Goal: Information Seeking & Learning: Learn about a topic

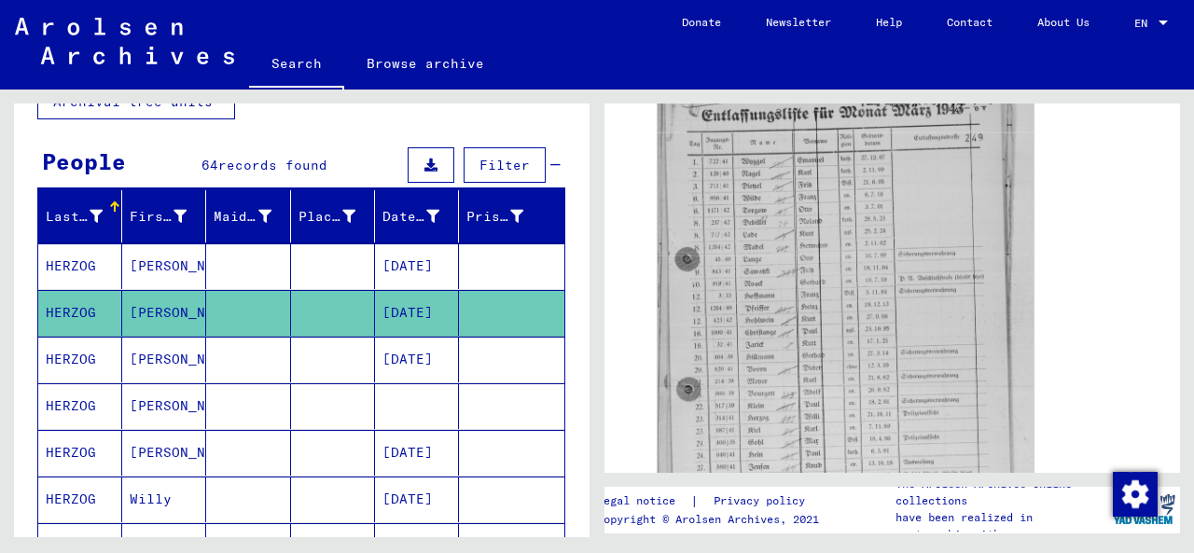
scroll to position [663, 0]
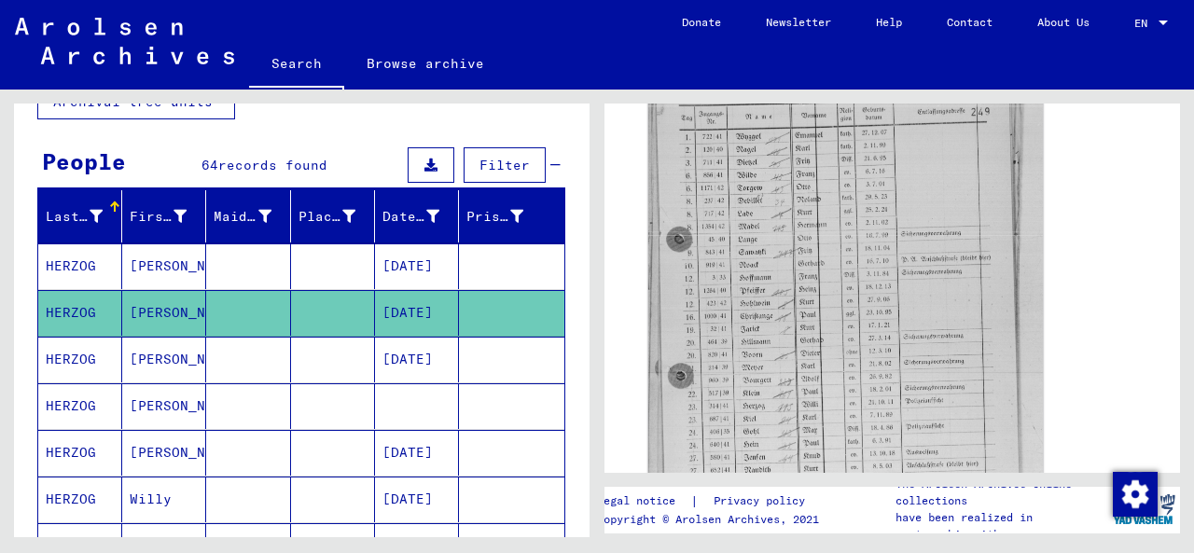
click at [863, 300] on img at bounding box center [846, 297] width 395 height 524
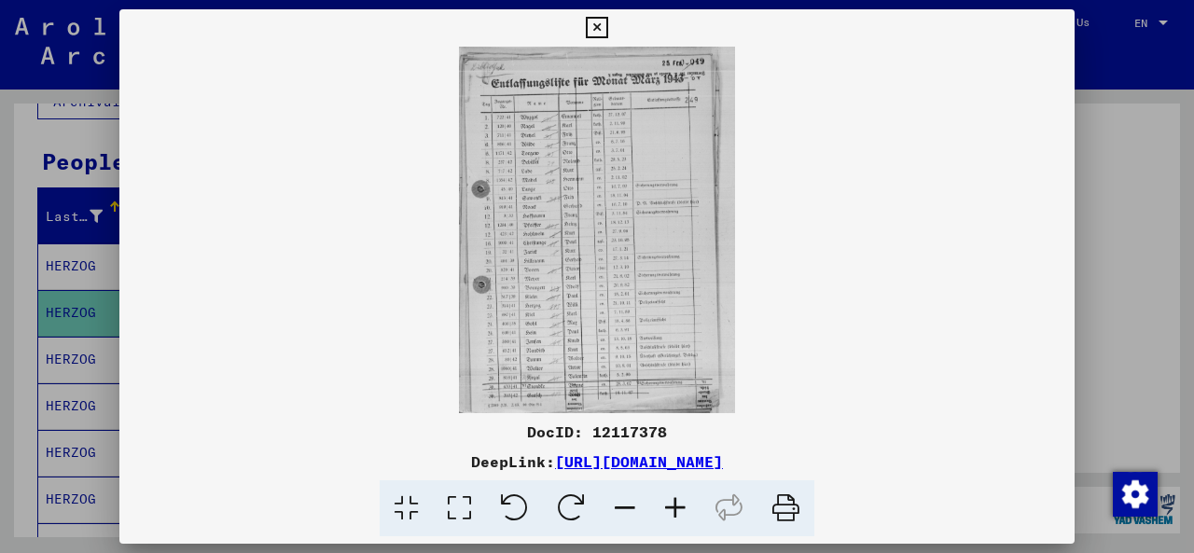
click at [595, 24] on icon at bounding box center [596, 28] width 21 height 22
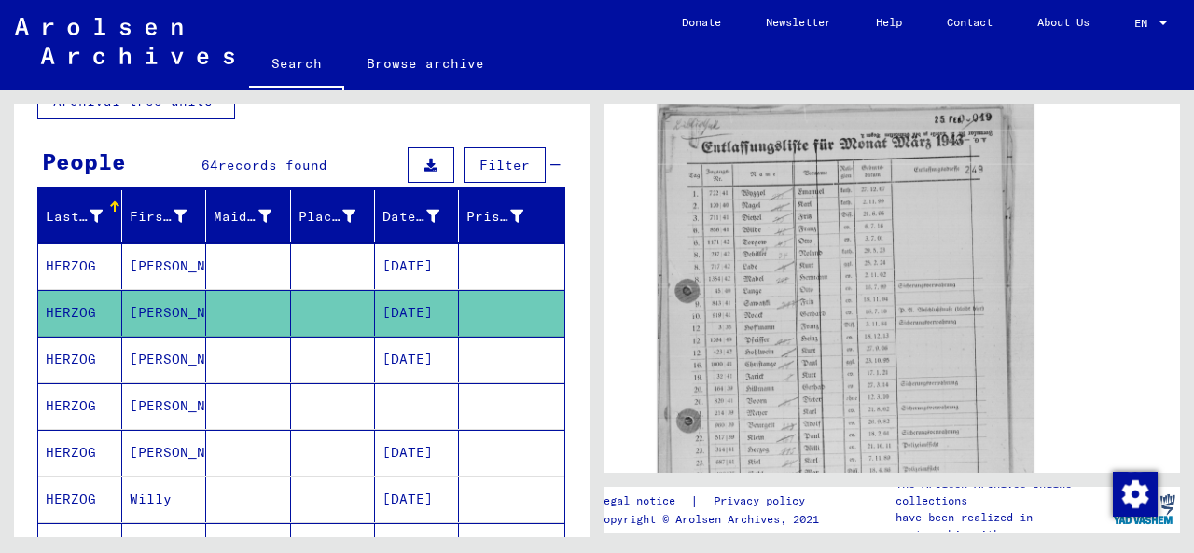
scroll to position [670, 0]
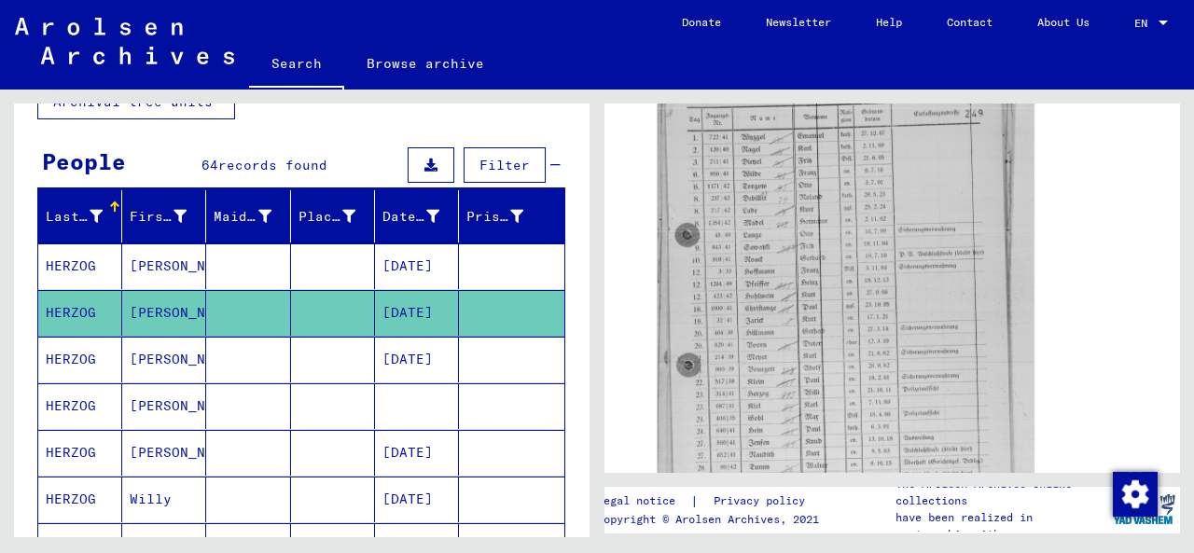
click at [908, 347] on img at bounding box center [846, 290] width 376 height 499
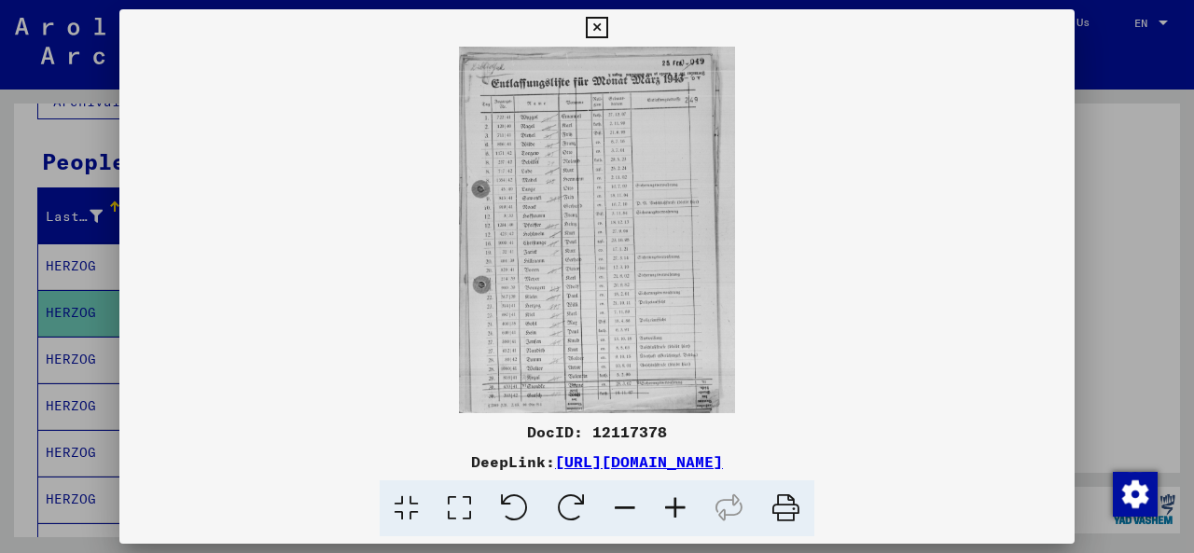
click at [624, 209] on img at bounding box center [597, 230] width 956 height 367
click at [599, 32] on icon at bounding box center [596, 28] width 21 height 22
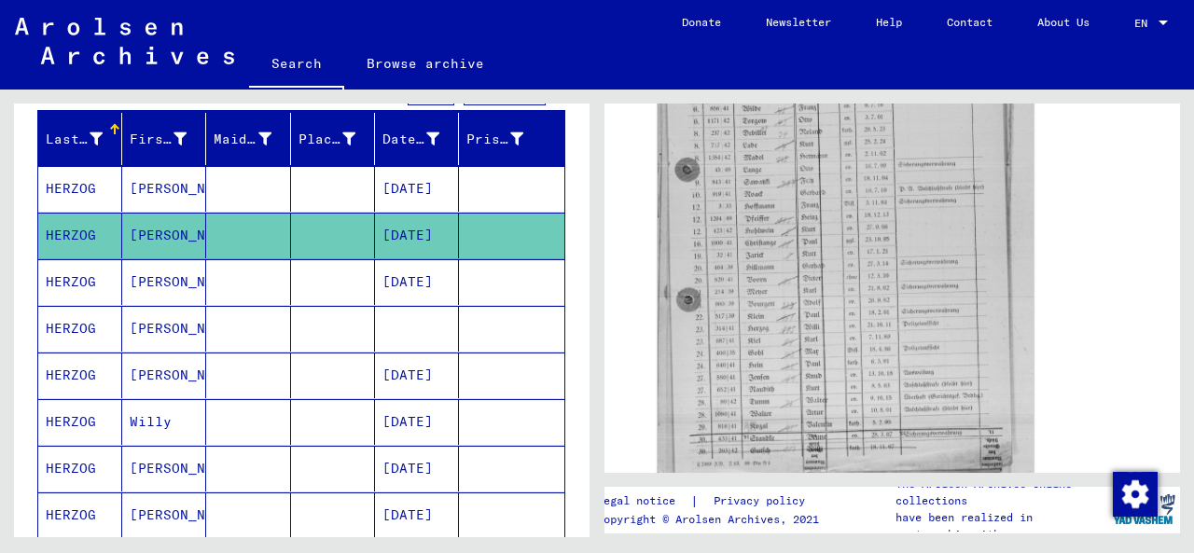
scroll to position [227, 0]
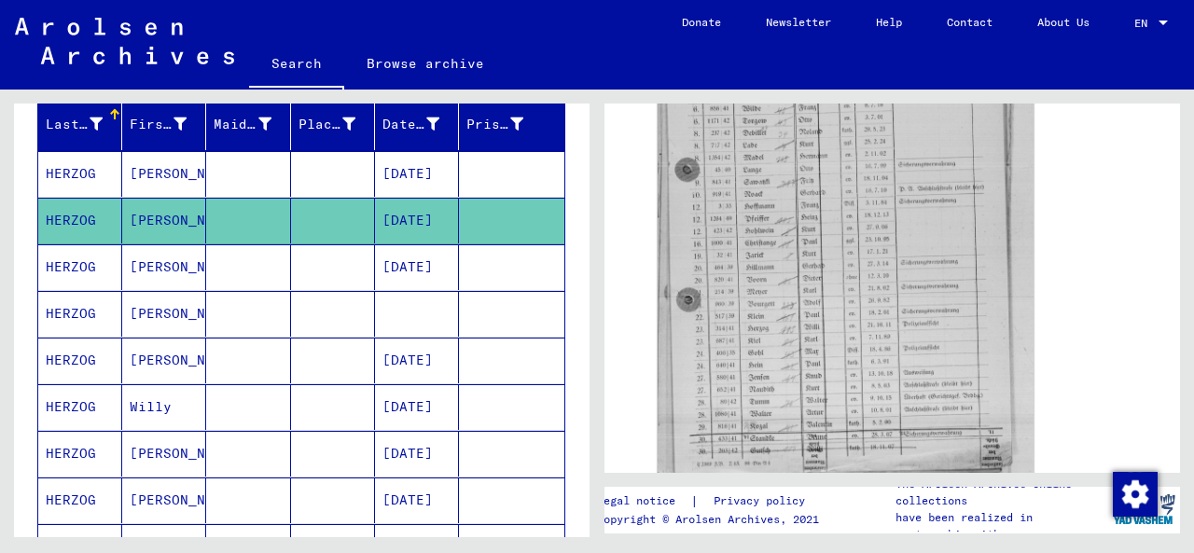
click at [624, 373] on yv-its-full-details "1 Incarceration Documents / 1.2 Miscellaneous / 1.2.2 Prisons / [TECHNICAL_ID] …" at bounding box center [893, 108] width 576 height 1432
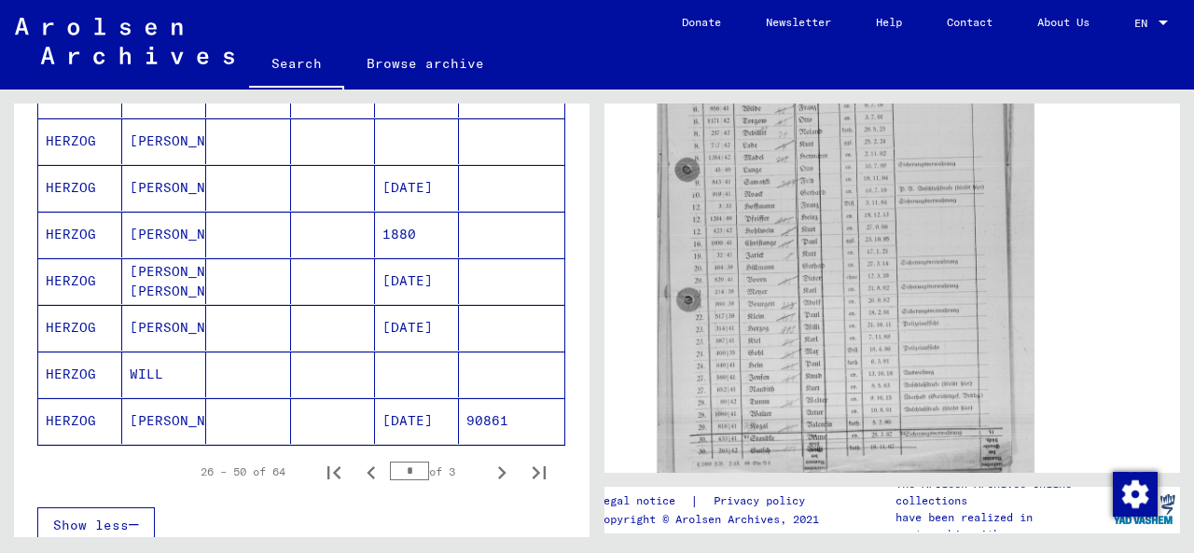
scroll to position [1101, 0]
click at [498, 473] on icon "Next page" at bounding box center [502, 471] width 26 height 26
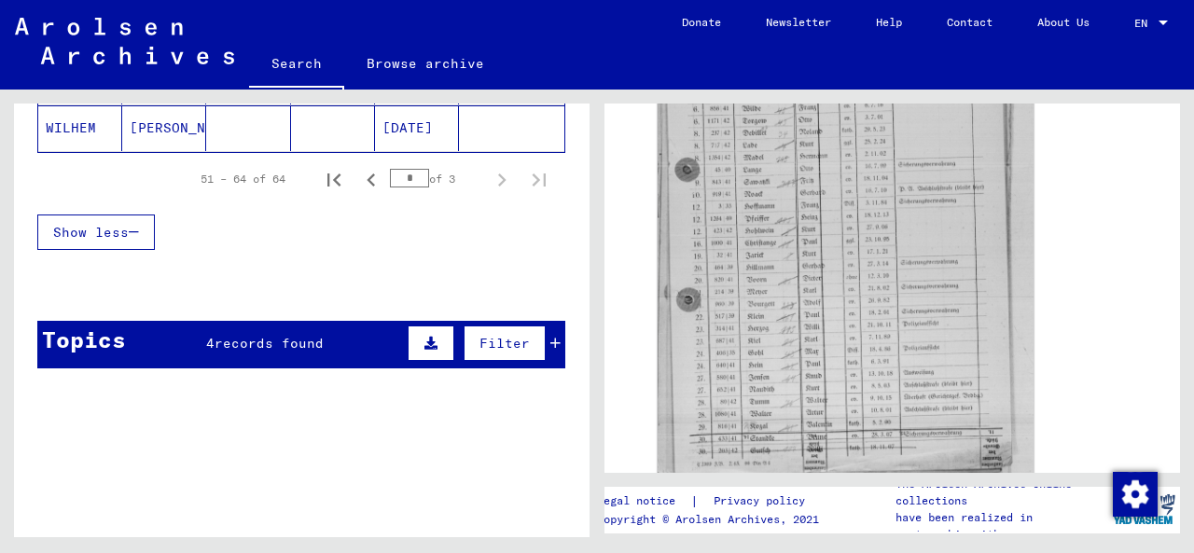
scroll to position [819, 0]
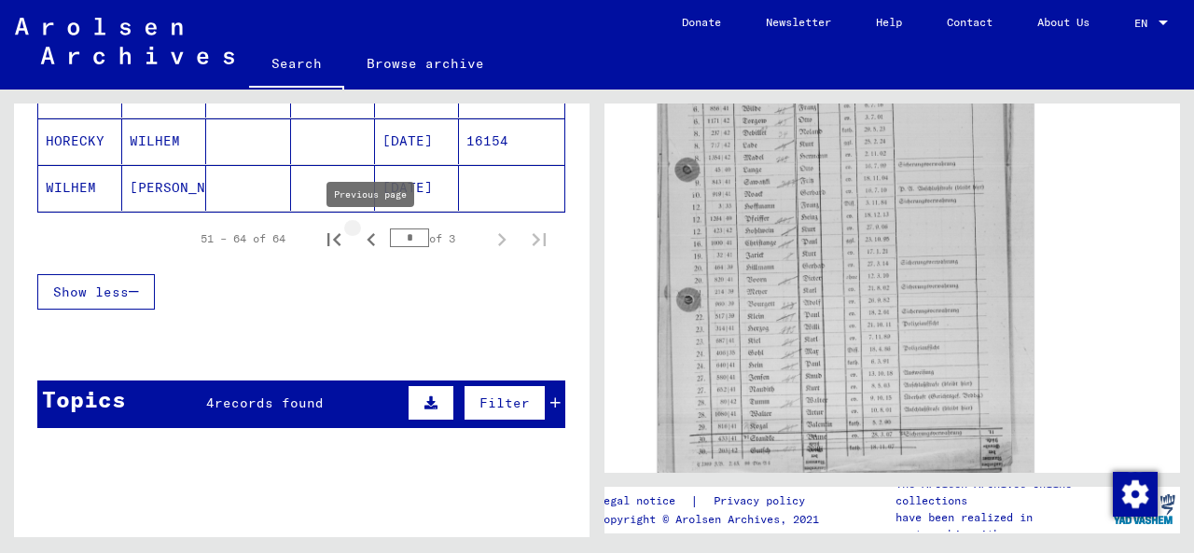
click at [372, 244] on icon "Previous page" at bounding box center [371, 239] width 8 height 13
type input "*"
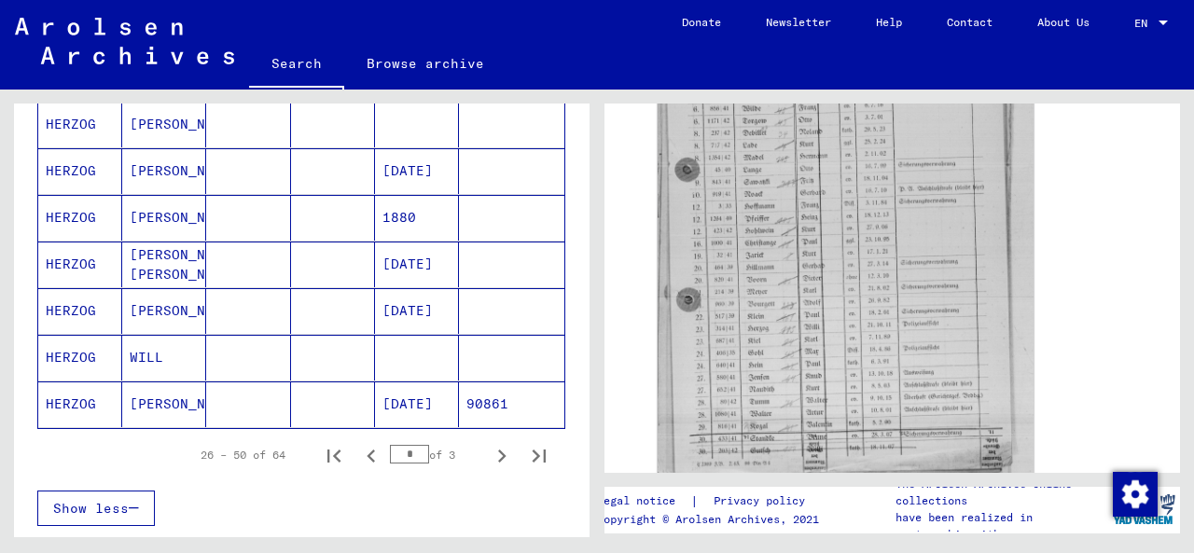
scroll to position [1117, 0]
click at [237, 401] on mat-cell at bounding box center [248, 404] width 84 height 46
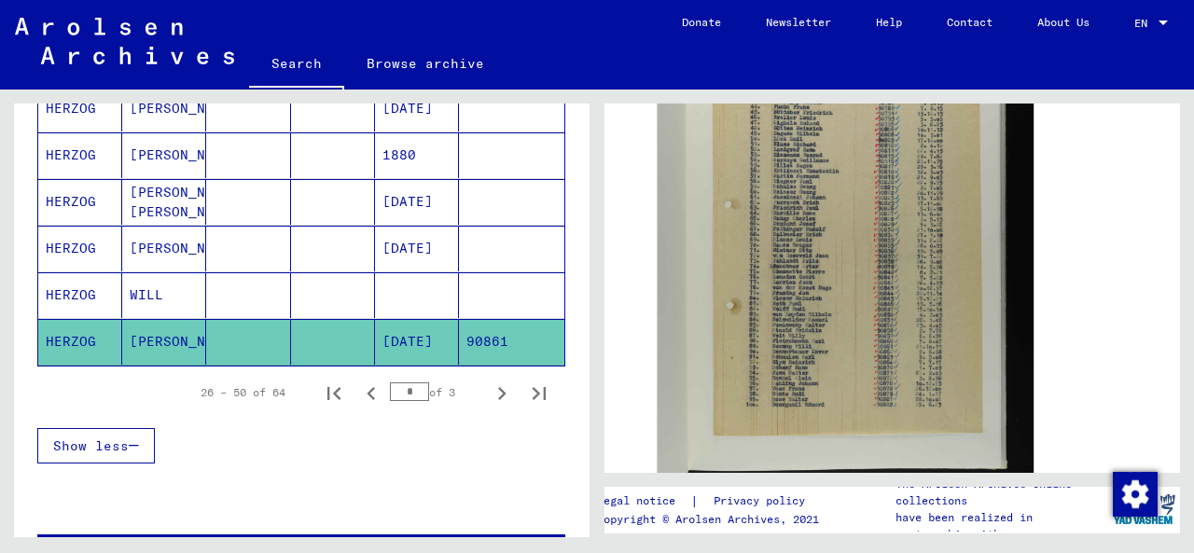
scroll to position [465, 0]
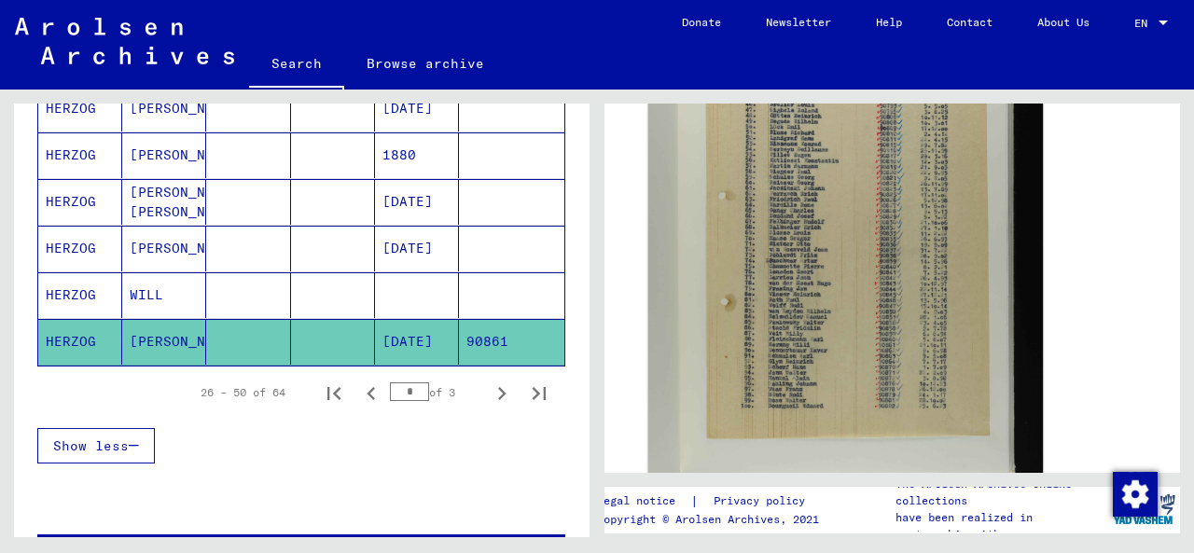
click at [834, 335] on img at bounding box center [846, 292] width 395 height 594
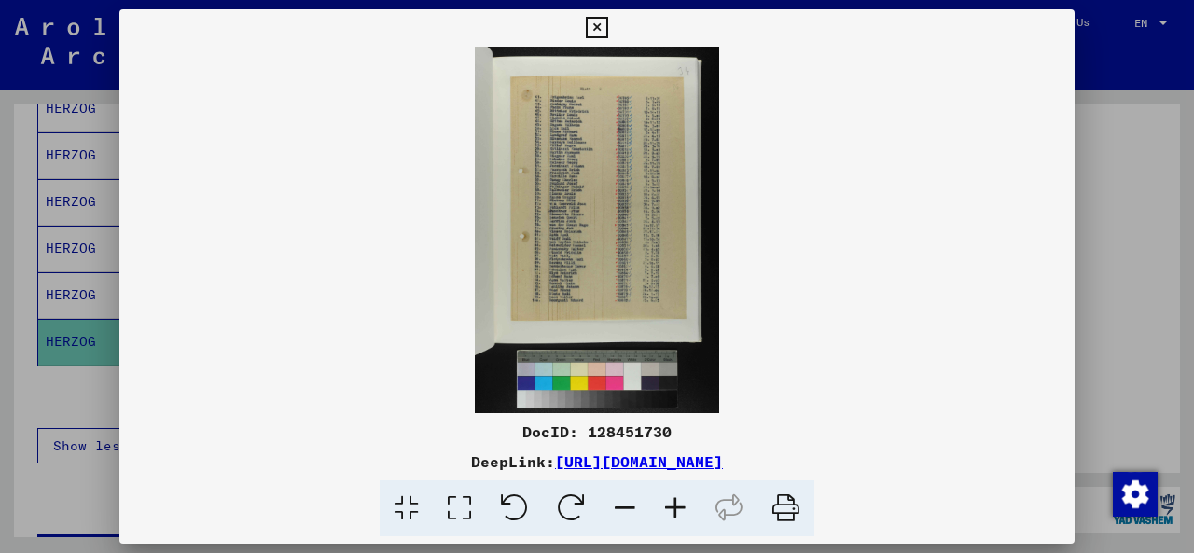
click at [597, 31] on icon at bounding box center [596, 28] width 21 height 22
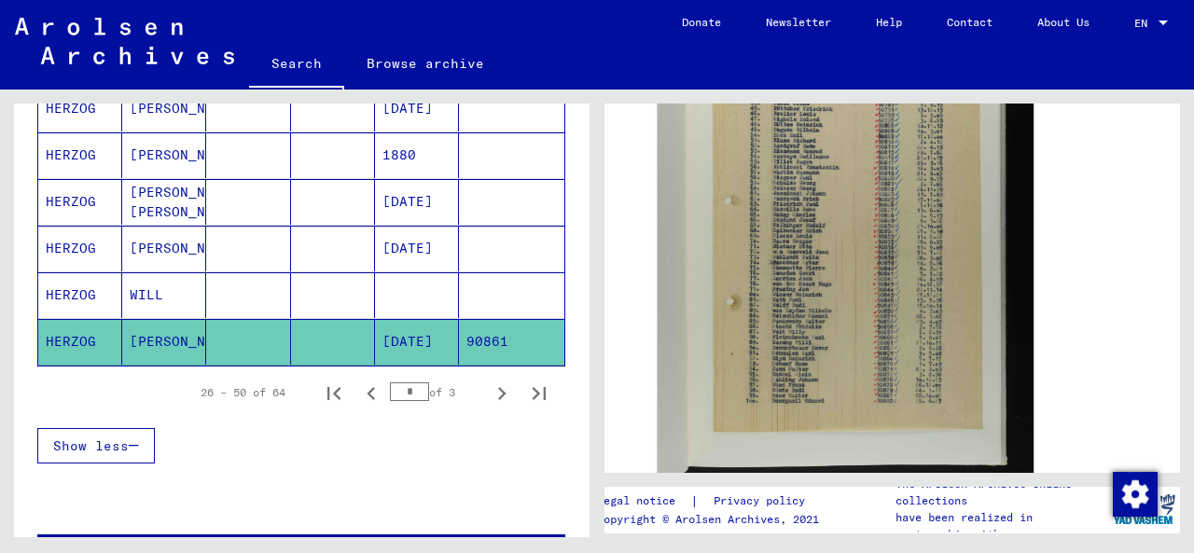
scroll to position [1181, 0]
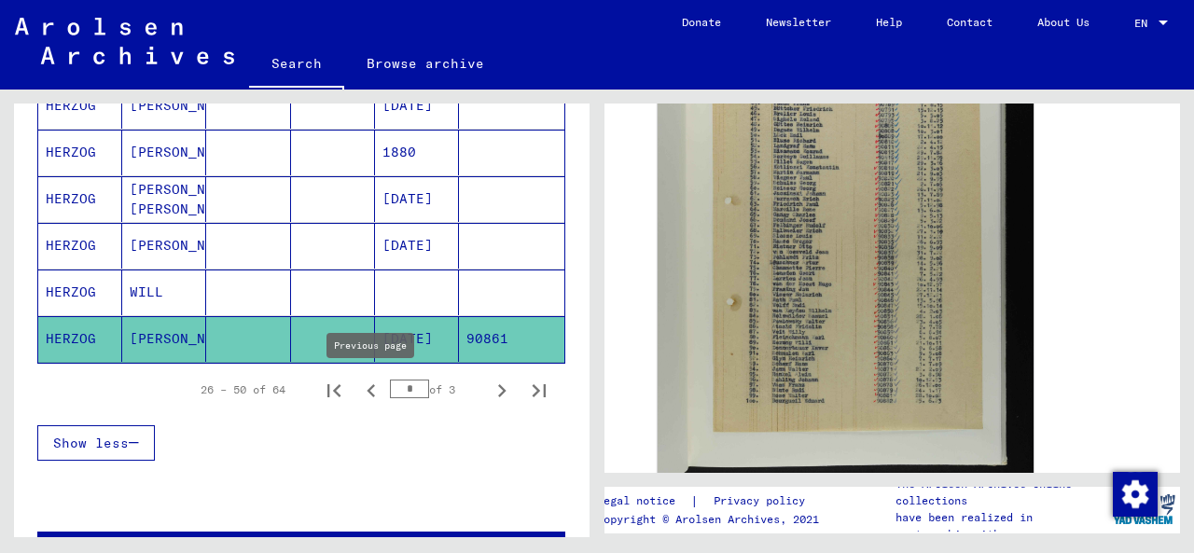
click at [373, 394] on icon "Previous page" at bounding box center [371, 391] width 26 height 26
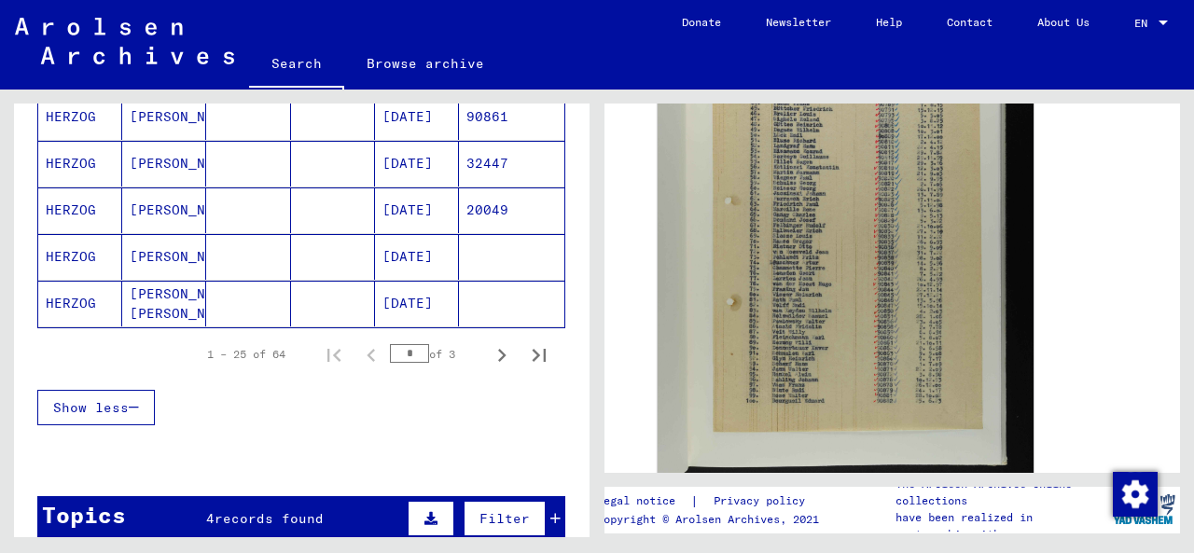
scroll to position [1223, 0]
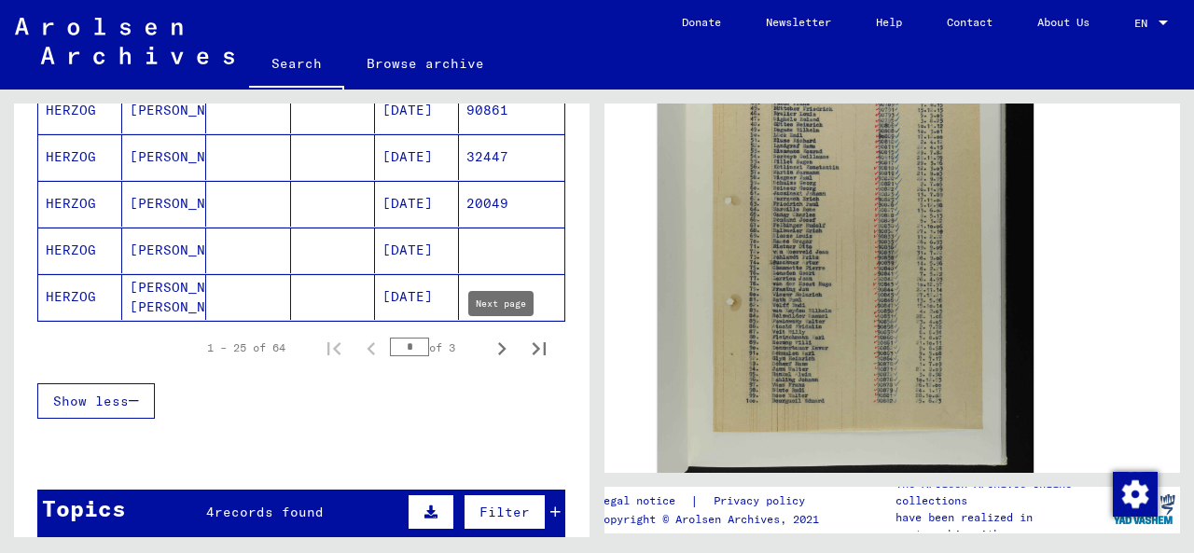
click at [502, 355] on icon "Next page" at bounding box center [502, 349] width 26 height 26
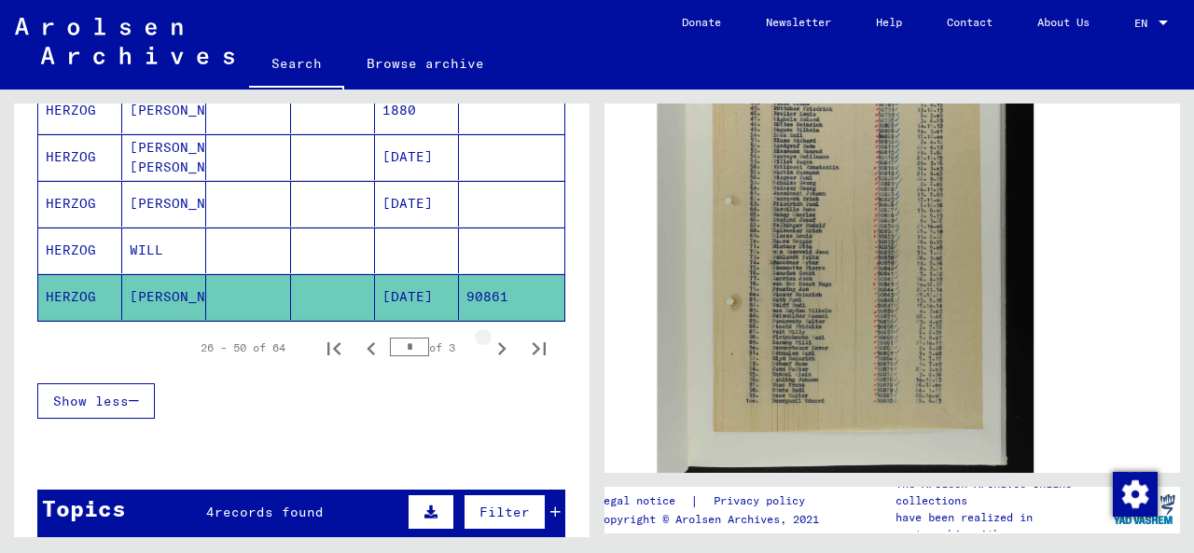
click at [502, 356] on icon "Next page" at bounding box center [502, 349] width 26 height 26
type input "*"
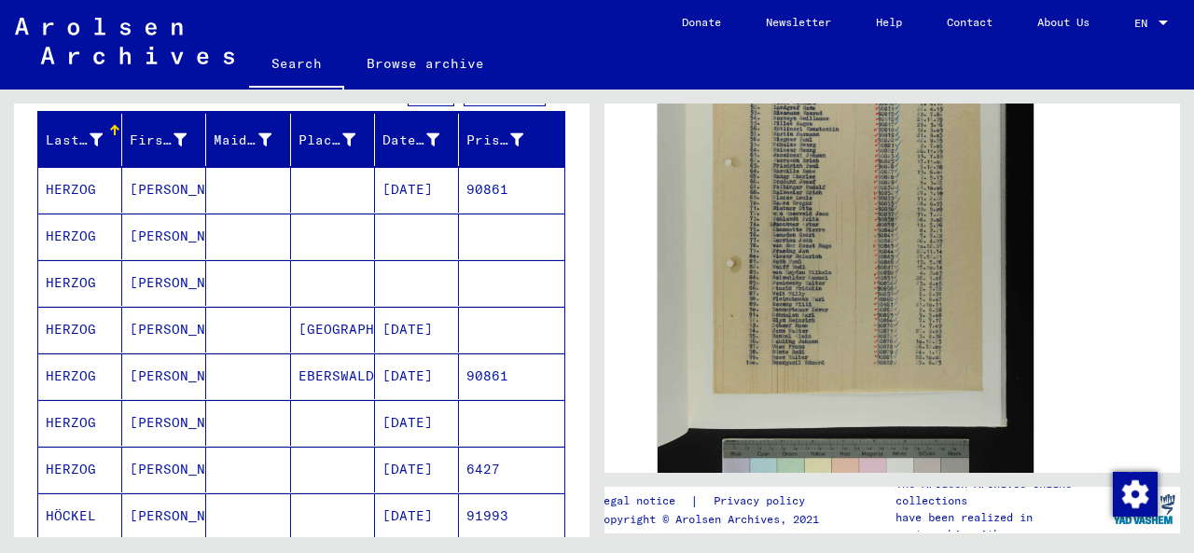
scroll to position [204, 0]
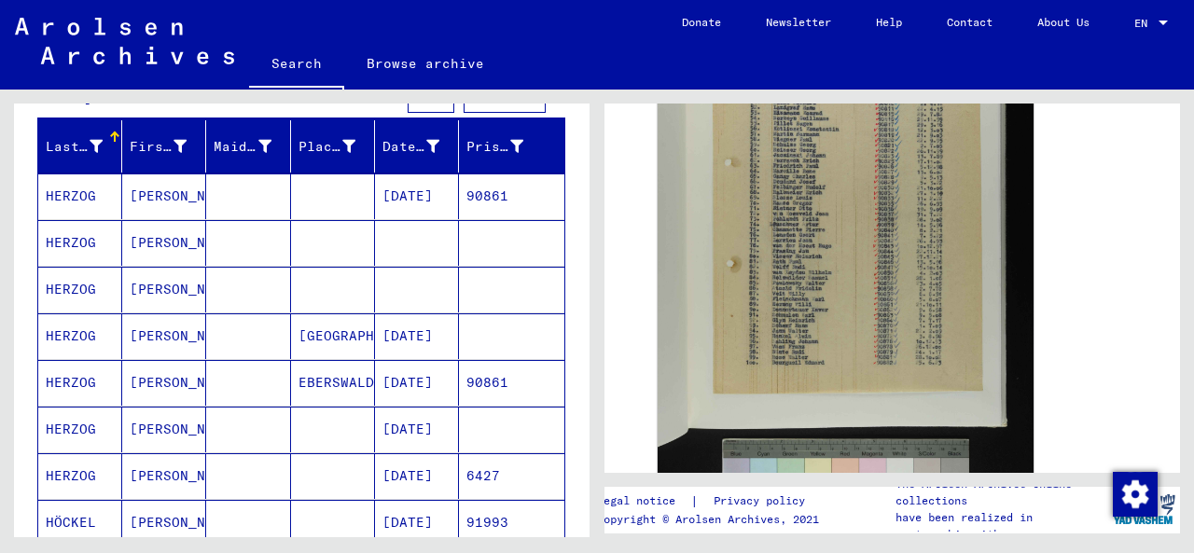
click at [355, 201] on mat-cell at bounding box center [333, 197] width 84 height 46
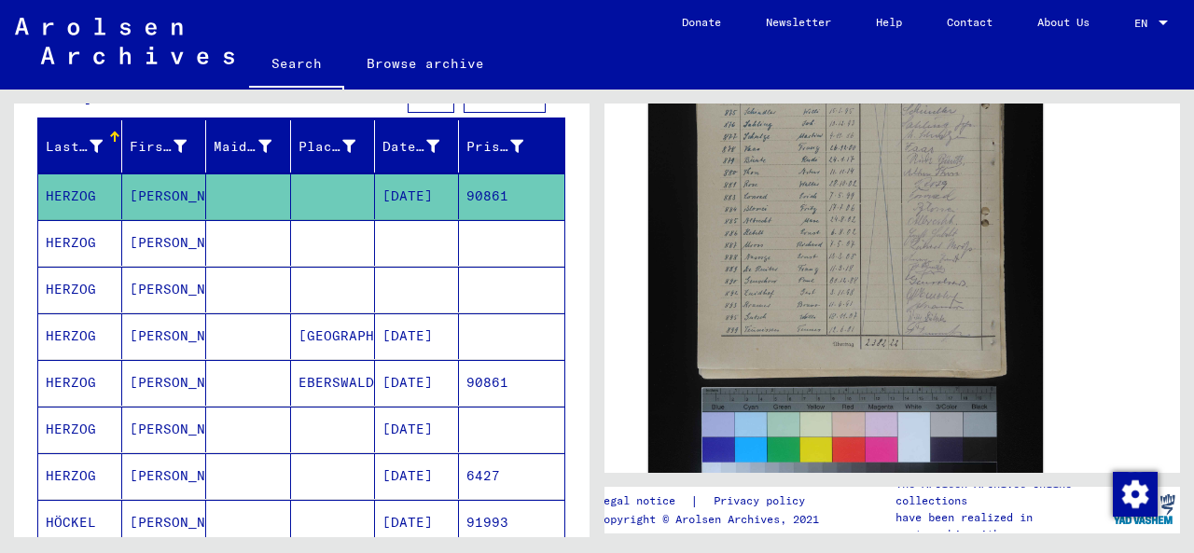
scroll to position [580, 0]
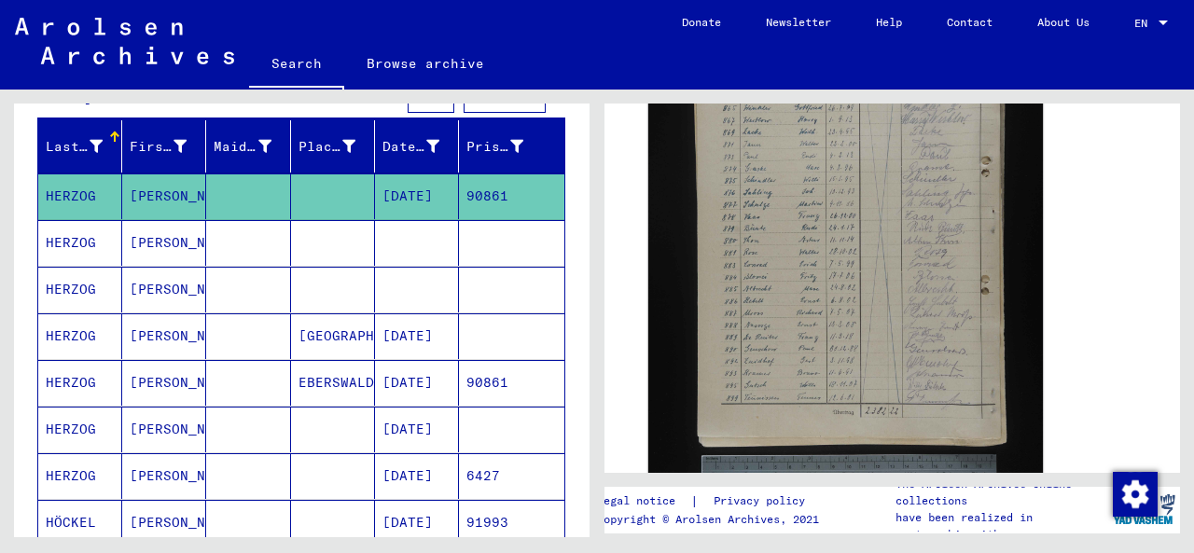
click at [811, 298] on img at bounding box center [846, 292] width 395 height 594
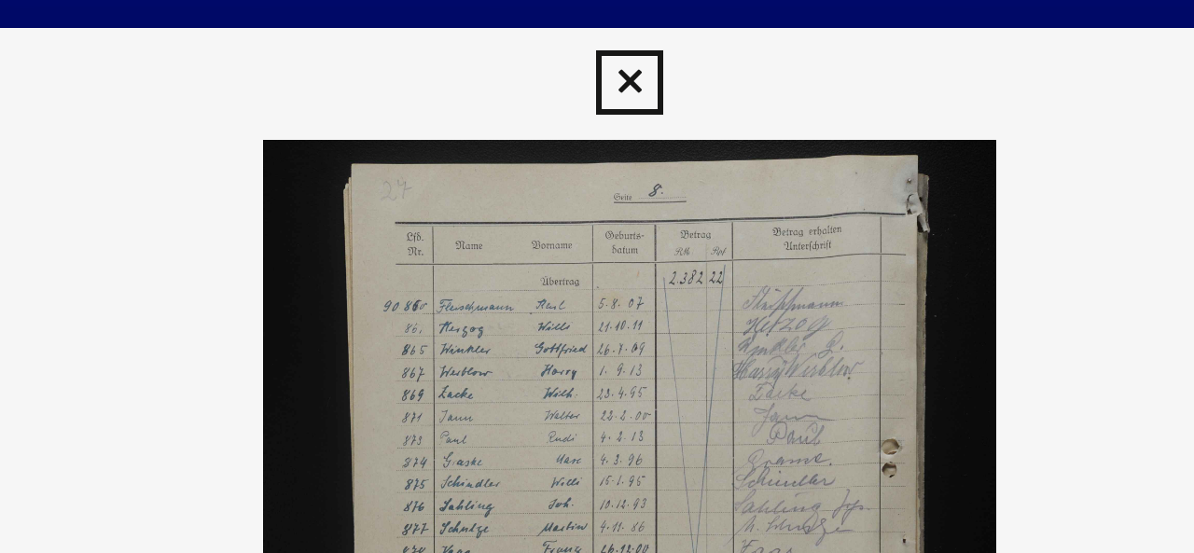
click at [598, 27] on icon at bounding box center [596, 28] width 21 height 22
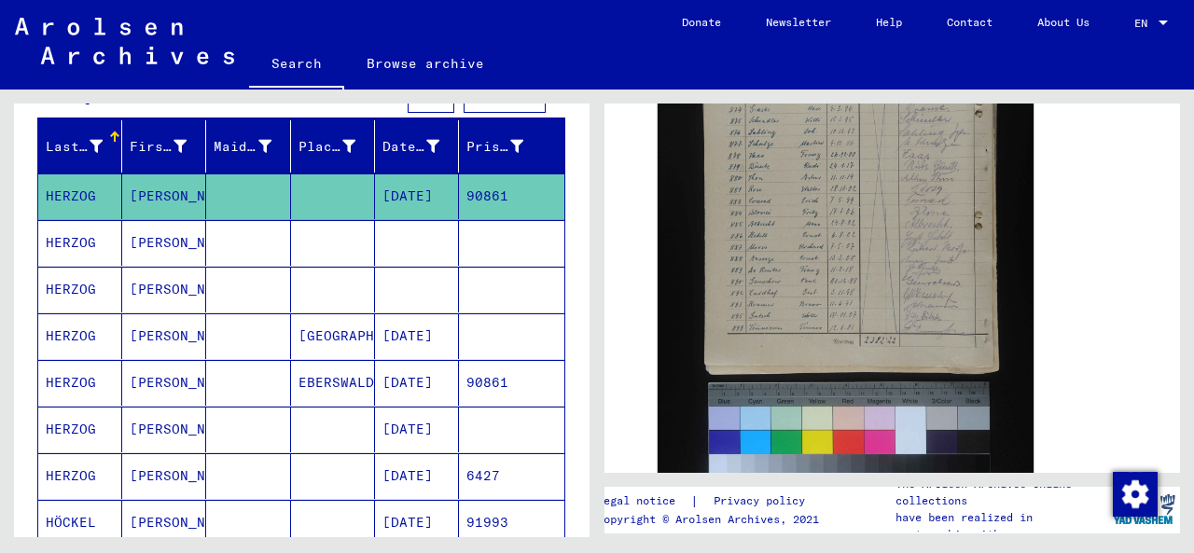
scroll to position [648, 0]
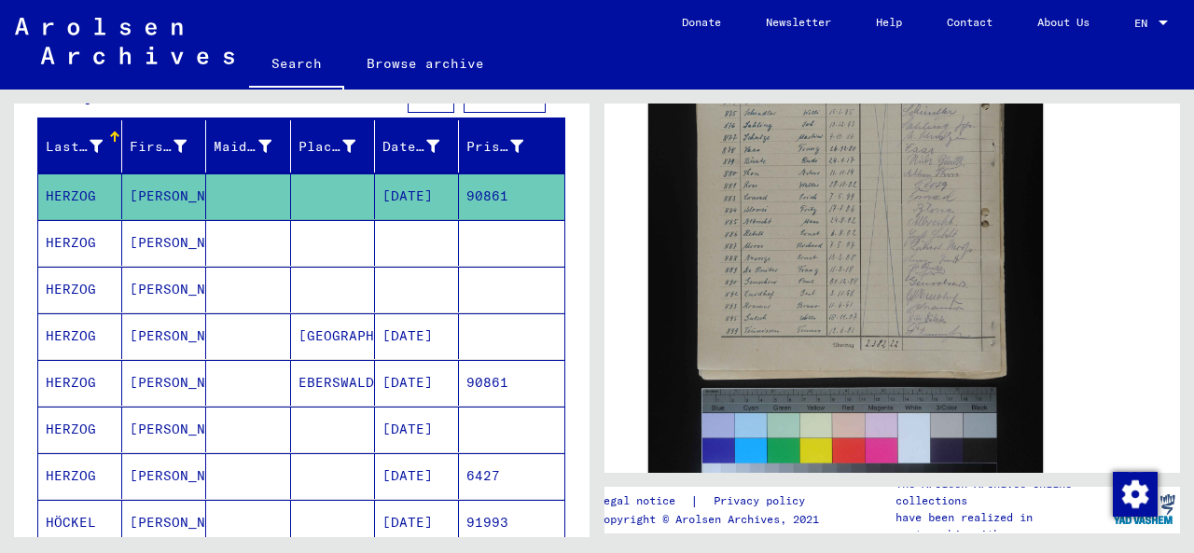
click at [831, 332] on img at bounding box center [846, 225] width 395 height 594
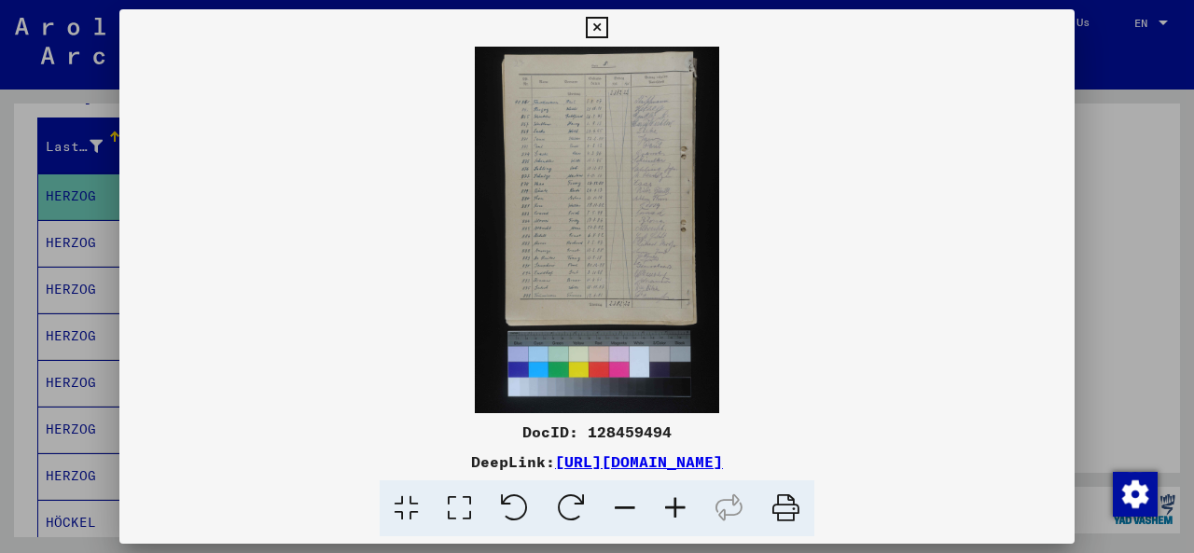
click at [596, 20] on icon at bounding box center [596, 28] width 21 height 22
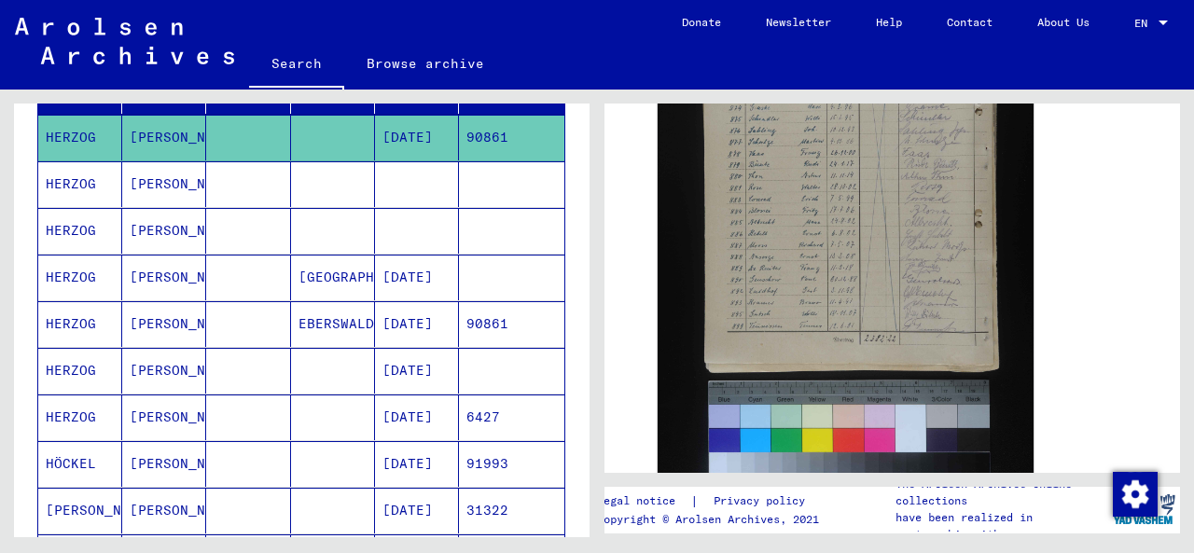
scroll to position [258, 0]
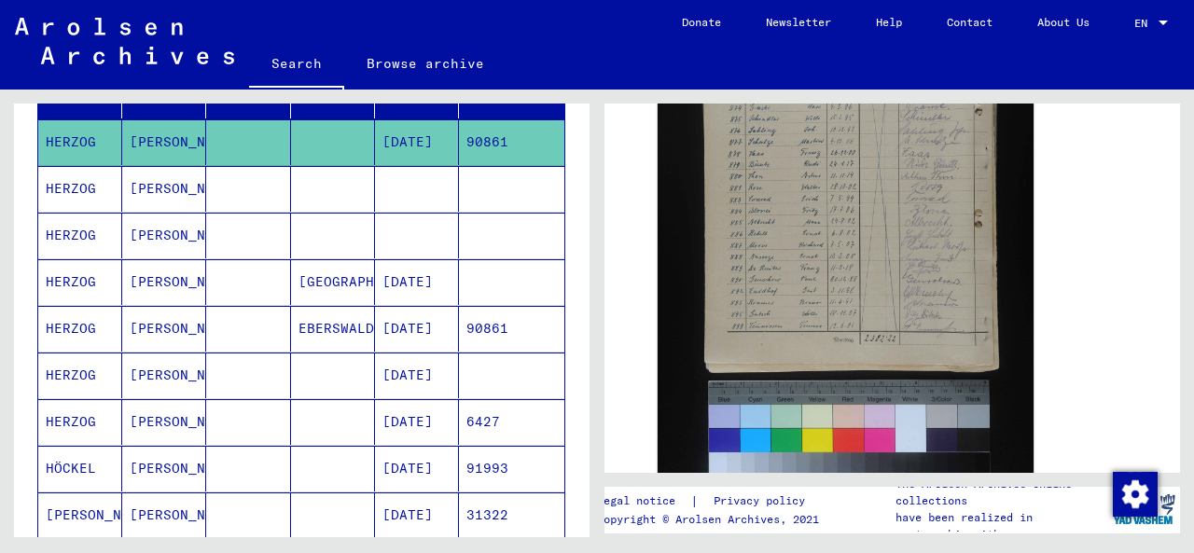
click at [323, 417] on mat-cell at bounding box center [333, 422] width 84 height 46
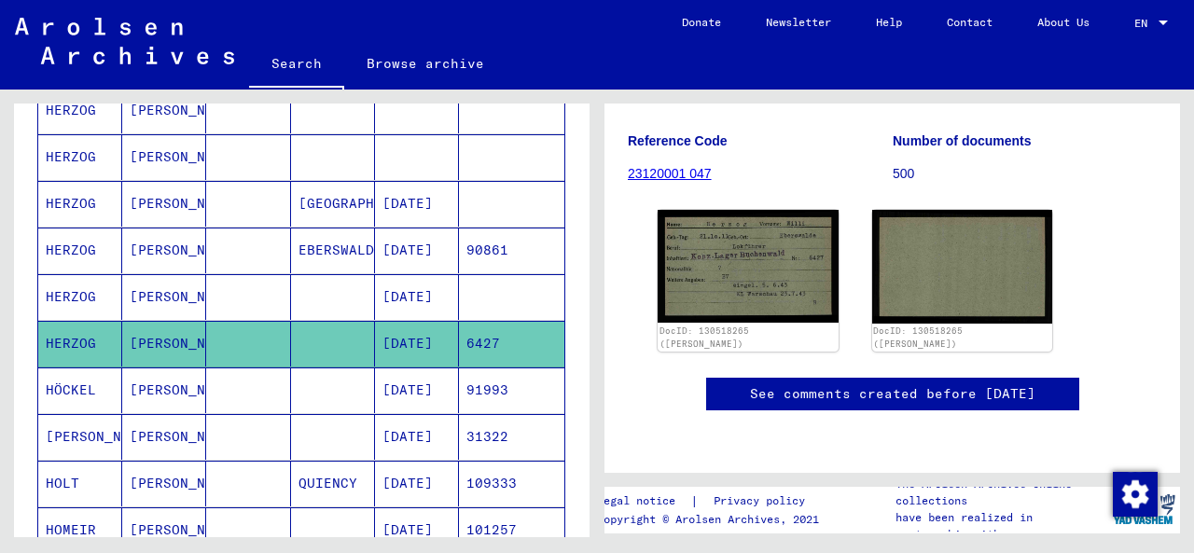
scroll to position [231, 0]
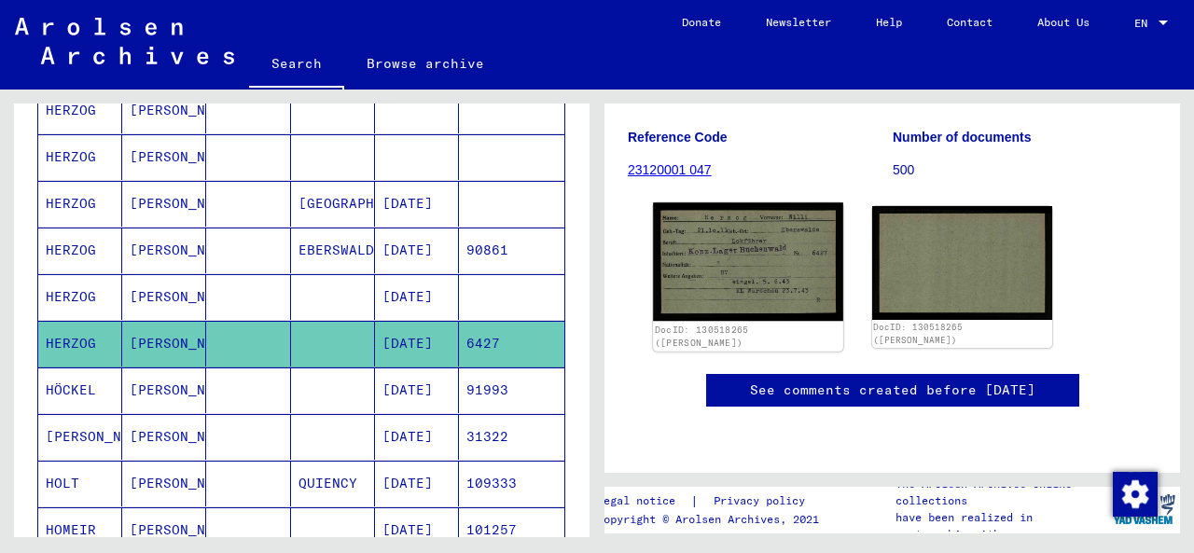
click at [762, 302] on img at bounding box center [747, 262] width 189 height 119
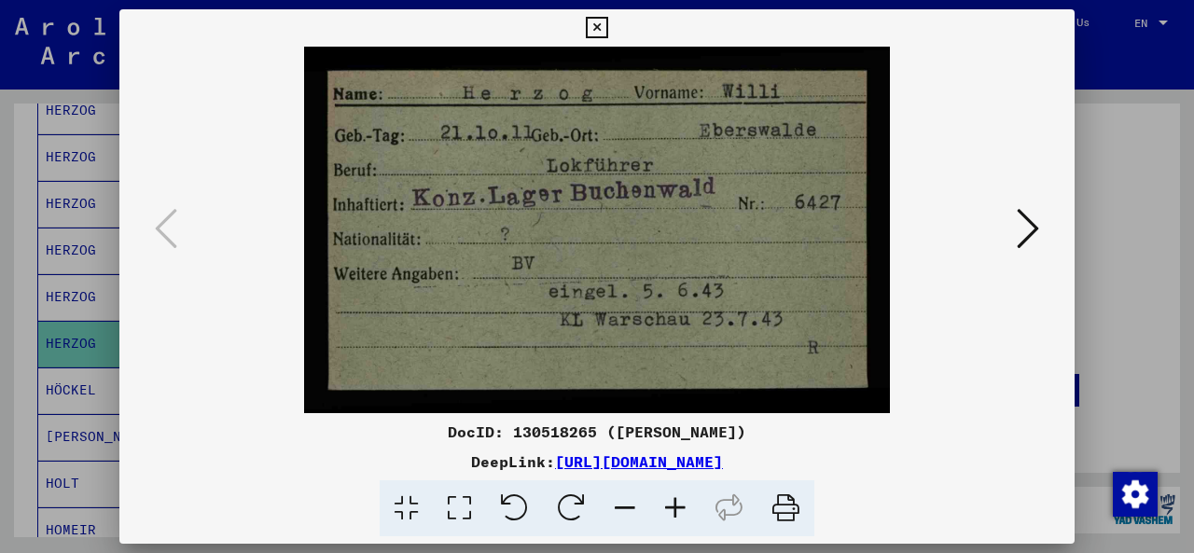
click at [1026, 241] on icon at bounding box center [1028, 228] width 22 height 45
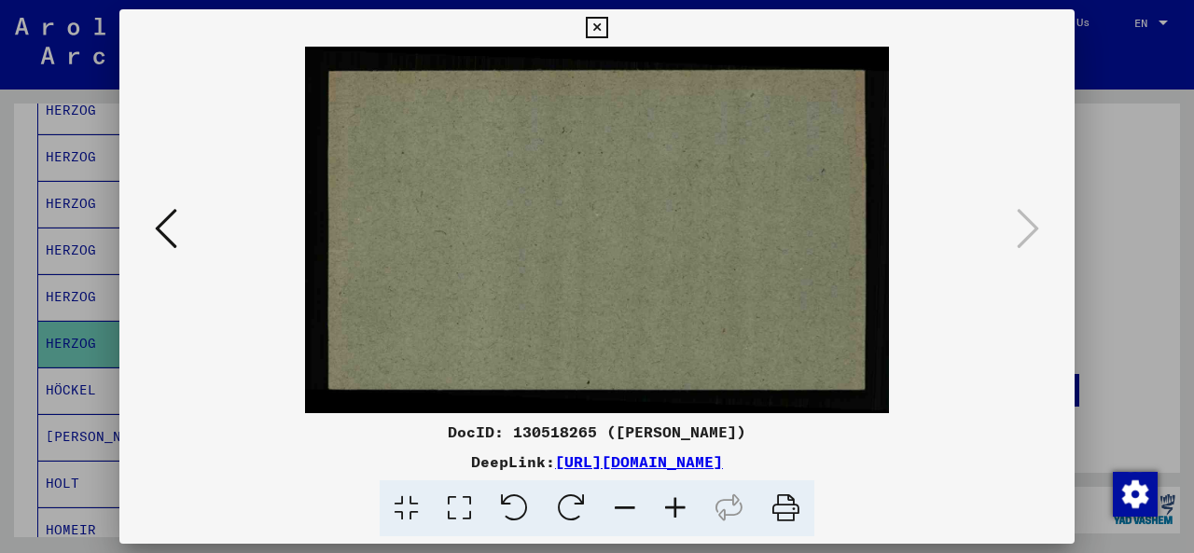
click at [173, 239] on icon at bounding box center [166, 228] width 22 height 45
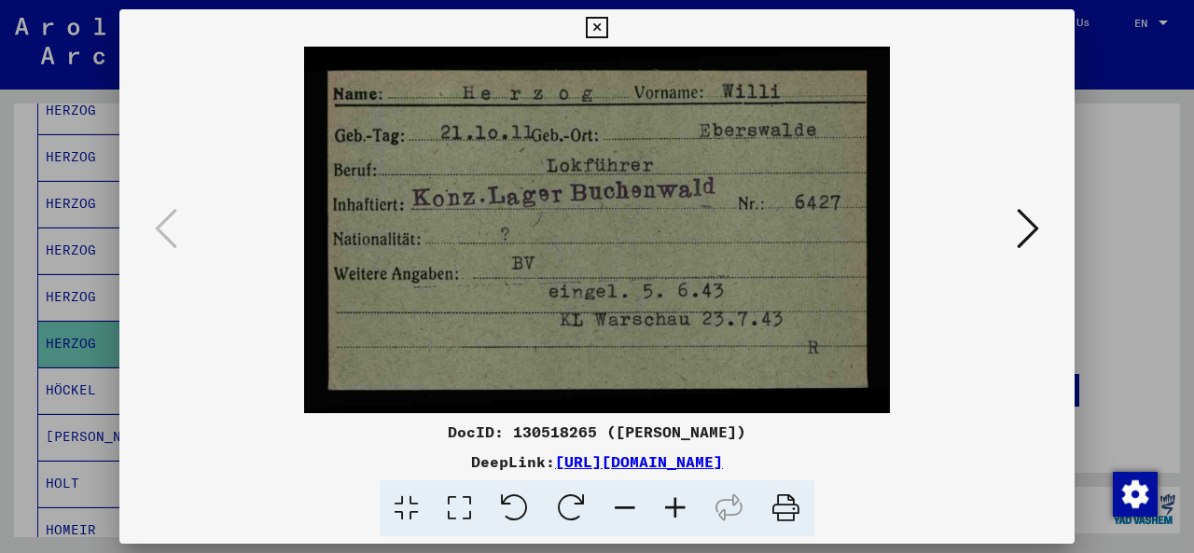
click at [602, 24] on icon at bounding box center [596, 28] width 21 height 22
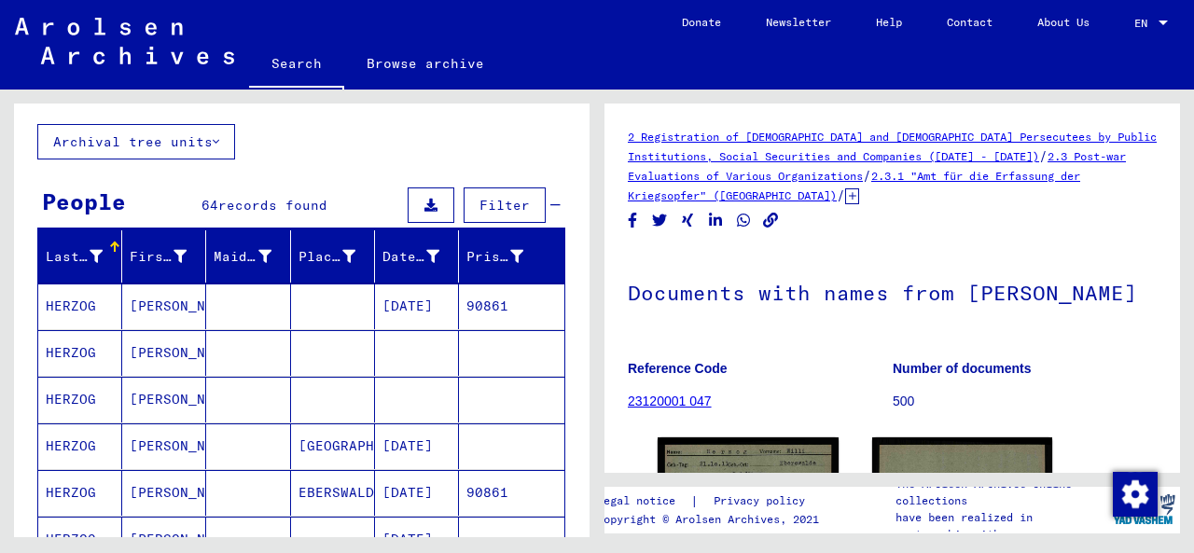
scroll to position [96, 0]
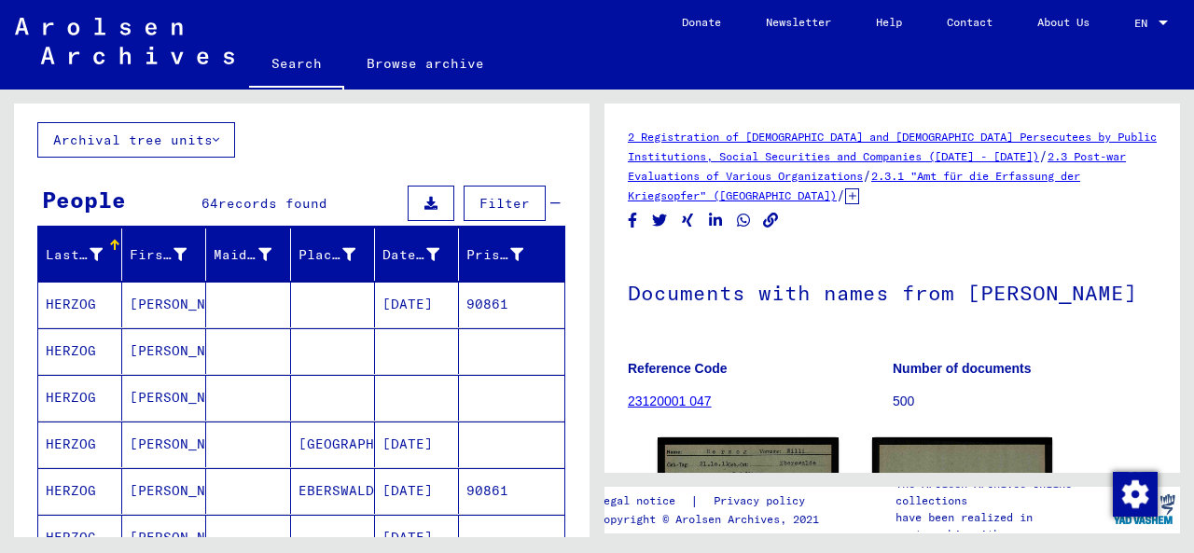
click at [146, 346] on mat-cell "[PERSON_NAME]" at bounding box center [164, 351] width 84 height 46
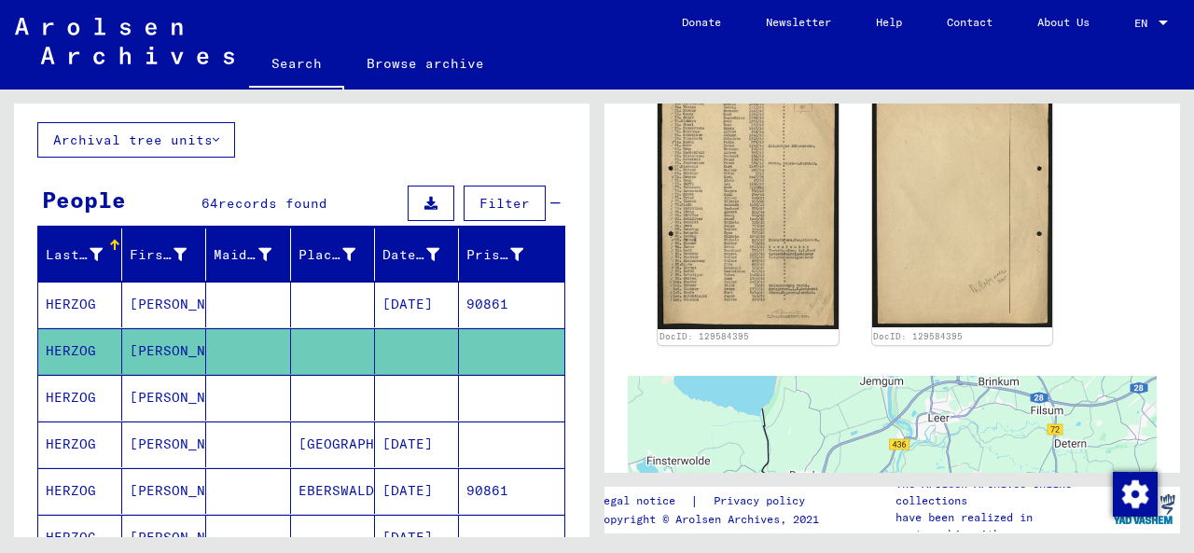
scroll to position [861, 0]
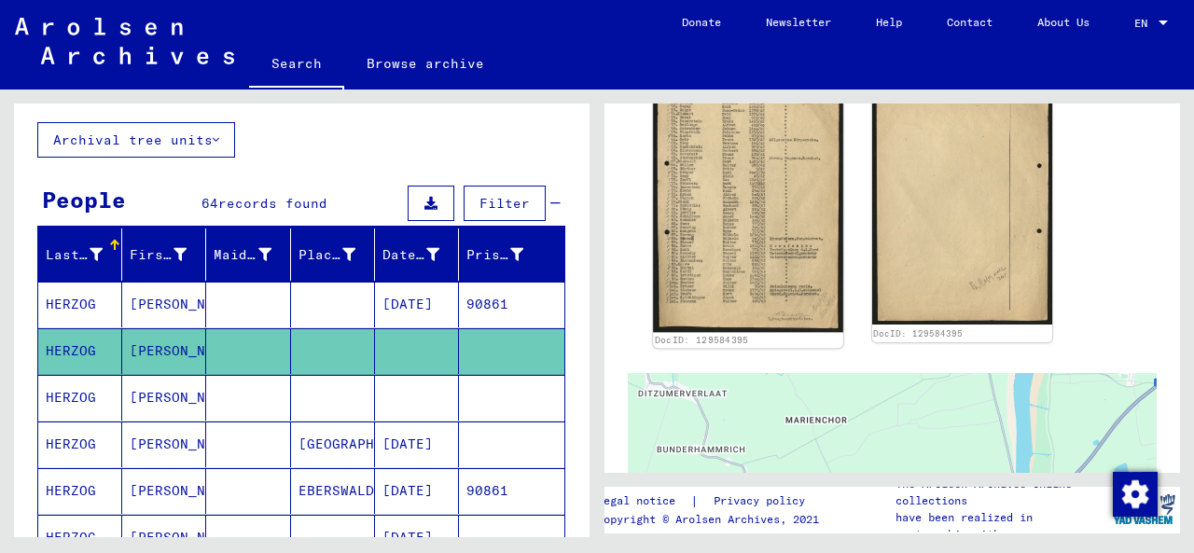
click at [727, 240] on img at bounding box center [747, 199] width 189 height 265
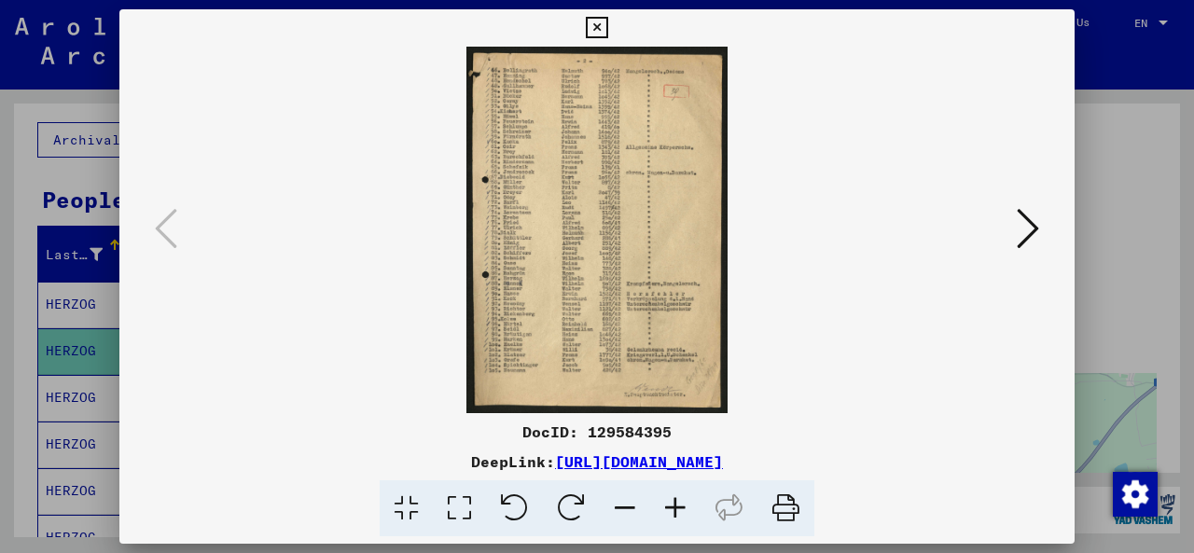
click at [1028, 241] on icon at bounding box center [1028, 228] width 22 height 45
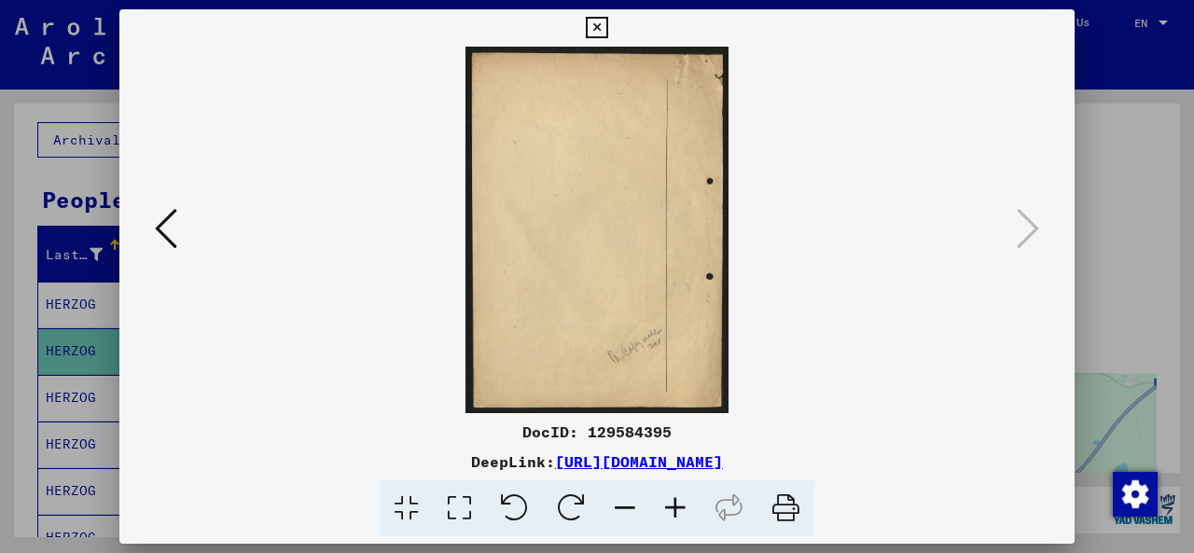
click at [158, 228] on icon at bounding box center [166, 228] width 22 height 45
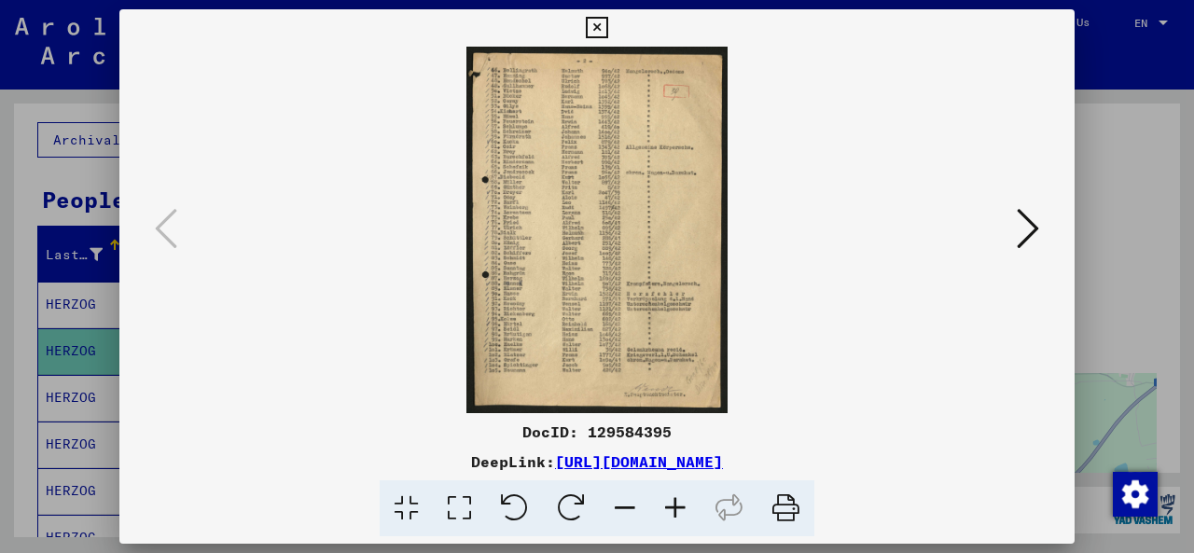
click at [598, 21] on icon at bounding box center [596, 28] width 21 height 22
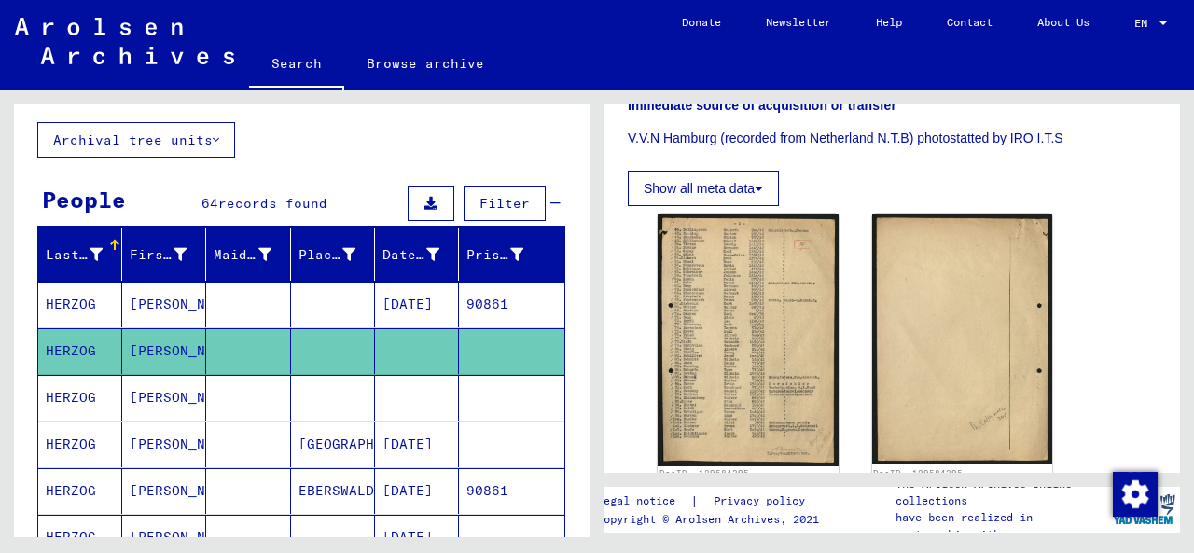
scroll to position [728, 0]
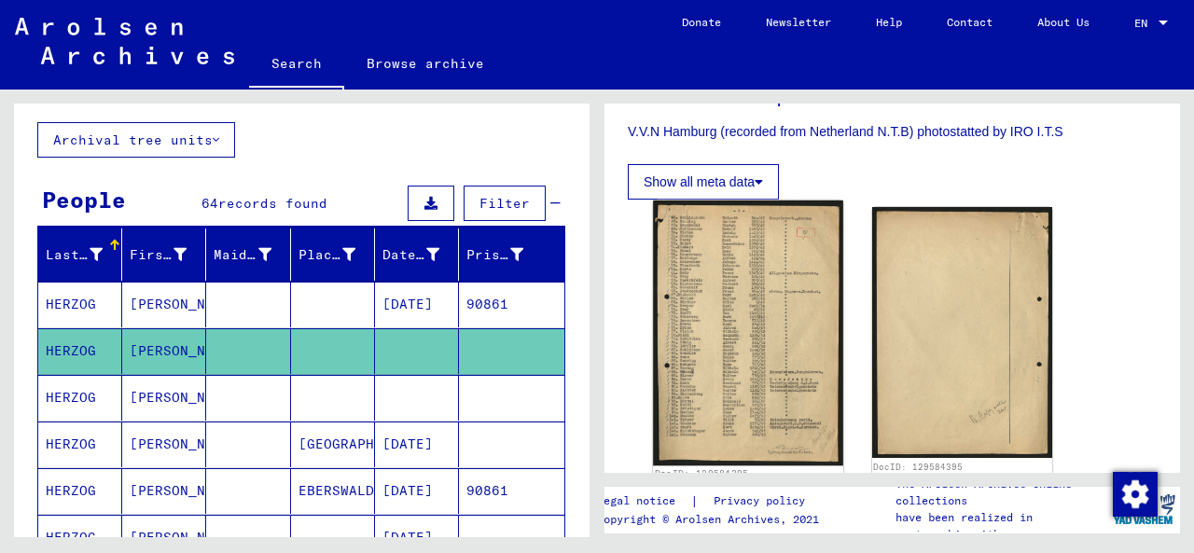
click at [733, 357] on img at bounding box center [747, 333] width 189 height 265
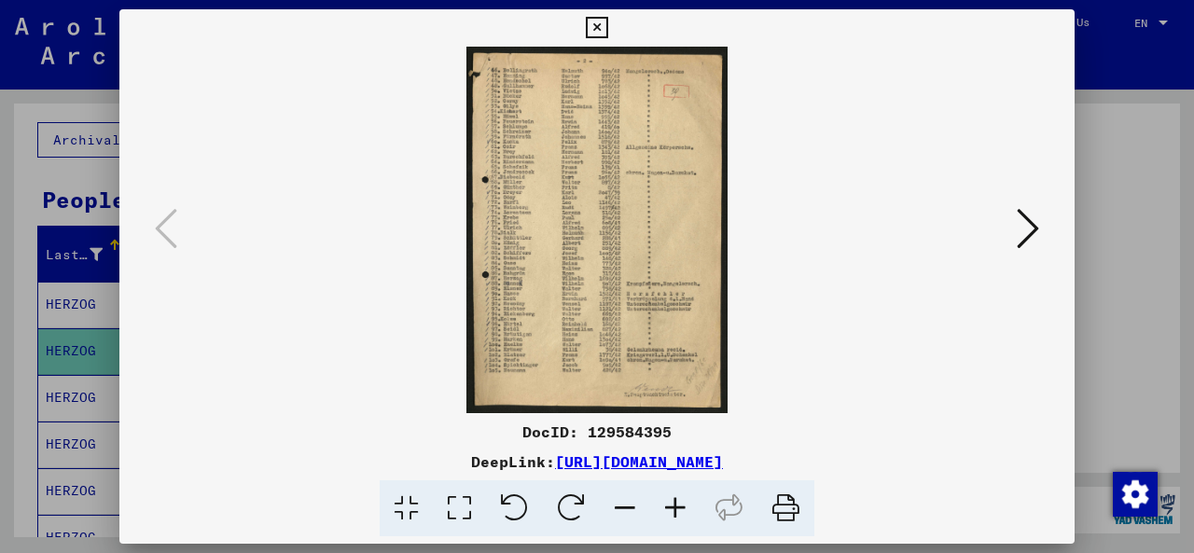
click at [581, 260] on img at bounding box center [597, 230] width 829 height 367
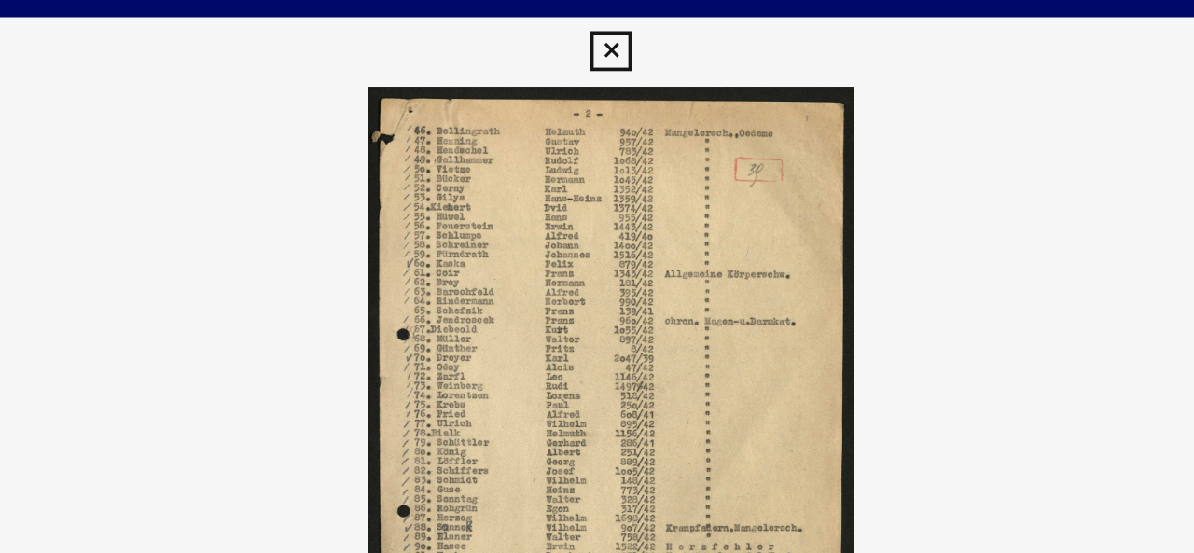
click at [596, 26] on icon at bounding box center [596, 28] width 21 height 22
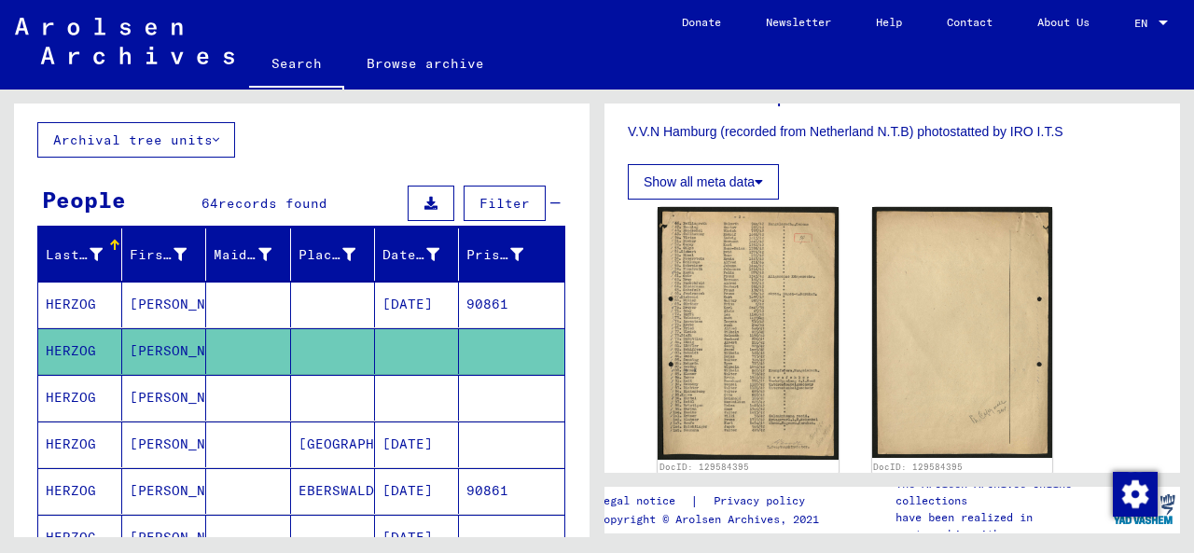
click at [168, 401] on mat-cell "[PERSON_NAME]" at bounding box center [164, 398] width 84 height 46
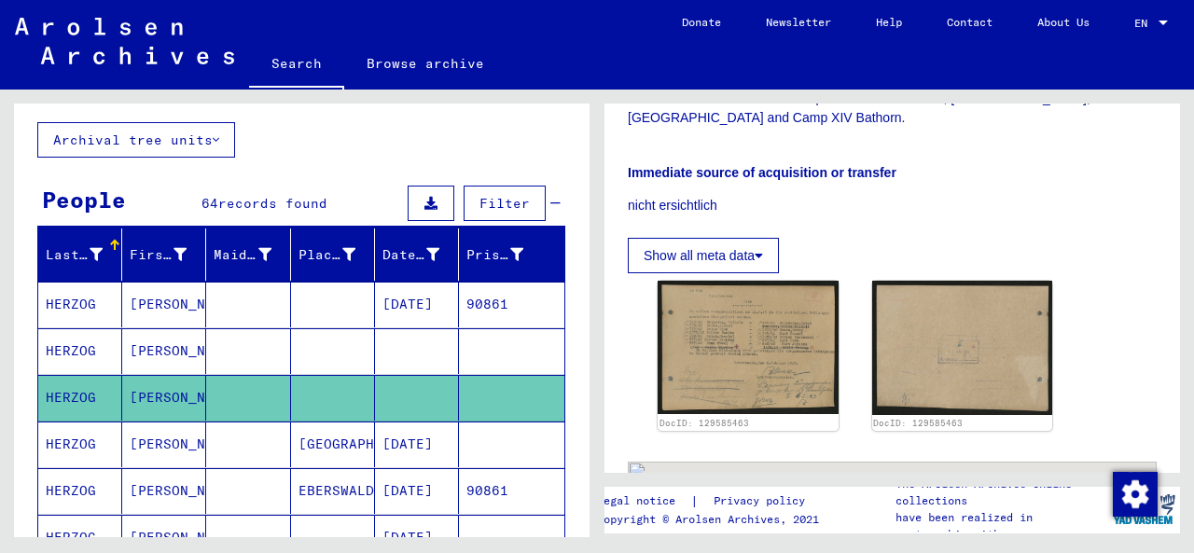
scroll to position [688, 0]
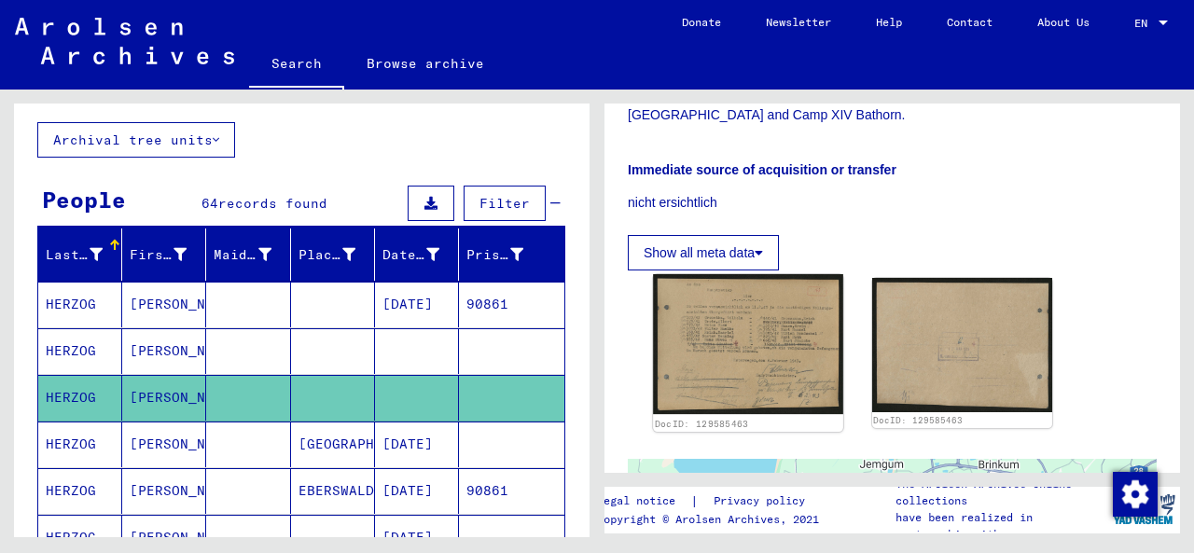
click at [730, 328] on img at bounding box center [747, 344] width 189 height 140
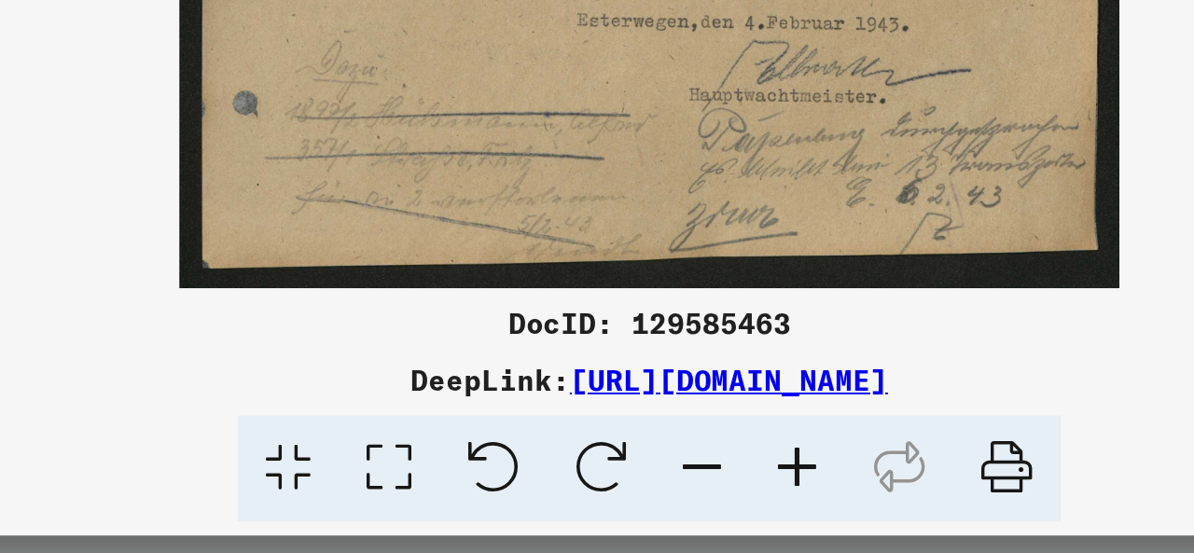
scroll to position [0, 0]
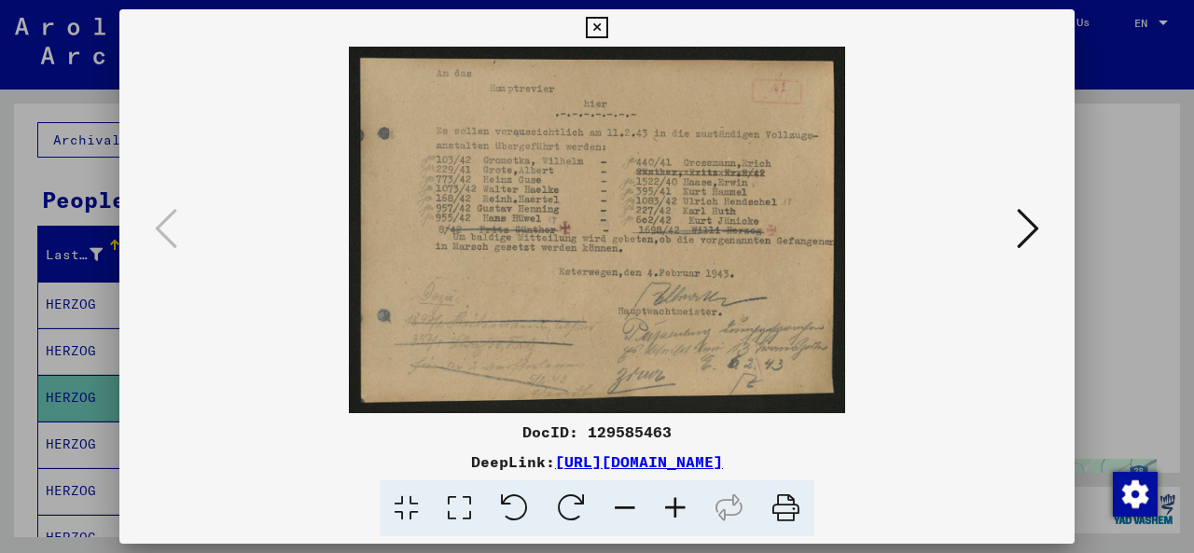
click at [1026, 233] on icon at bounding box center [1028, 228] width 22 height 45
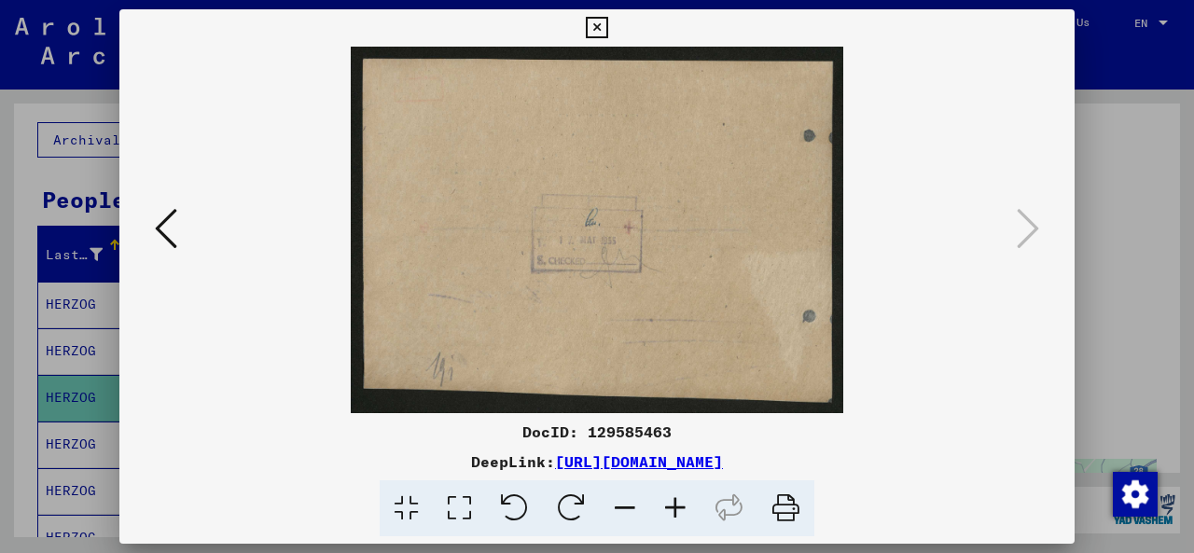
click at [177, 233] on button at bounding box center [166, 229] width 34 height 53
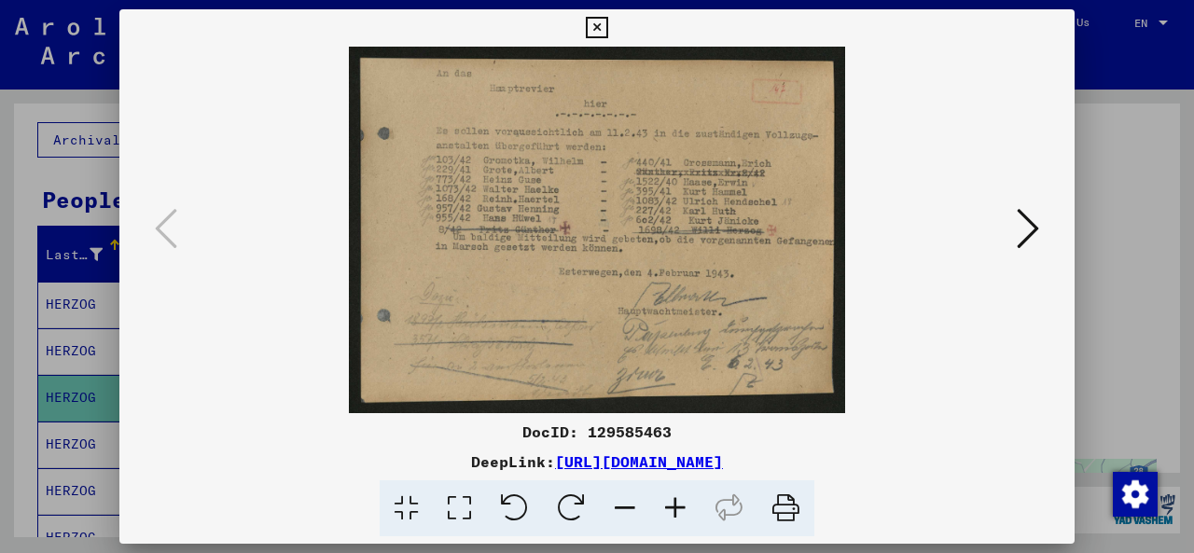
click at [599, 34] on icon at bounding box center [596, 28] width 21 height 22
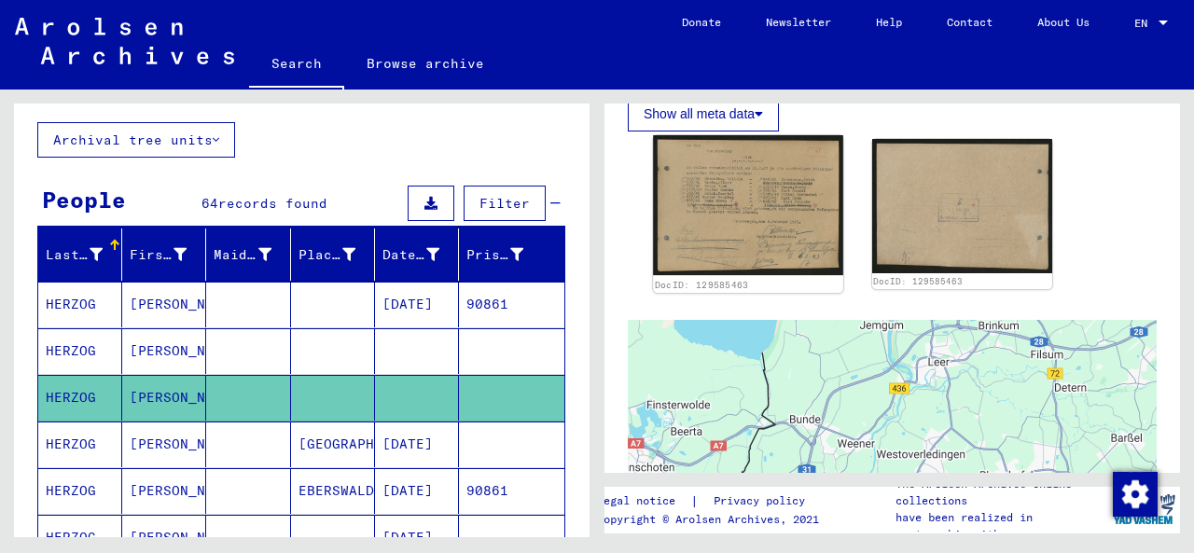
scroll to position [831, 0]
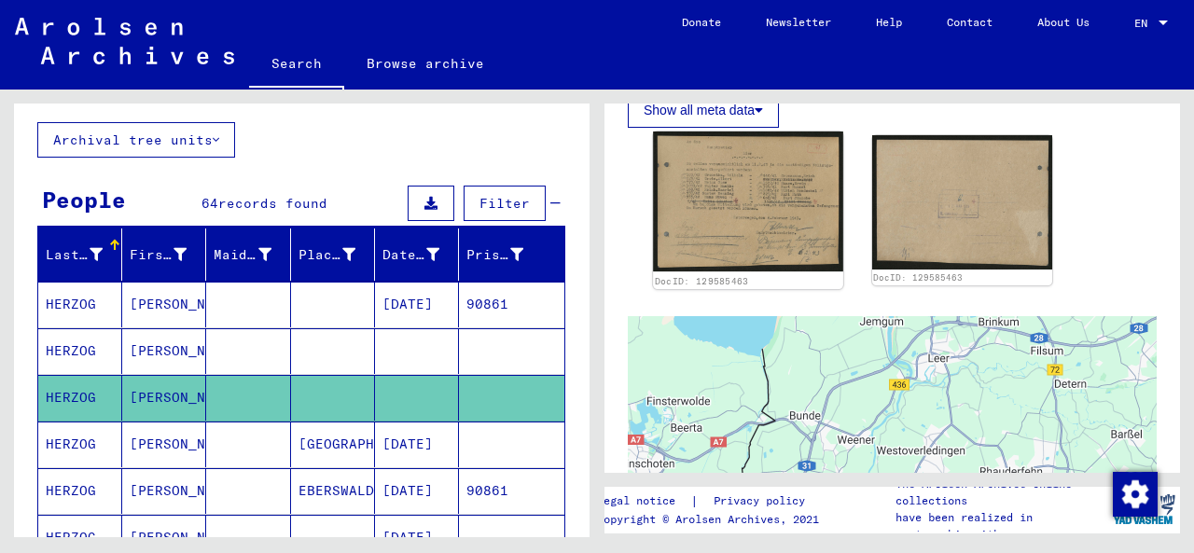
click at [769, 192] on img at bounding box center [747, 202] width 189 height 140
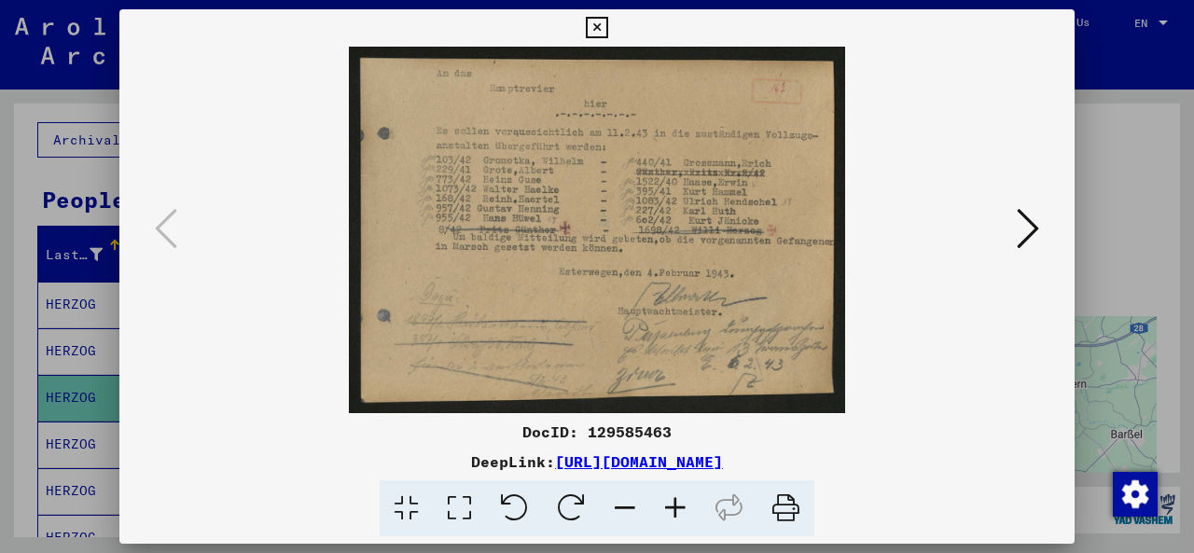
click at [598, 28] on icon at bounding box center [596, 28] width 21 height 22
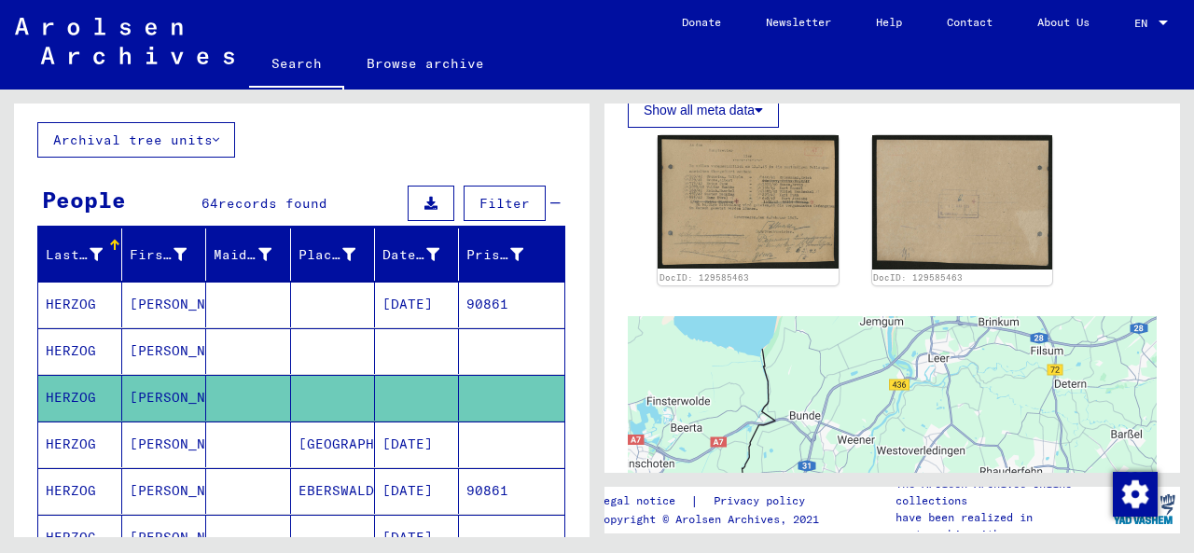
click at [183, 356] on mat-cell "[PERSON_NAME]" at bounding box center [164, 351] width 84 height 46
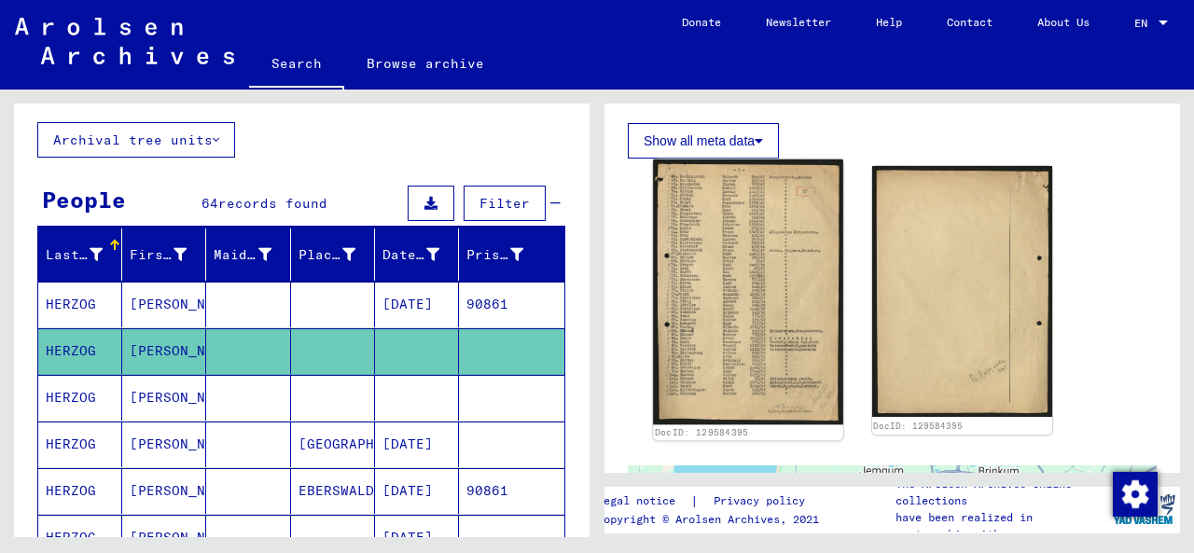
scroll to position [772, 0]
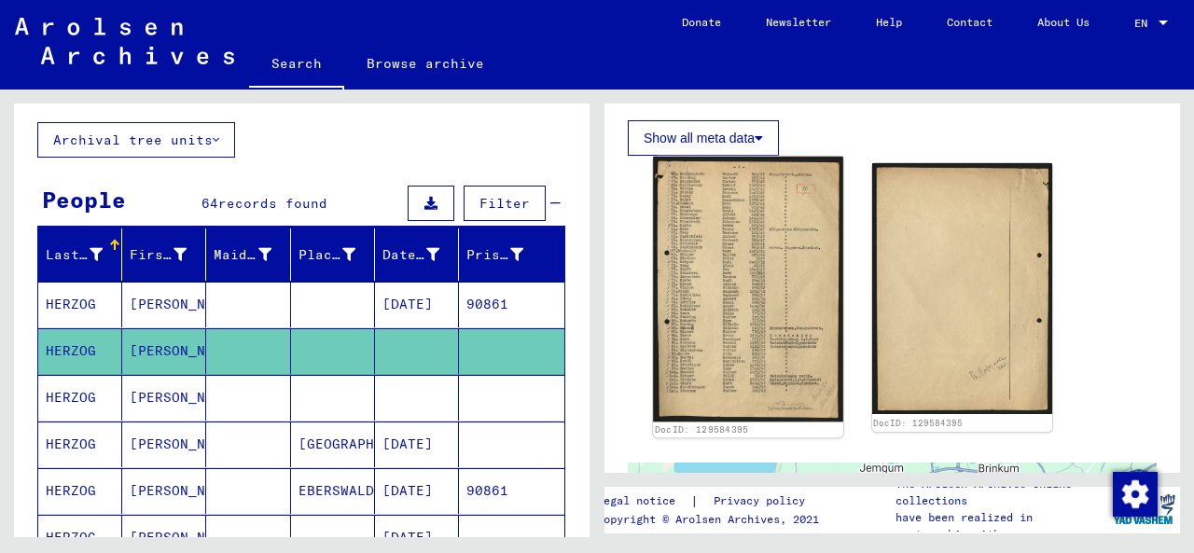
click at [747, 315] on img at bounding box center [747, 289] width 189 height 265
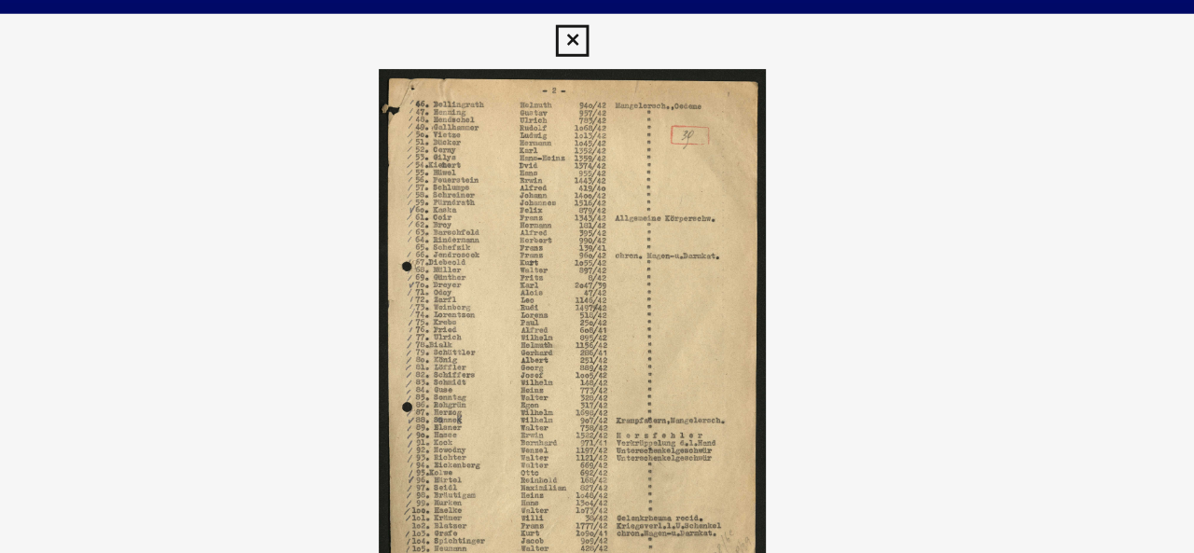
click at [598, 33] on icon at bounding box center [596, 28] width 21 height 22
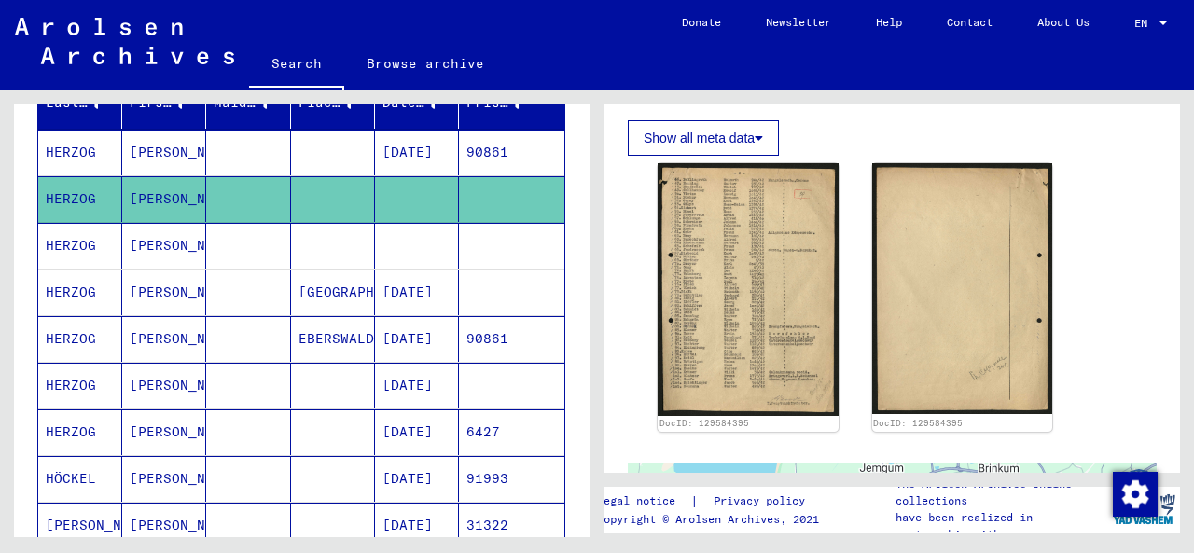
scroll to position [247, 0]
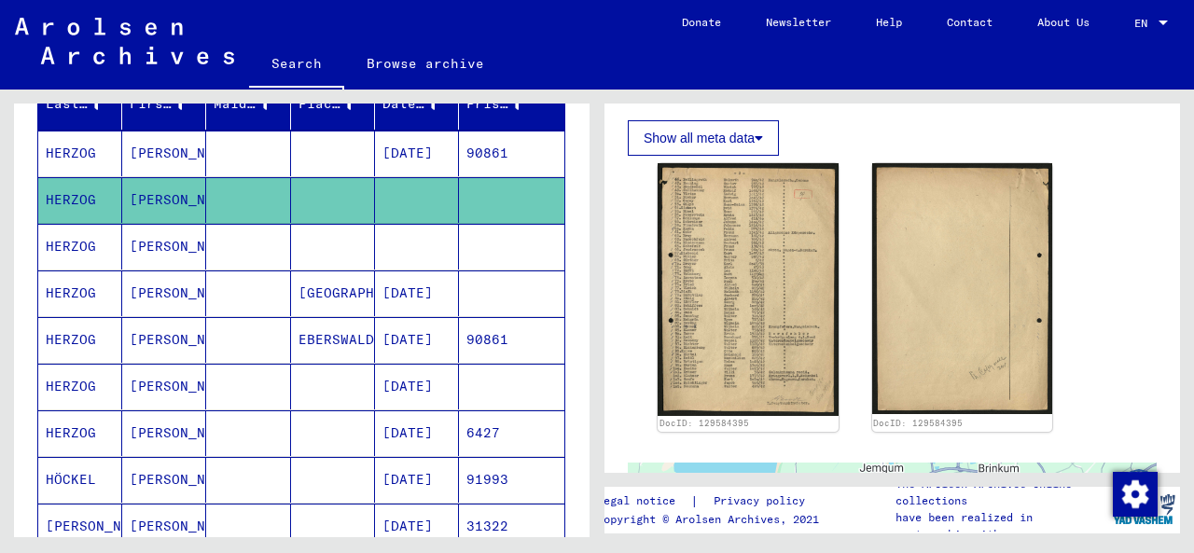
click at [396, 145] on mat-cell "[DATE]" at bounding box center [417, 154] width 84 height 46
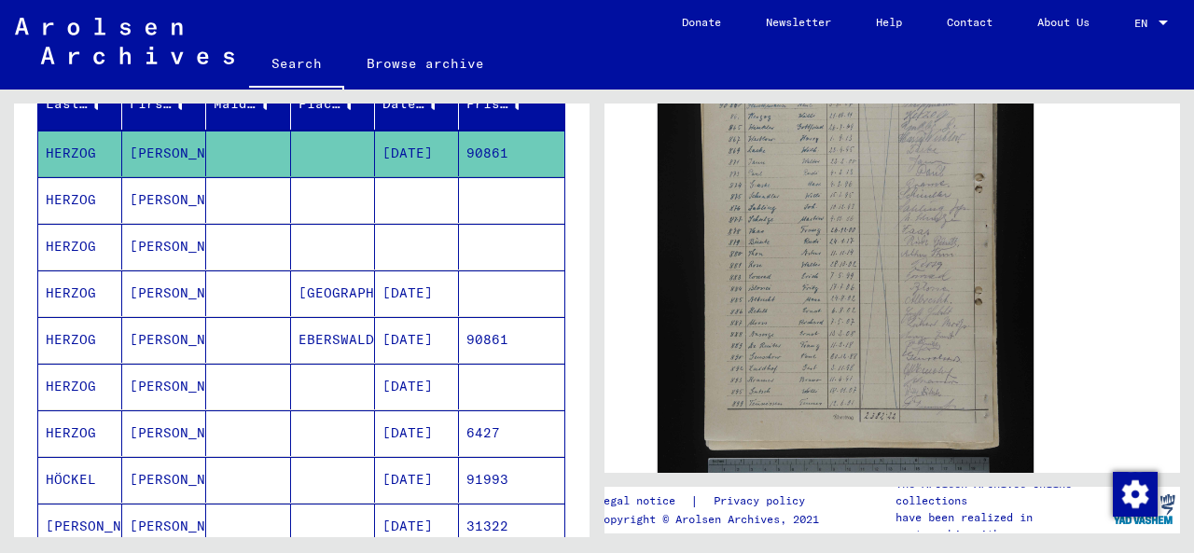
scroll to position [574, 0]
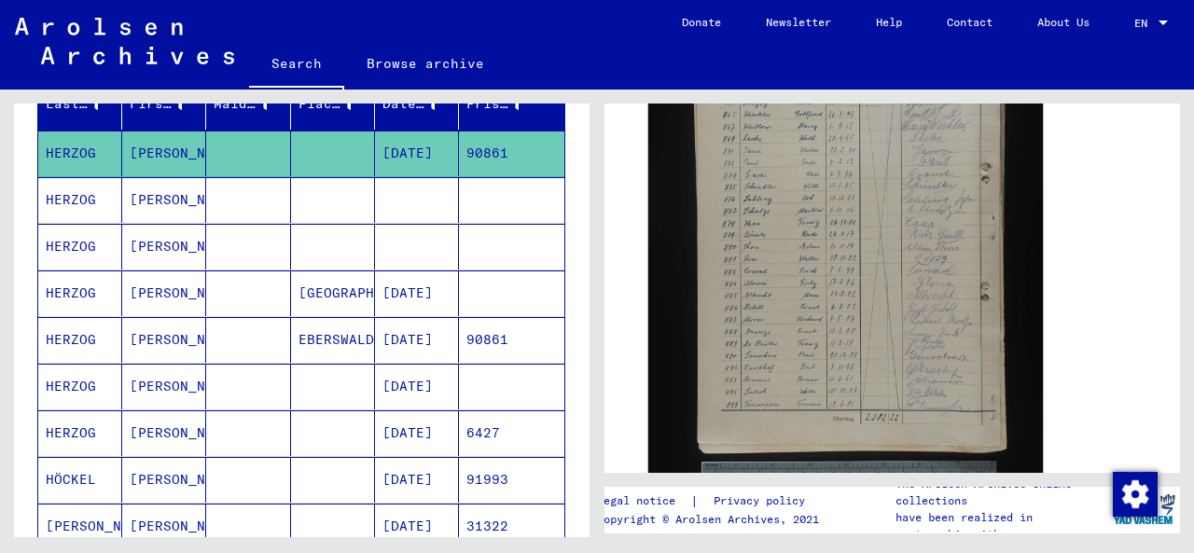
click at [820, 306] on img at bounding box center [846, 299] width 395 height 594
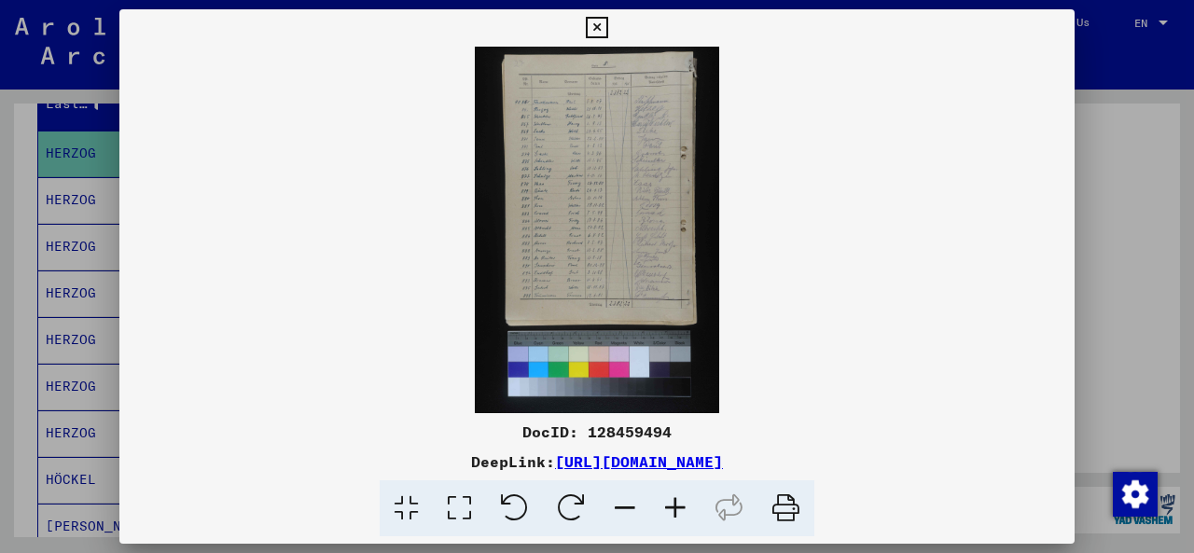
click at [622, 230] on img at bounding box center [597, 230] width 956 height 367
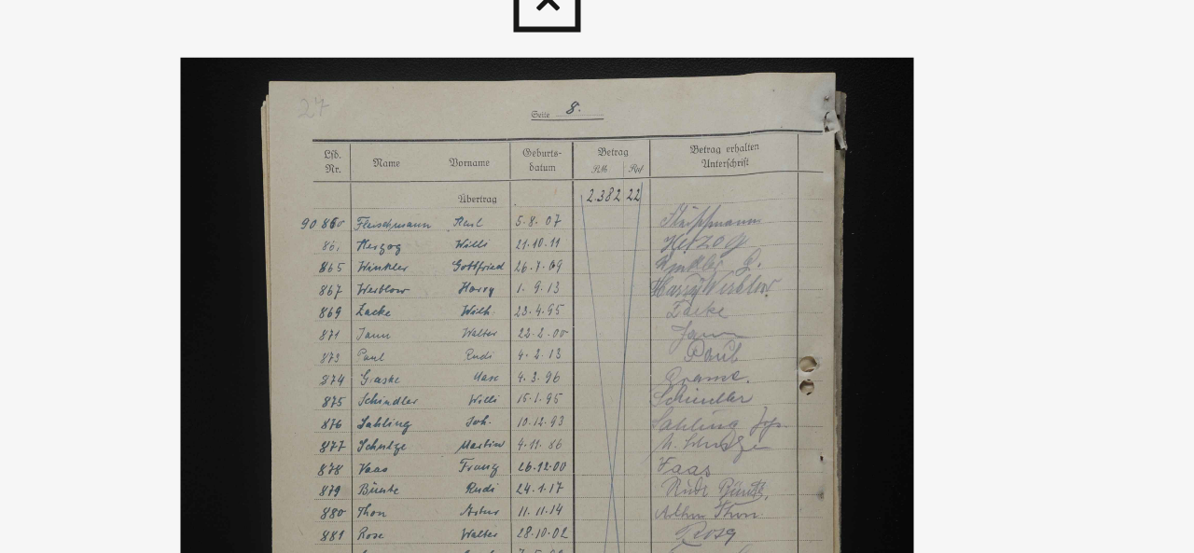
click at [594, 32] on icon at bounding box center [596, 28] width 21 height 22
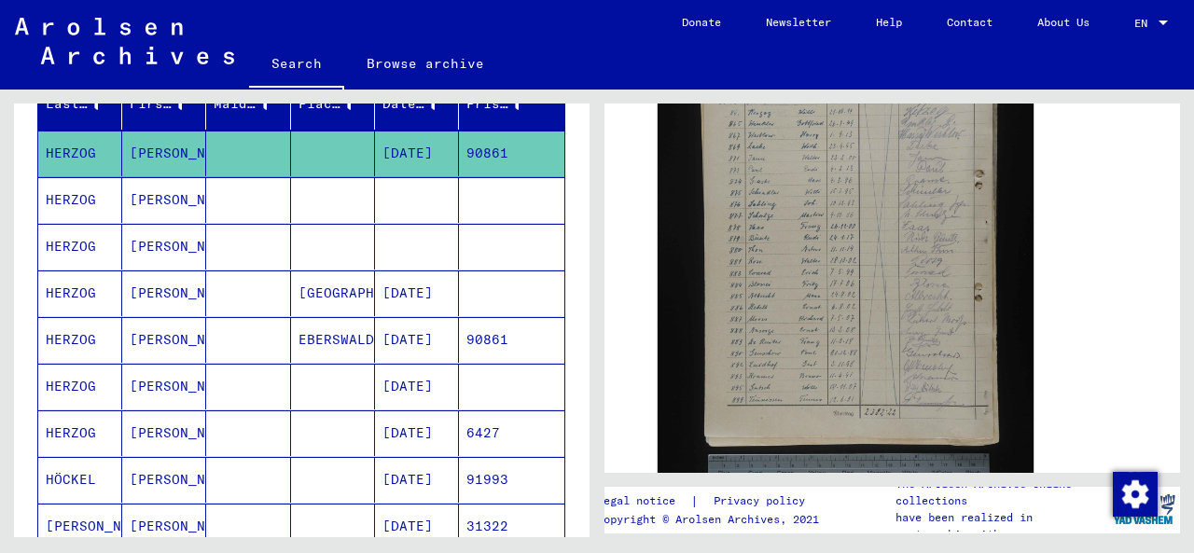
drag, startPoint x: 372, startPoint y: 167, endPoint x: 390, endPoint y: 171, distance: 18.1
click at [390, 171] on mat-row "[PERSON_NAME] [DATE] 90861" at bounding box center [301, 154] width 526 height 47
click at [325, 335] on mat-cell "EBERSWALDE" at bounding box center [333, 340] width 84 height 46
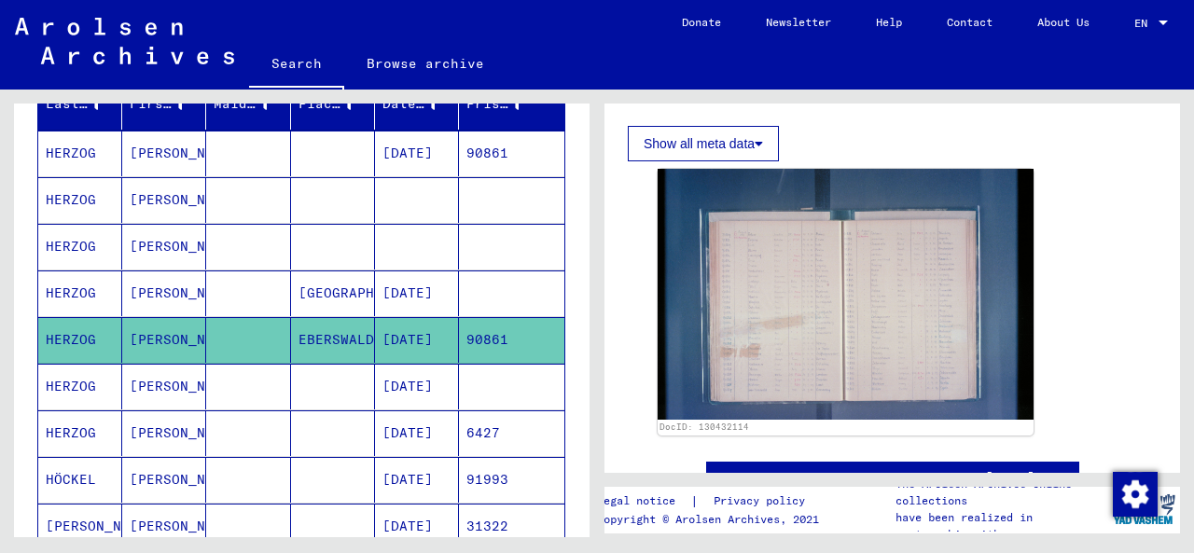
scroll to position [426, 0]
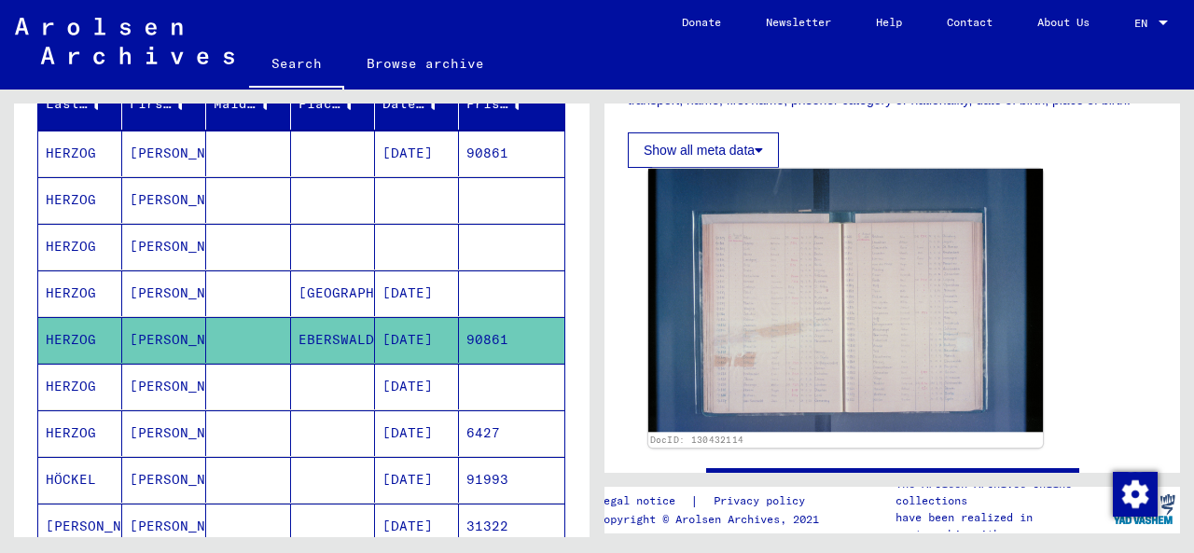
click at [817, 307] on img at bounding box center [846, 300] width 395 height 263
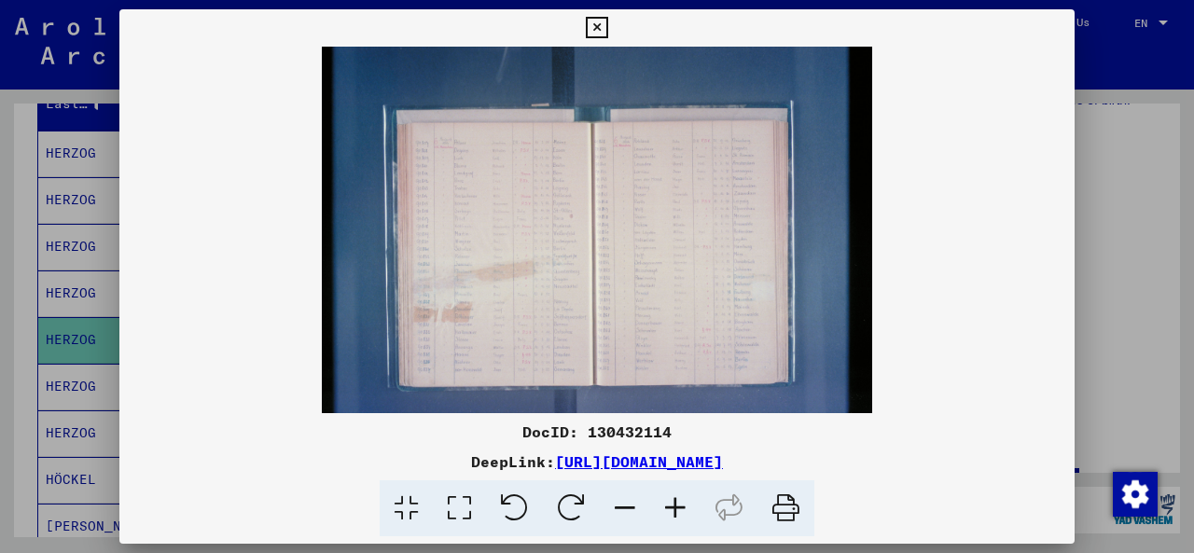
click at [554, 290] on img at bounding box center [597, 230] width 956 height 367
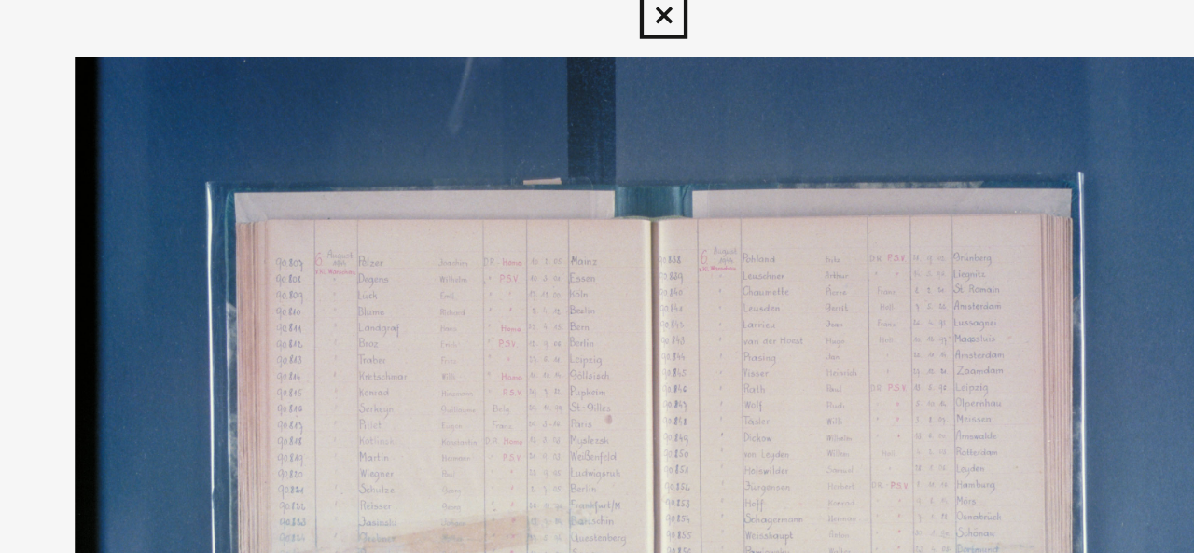
scroll to position [0, 0]
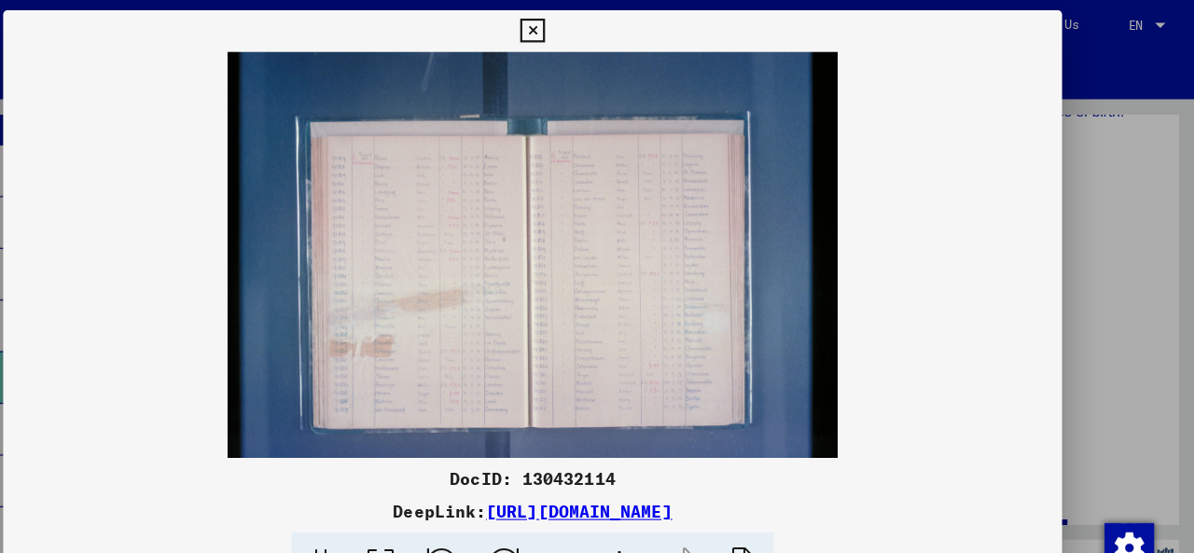
click at [602, 26] on icon at bounding box center [596, 28] width 21 height 22
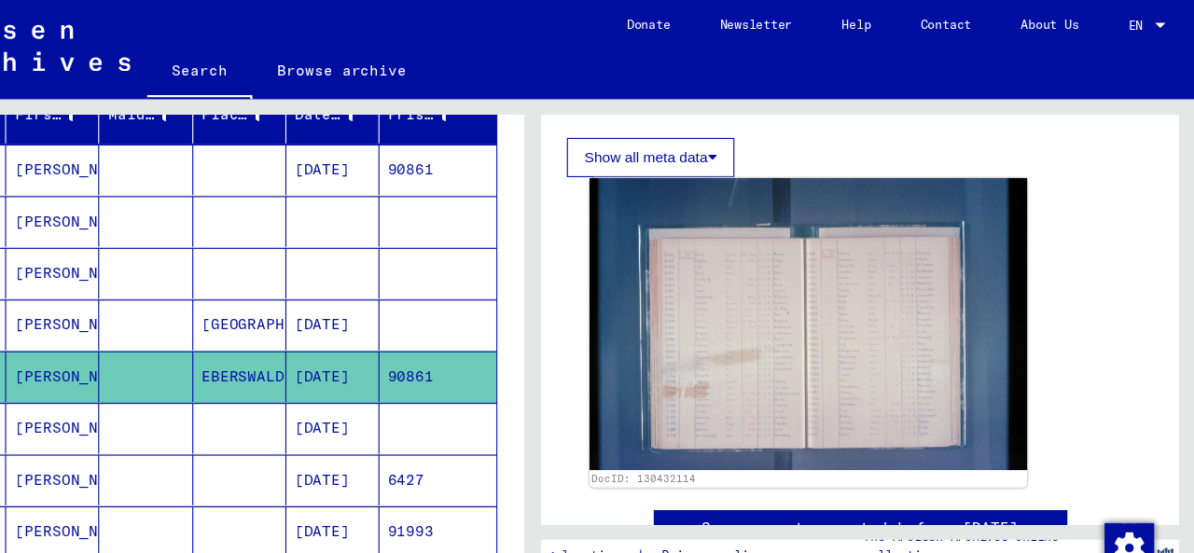
scroll to position [448, 0]
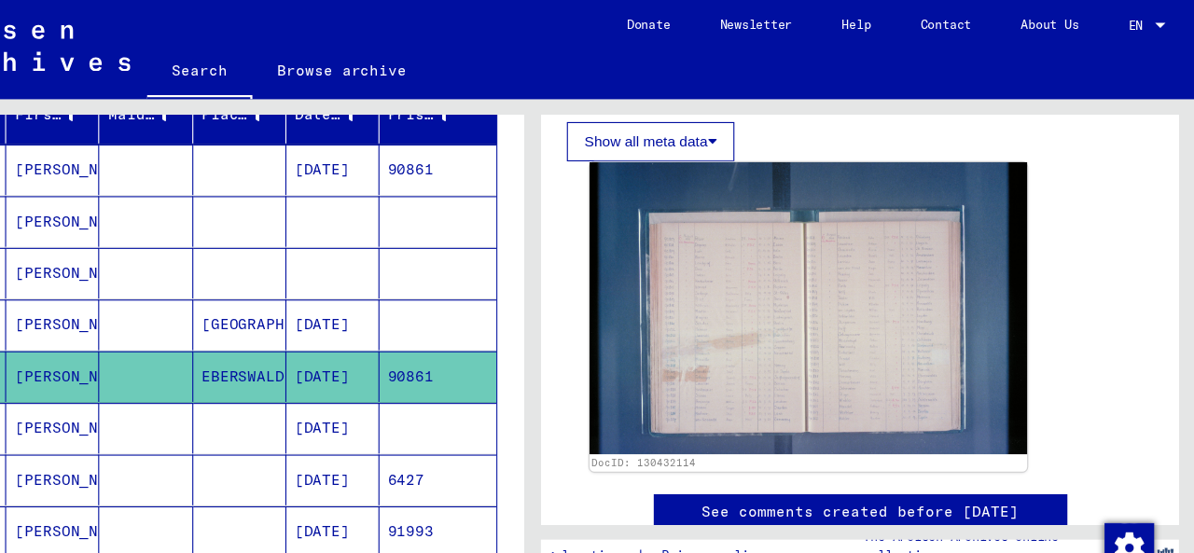
click at [816, 283] on img at bounding box center [846, 278] width 395 height 263
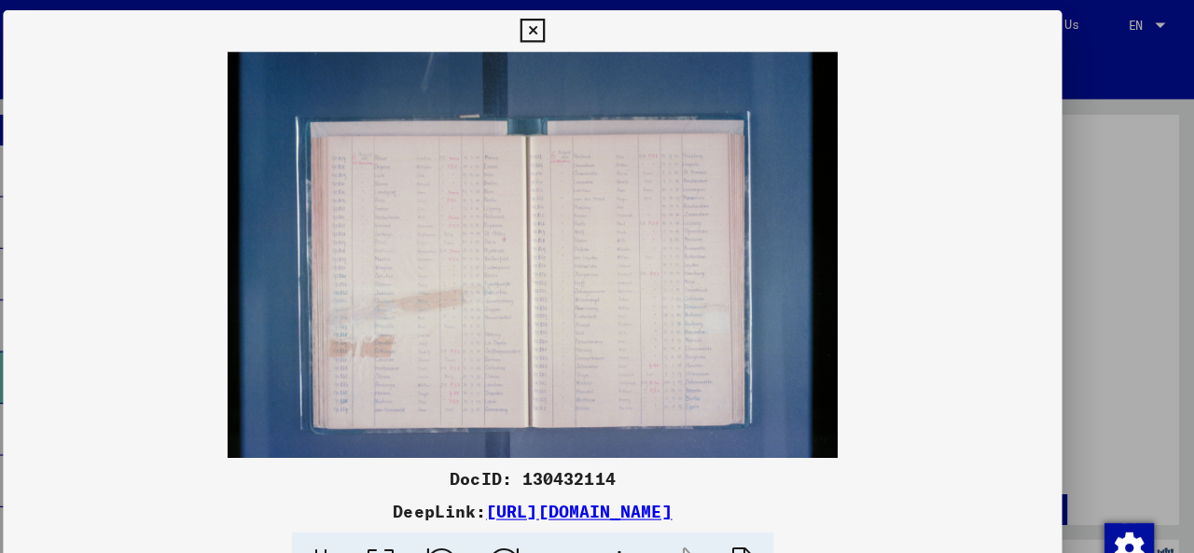
scroll to position [0, 0]
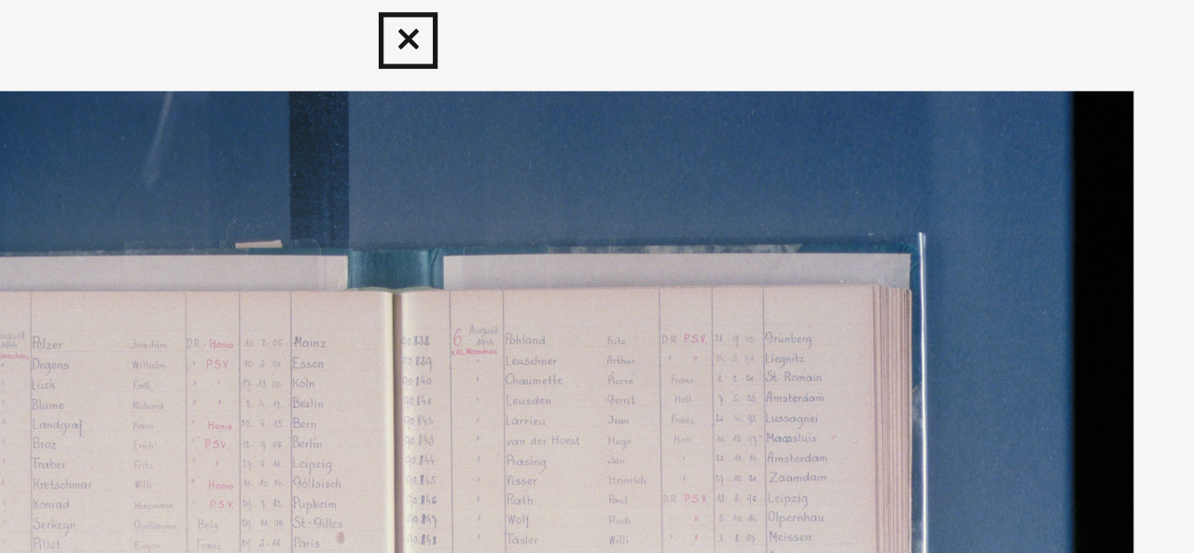
click at [598, 26] on icon at bounding box center [596, 28] width 21 height 22
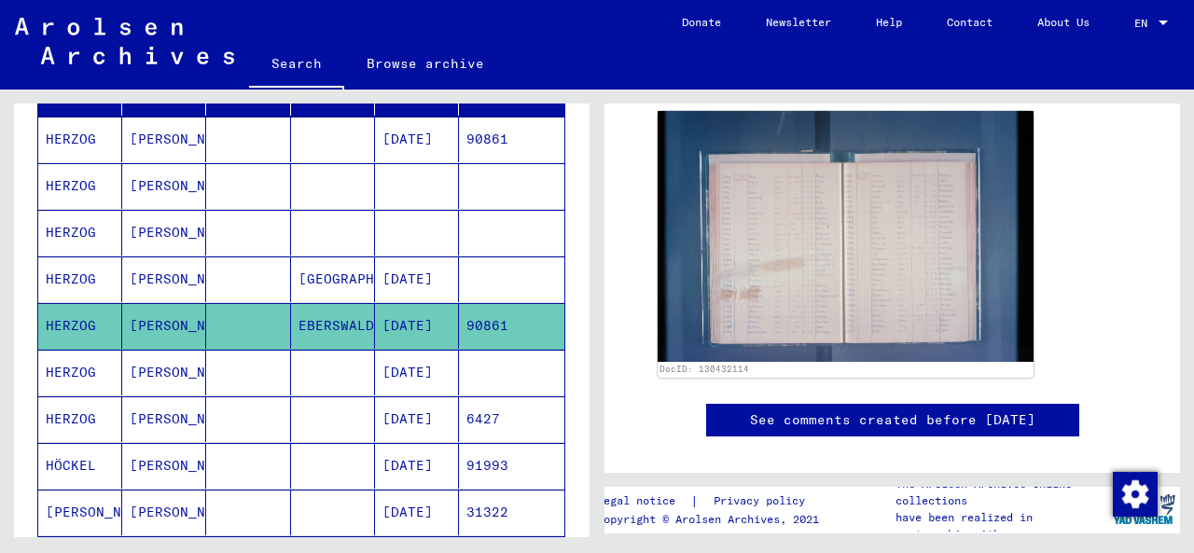
scroll to position [499, 0]
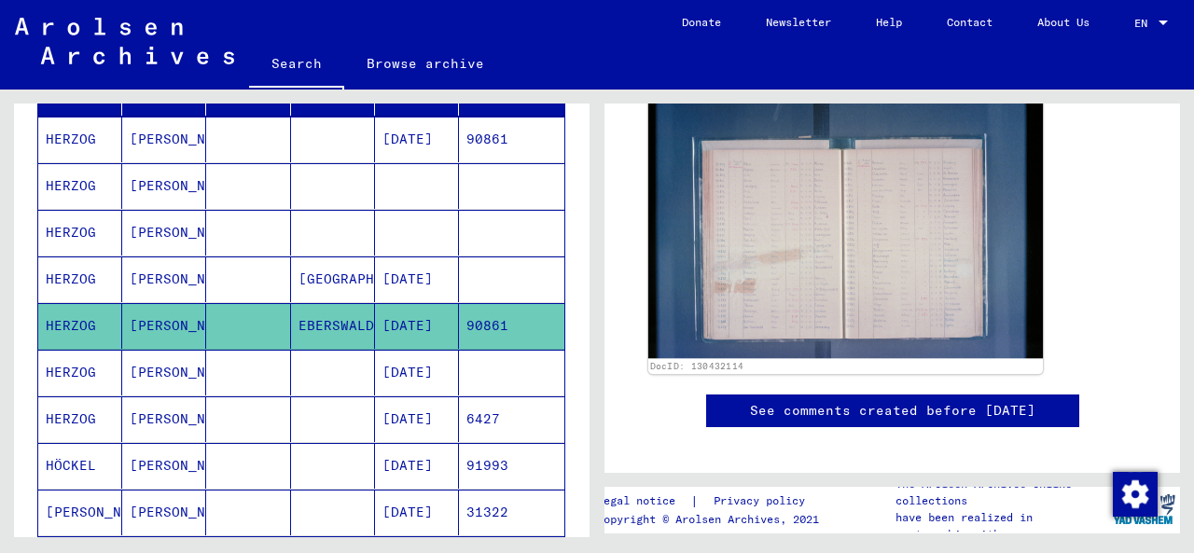
click at [791, 268] on img at bounding box center [846, 226] width 395 height 263
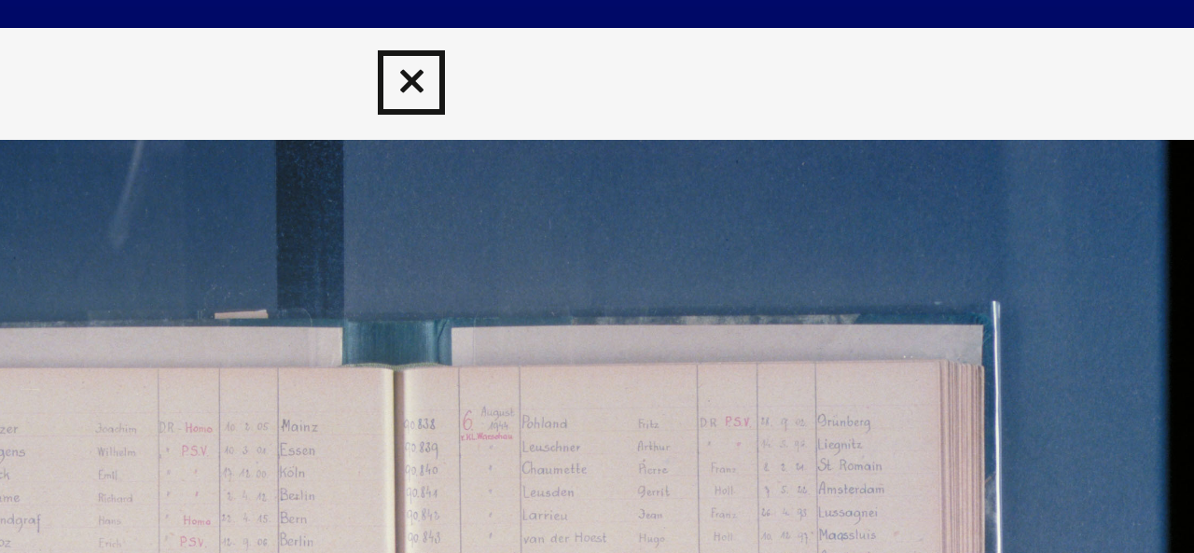
click at [595, 29] on icon at bounding box center [596, 28] width 21 height 22
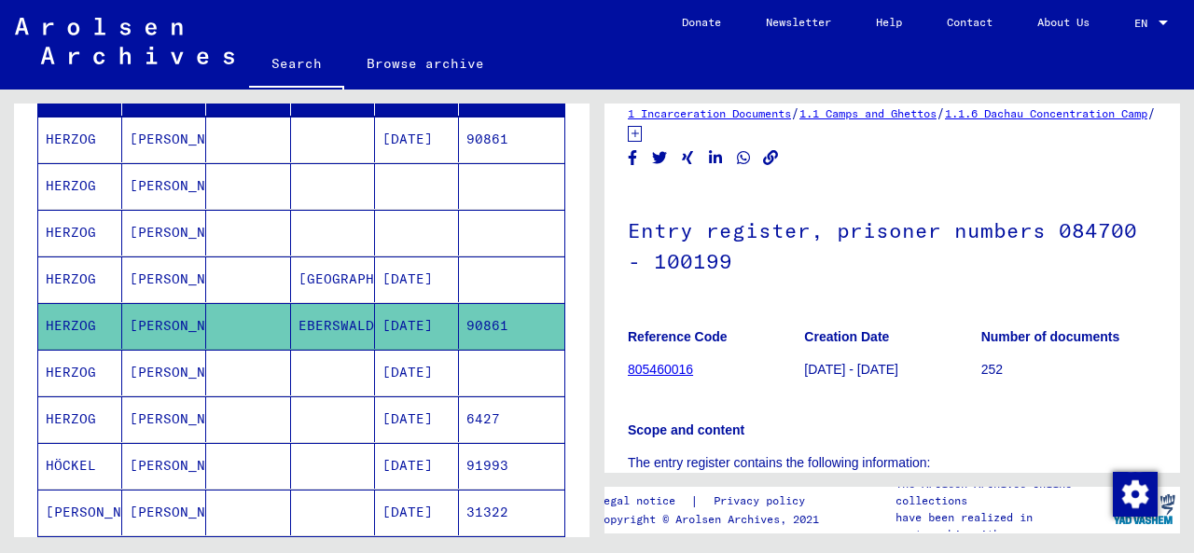
scroll to position [0, 0]
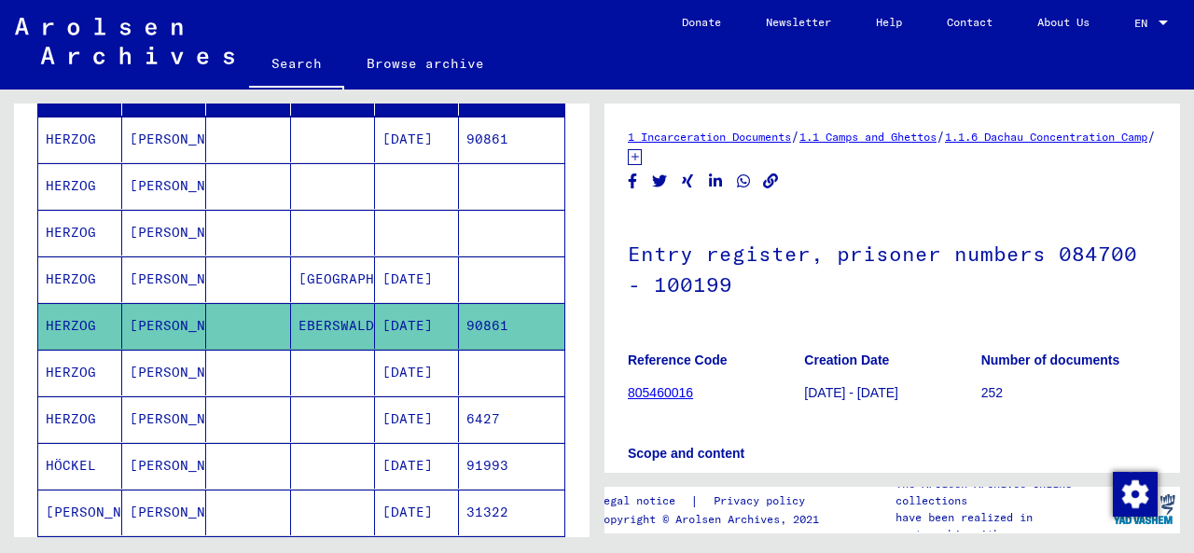
click at [270, 414] on mat-cell at bounding box center [248, 420] width 84 height 46
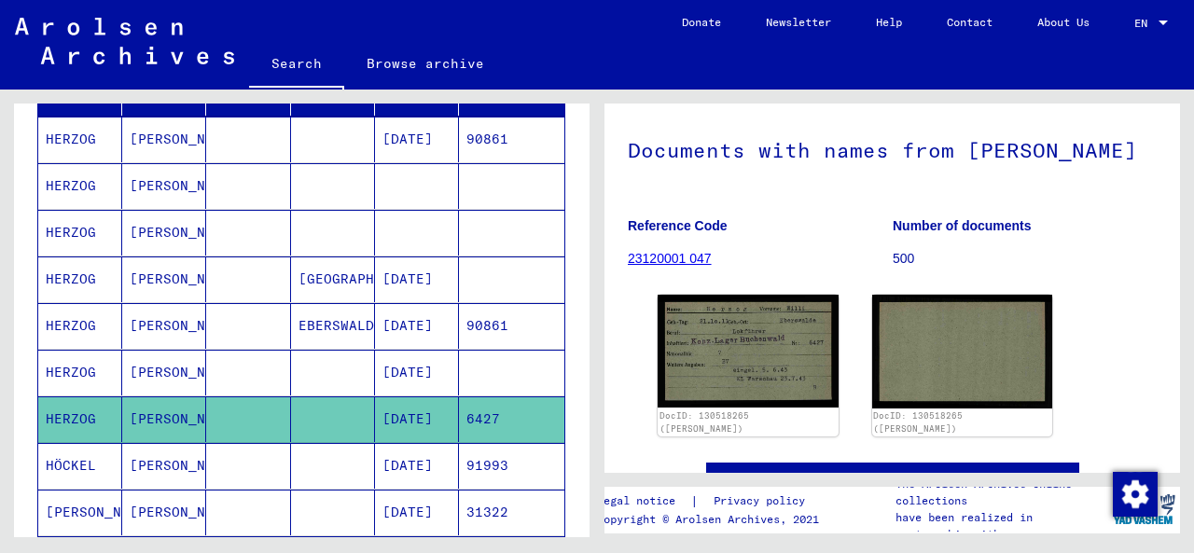
scroll to position [160, 0]
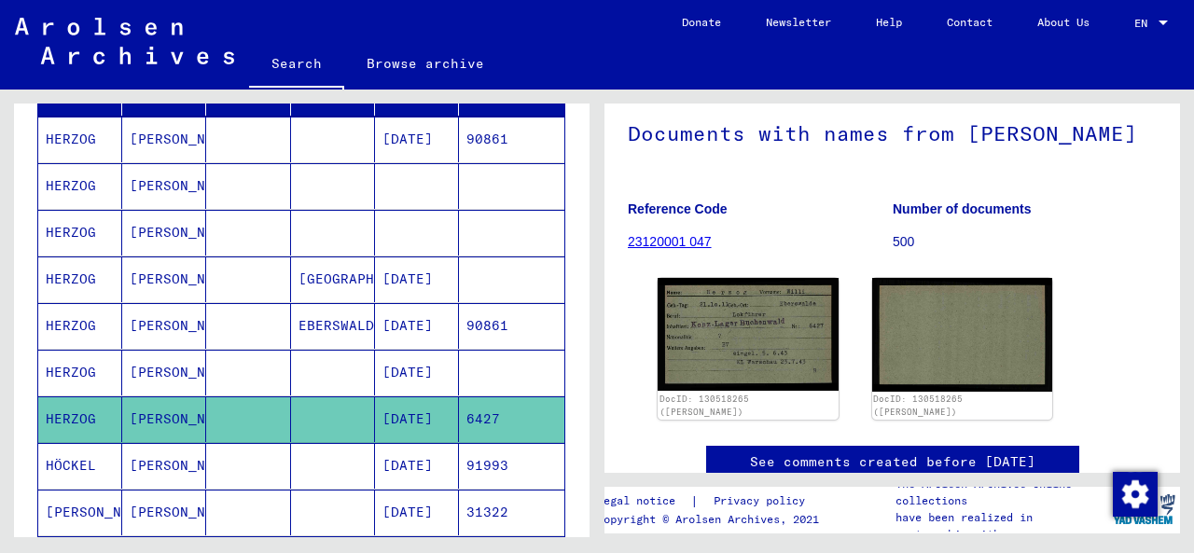
click at [301, 324] on mat-cell "EBERSWALDE" at bounding box center [333, 326] width 84 height 46
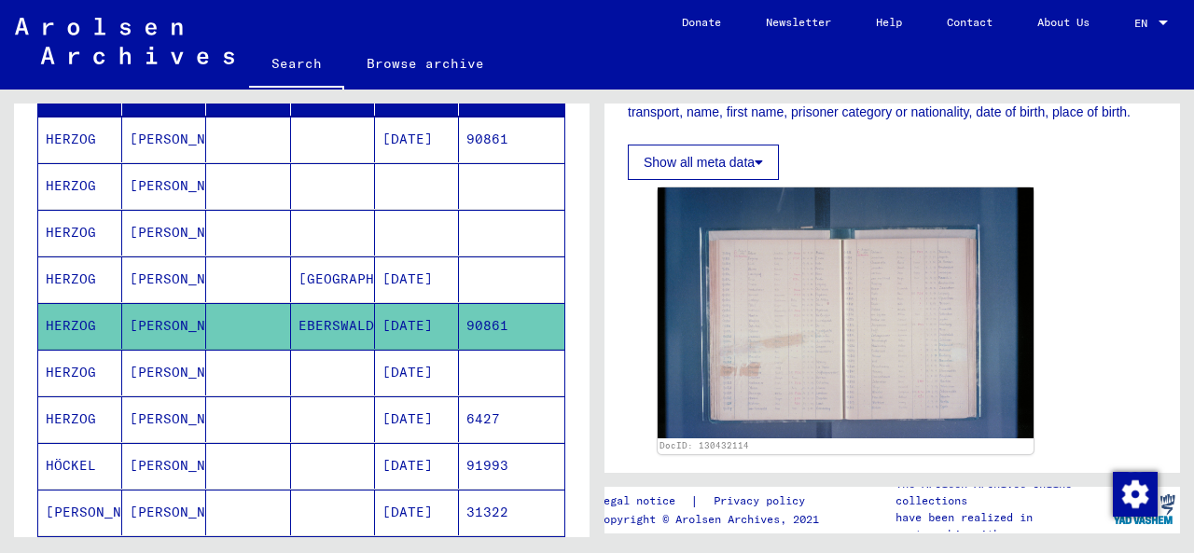
scroll to position [436, 0]
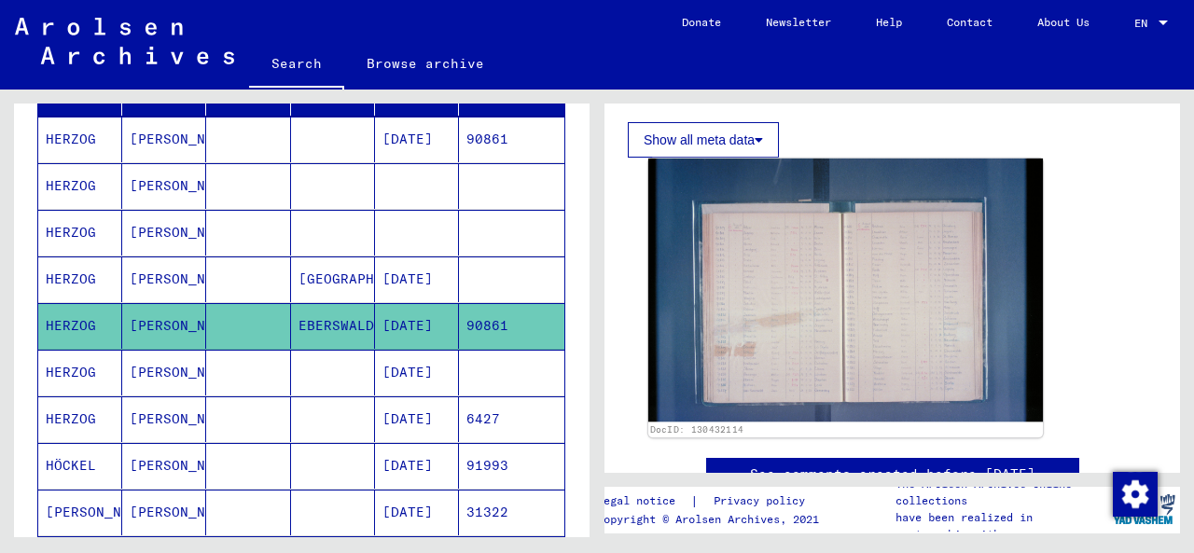
click at [773, 342] on img at bounding box center [846, 290] width 395 height 263
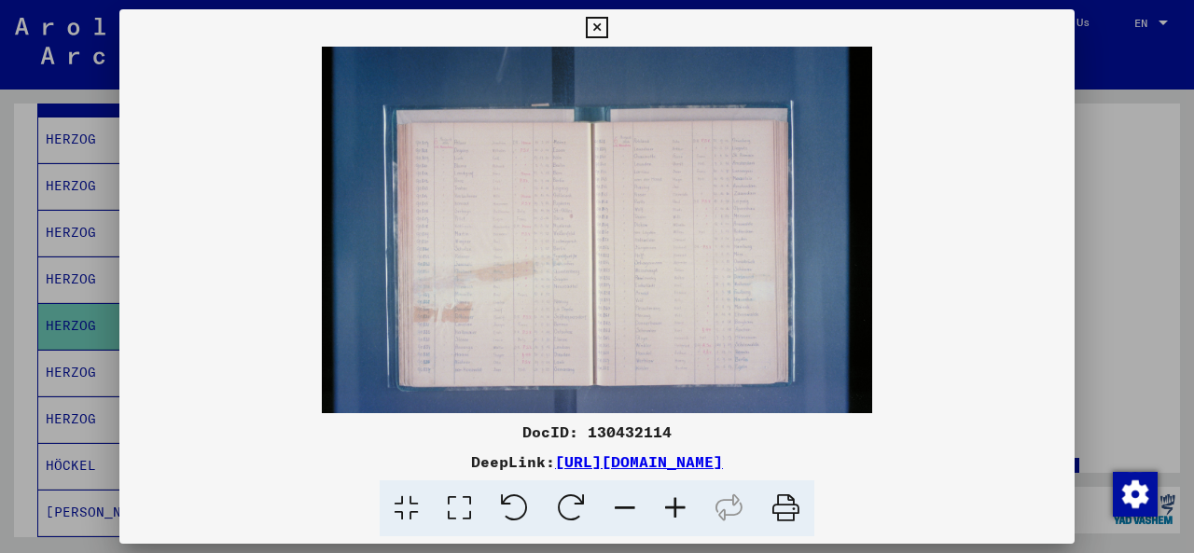
click at [598, 23] on icon at bounding box center [596, 28] width 21 height 22
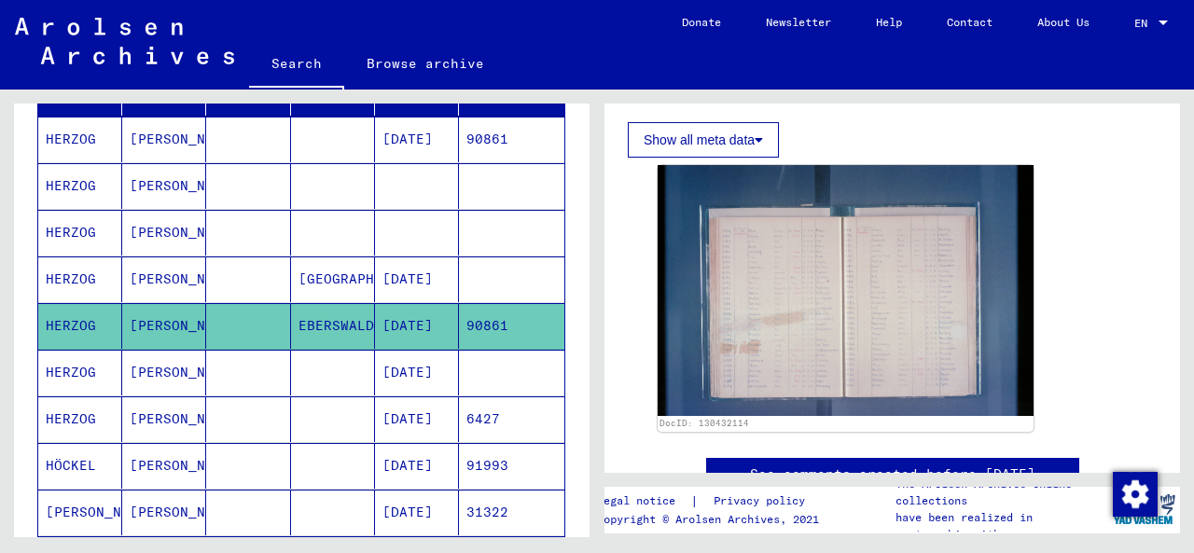
click at [327, 414] on mat-cell at bounding box center [333, 420] width 84 height 46
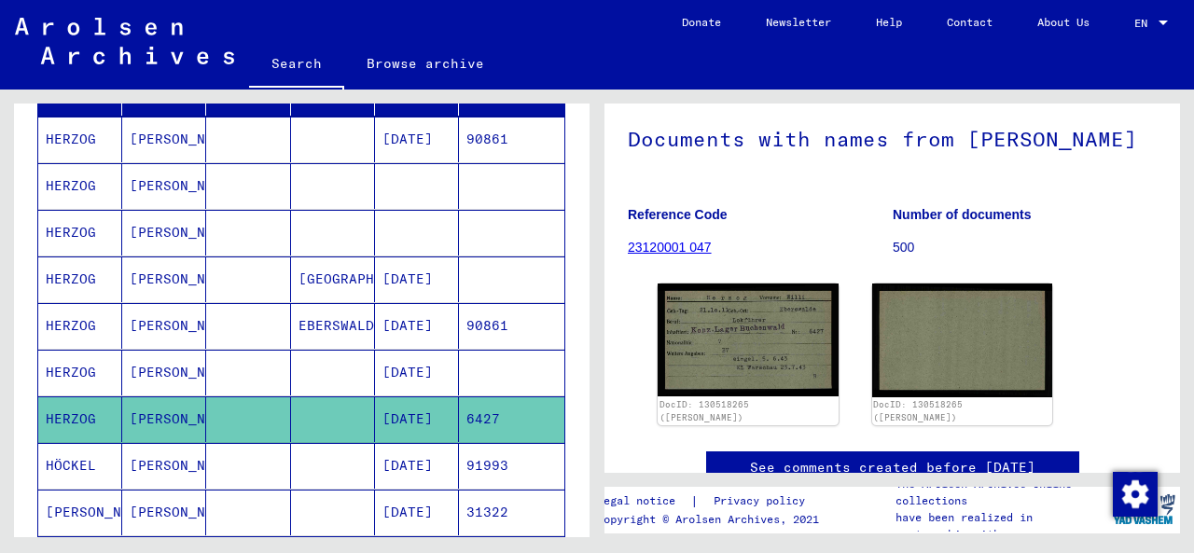
scroll to position [156, 0]
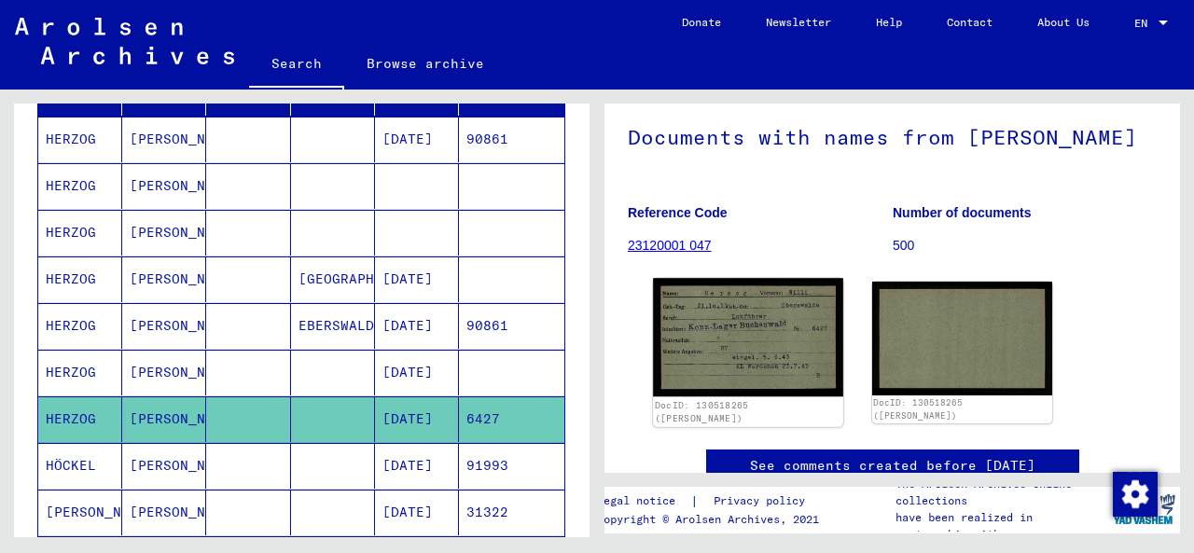
click at [759, 378] on img at bounding box center [747, 337] width 189 height 119
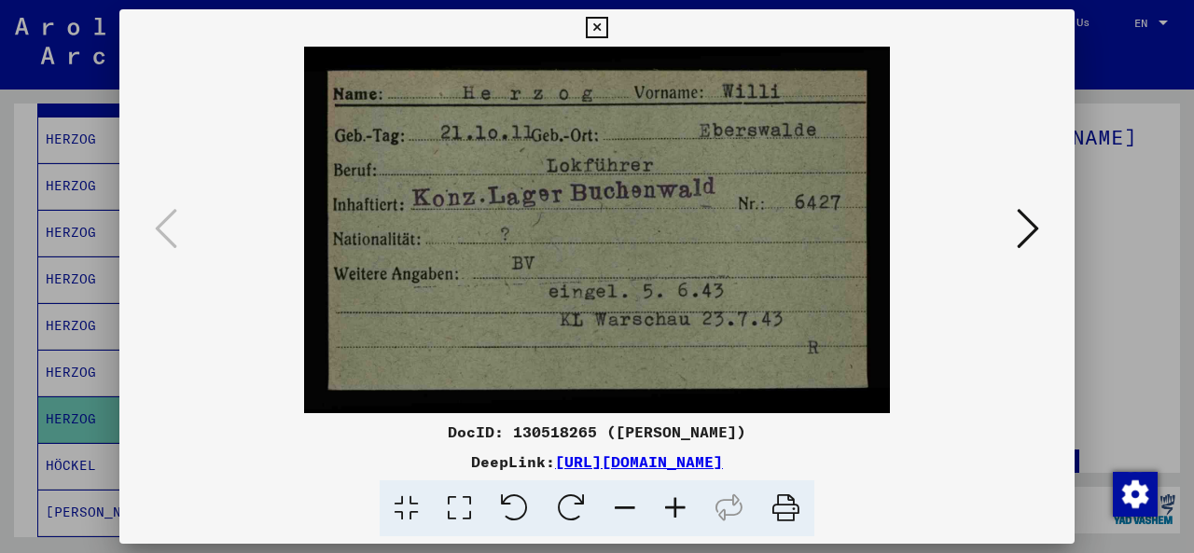
click at [601, 28] on icon at bounding box center [596, 28] width 21 height 22
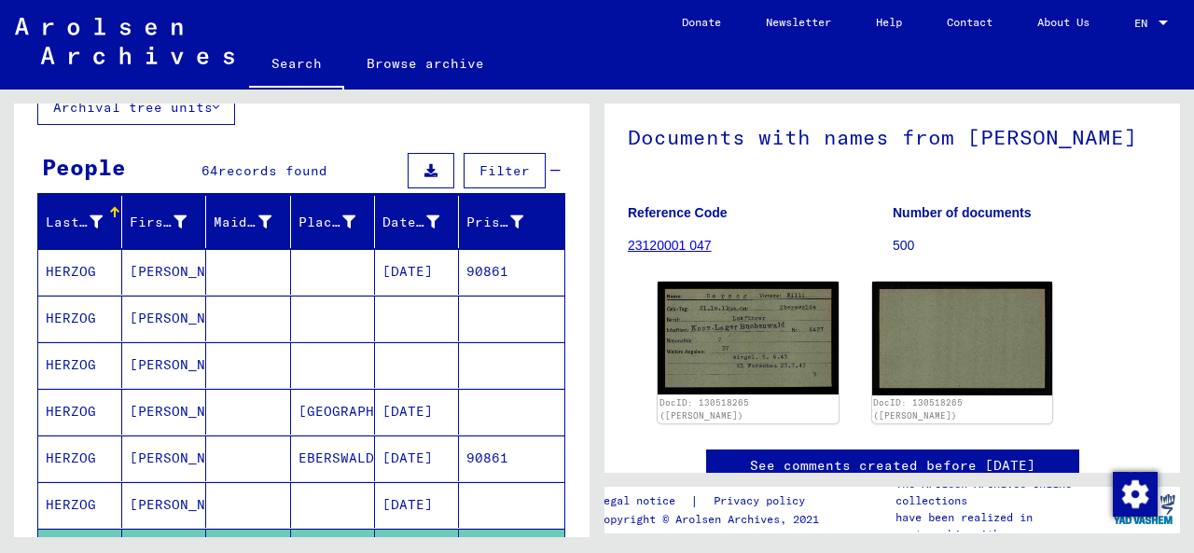
scroll to position [124, 0]
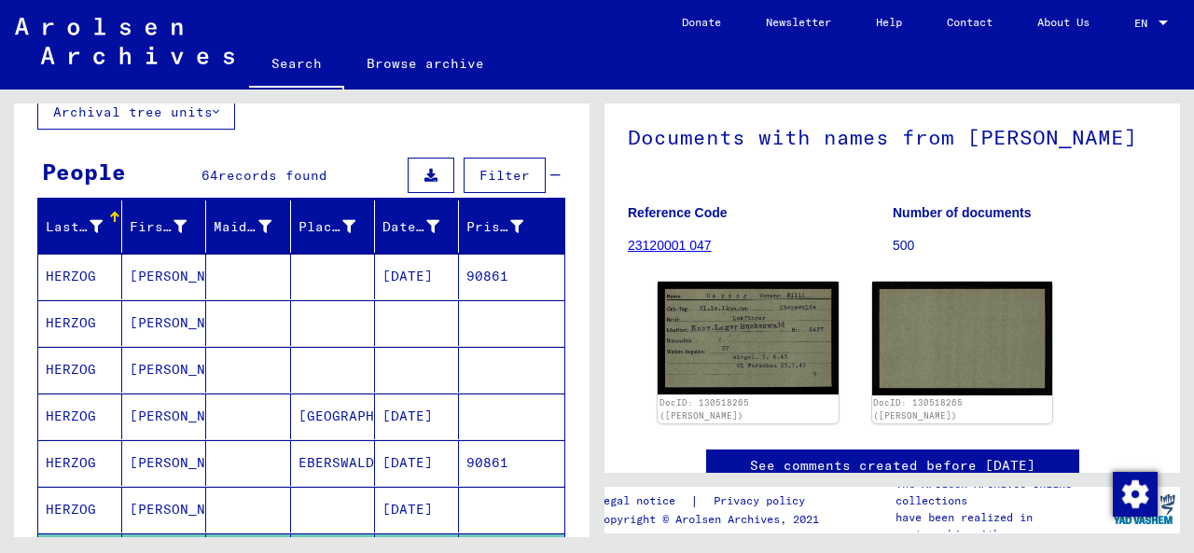
click at [415, 375] on mat-cell at bounding box center [417, 370] width 84 height 46
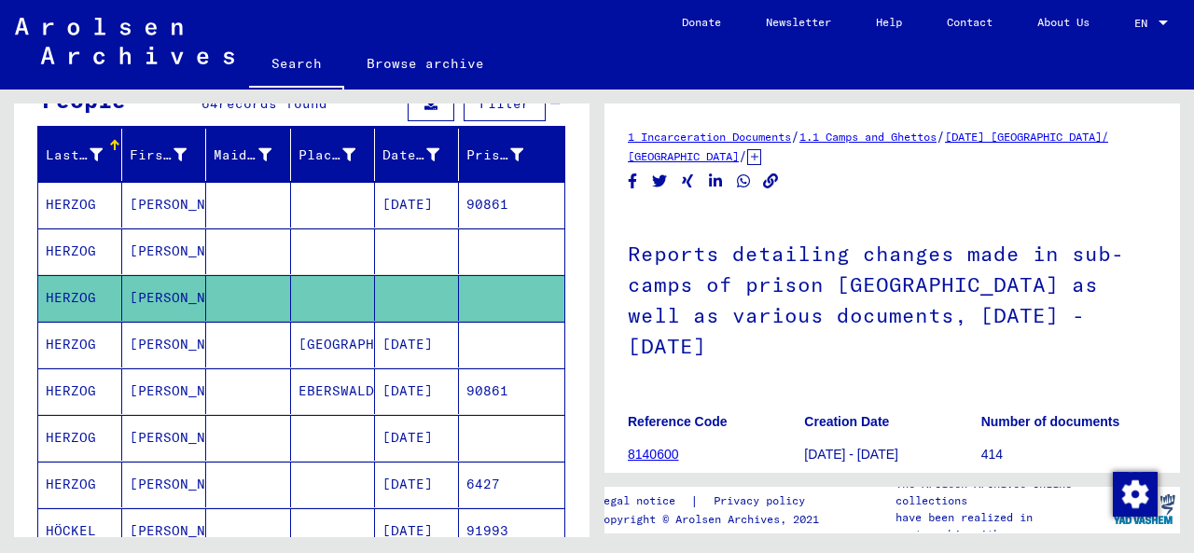
scroll to position [214, 0]
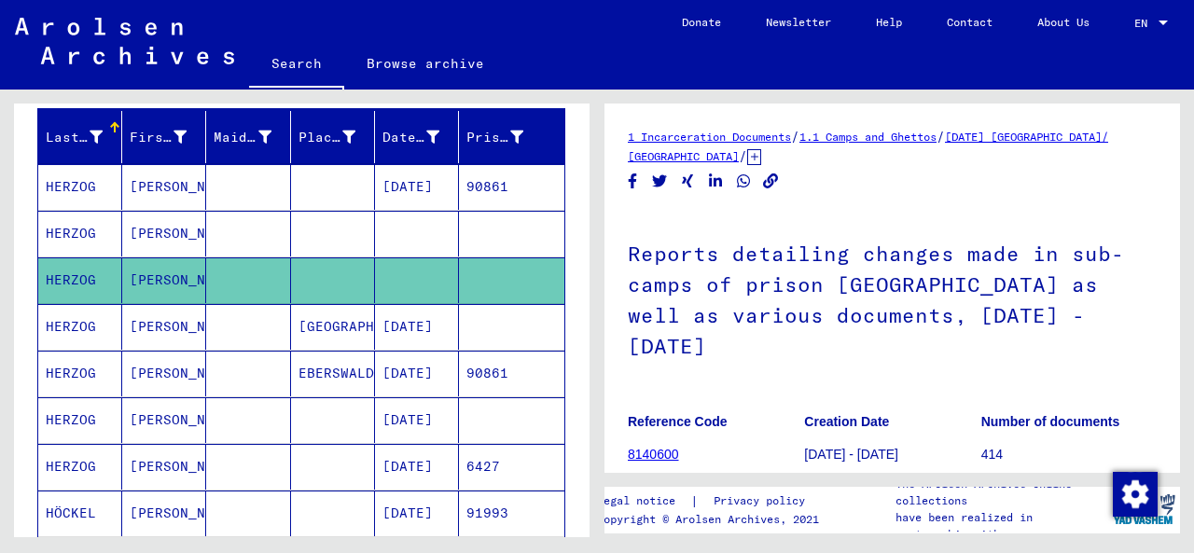
click at [377, 458] on mat-cell "[DATE]" at bounding box center [417, 467] width 84 height 46
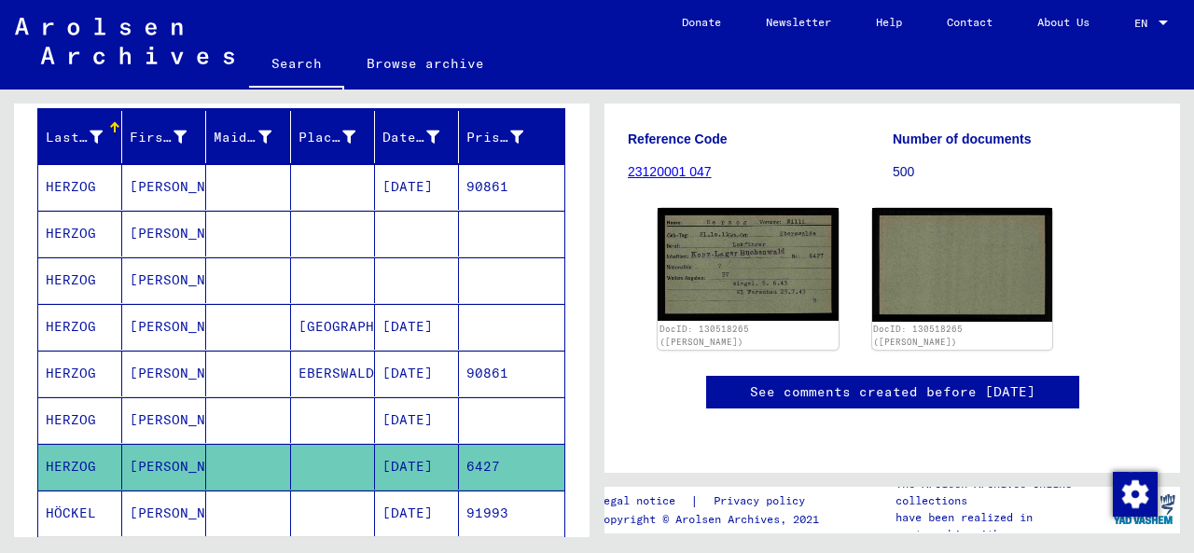
scroll to position [230, 0]
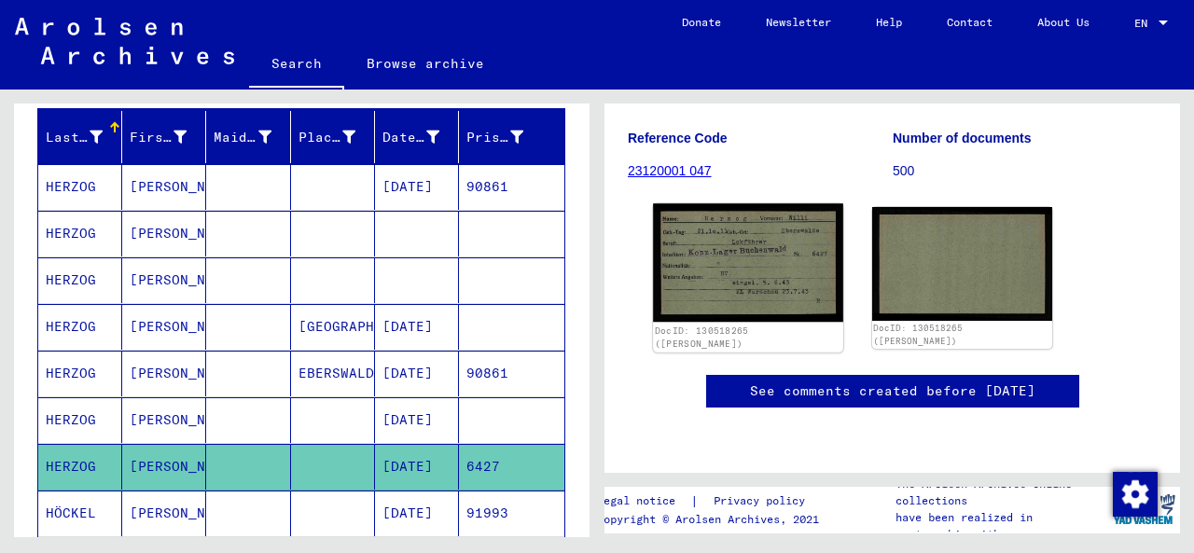
click at [736, 322] on img at bounding box center [747, 262] width 189 height 119
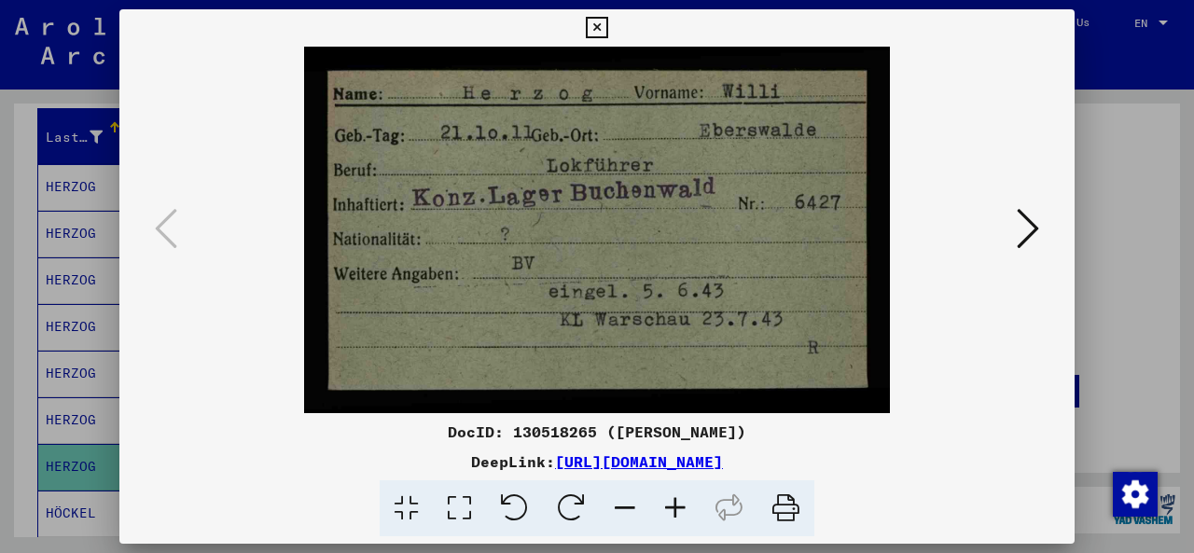
click at [595, 28] on icon at bounding box center [596, 28] width 21 height 22
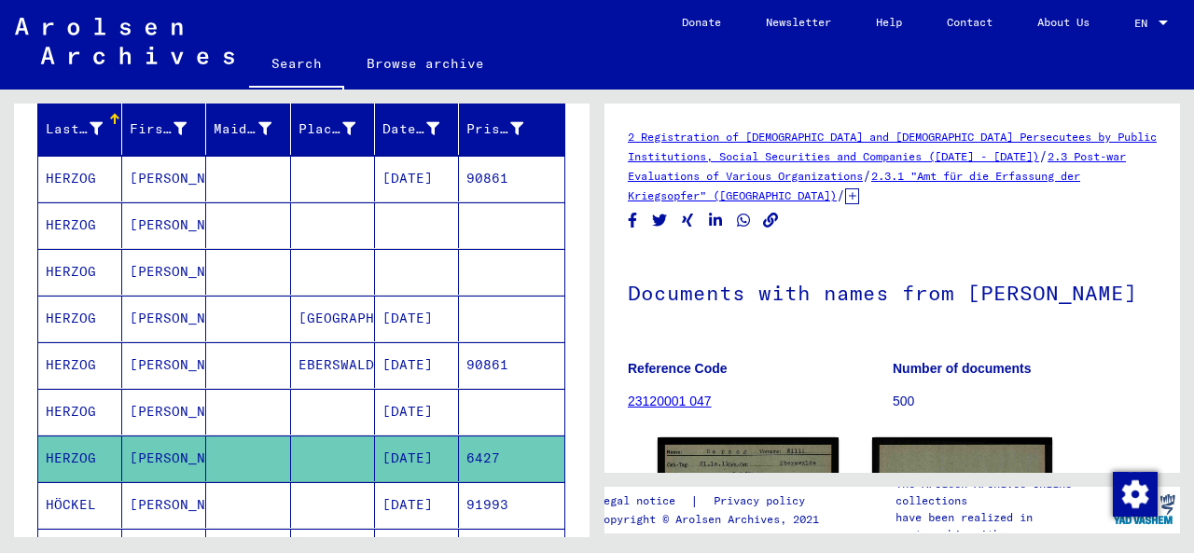
scroll to position [217, 0]
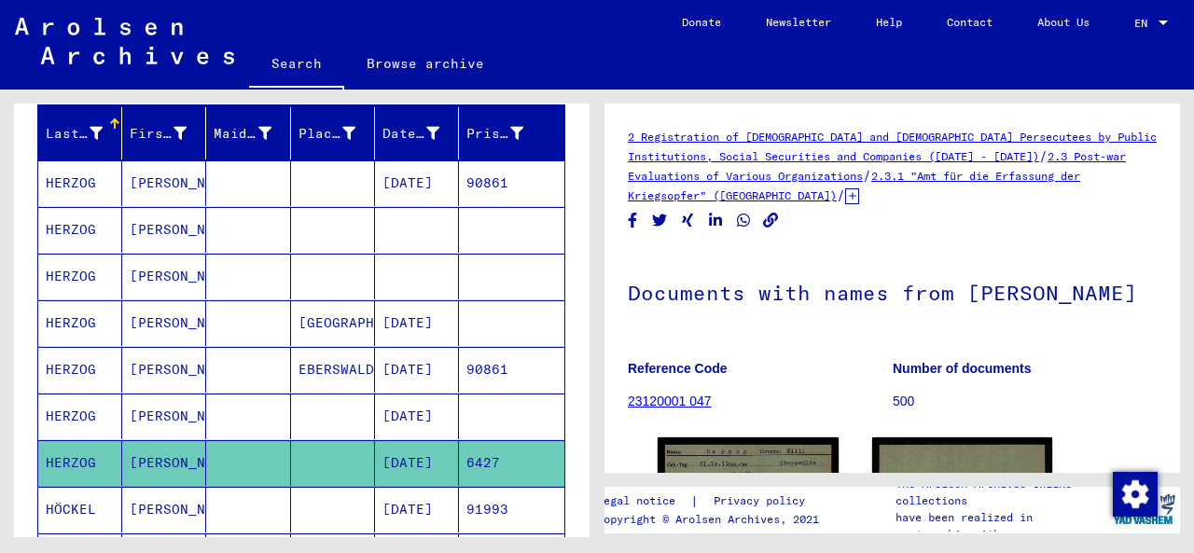
click at [264, 273] on mat-cell at bounding box center [248, 277] width 84 height 46
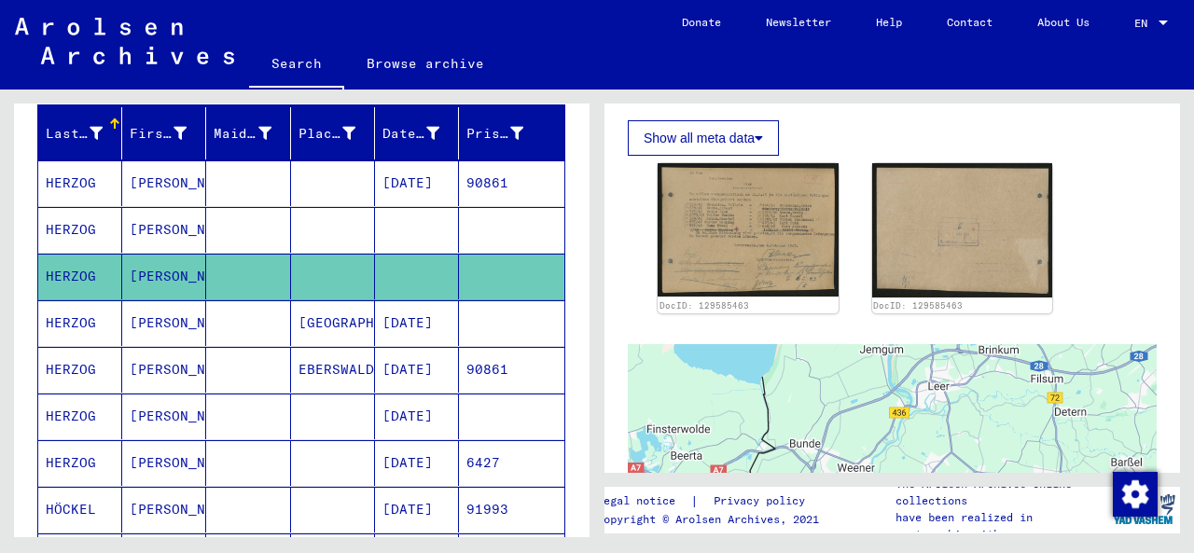
scroll to position [828, 0]
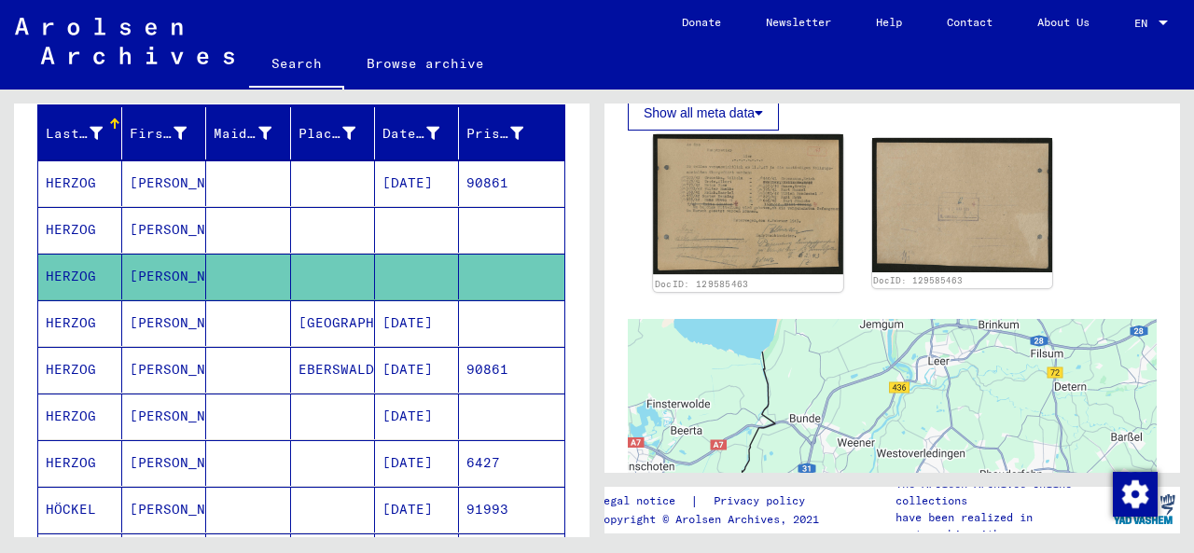
click at [721, 183] on img at bounding box center [747, 204] width 189 height 140
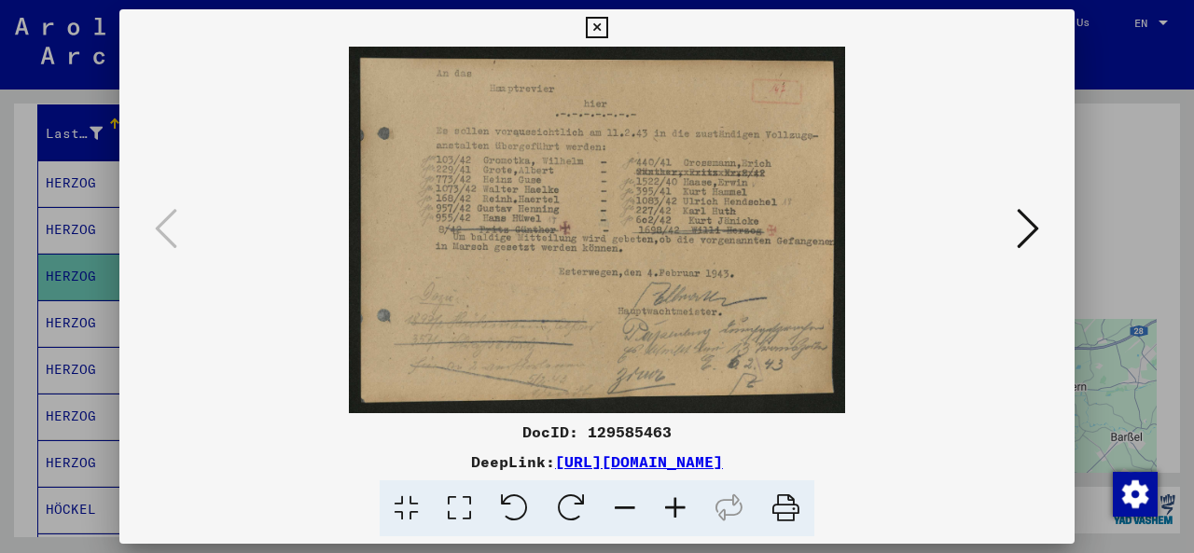
click at [596, 34] on icon at bounding box center [596, 28] width 21 height 22
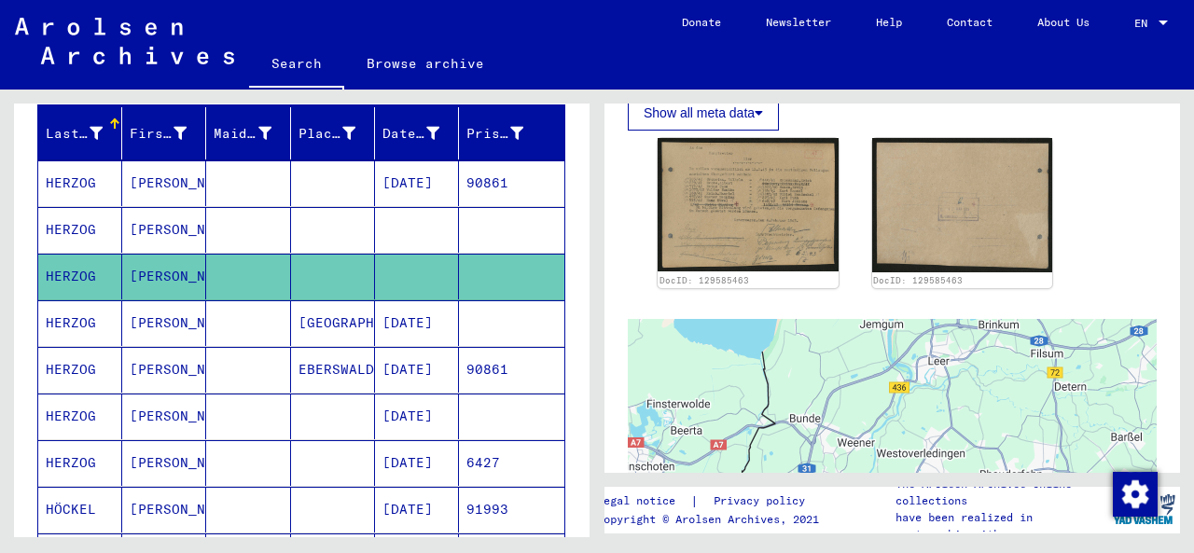
click at [301, 226] on mat-cell at bounding box center [333, 230] width 84 height 46
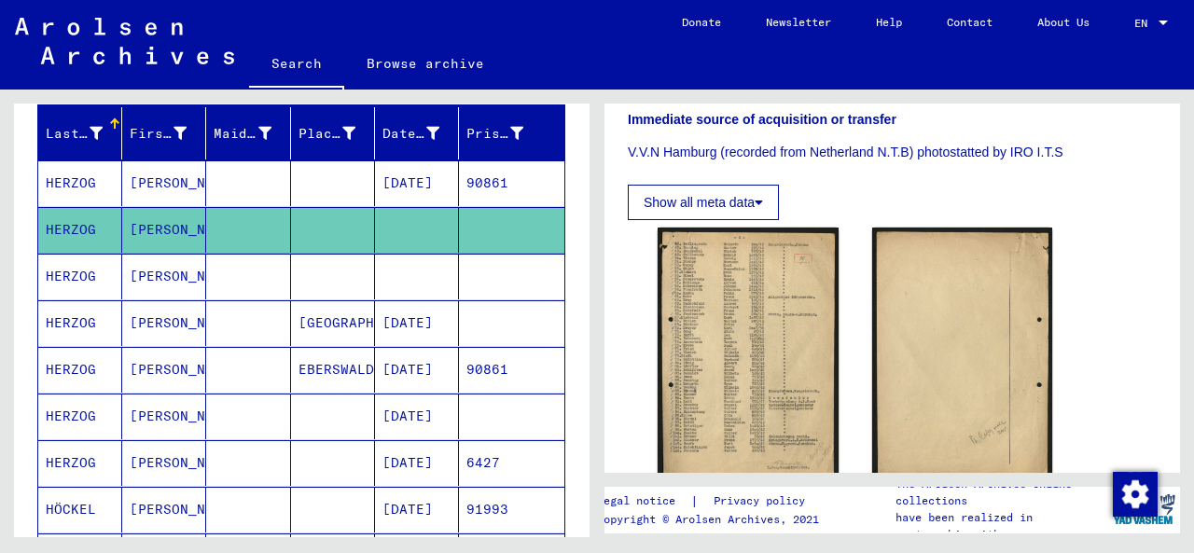
scroll to position [759, 0]
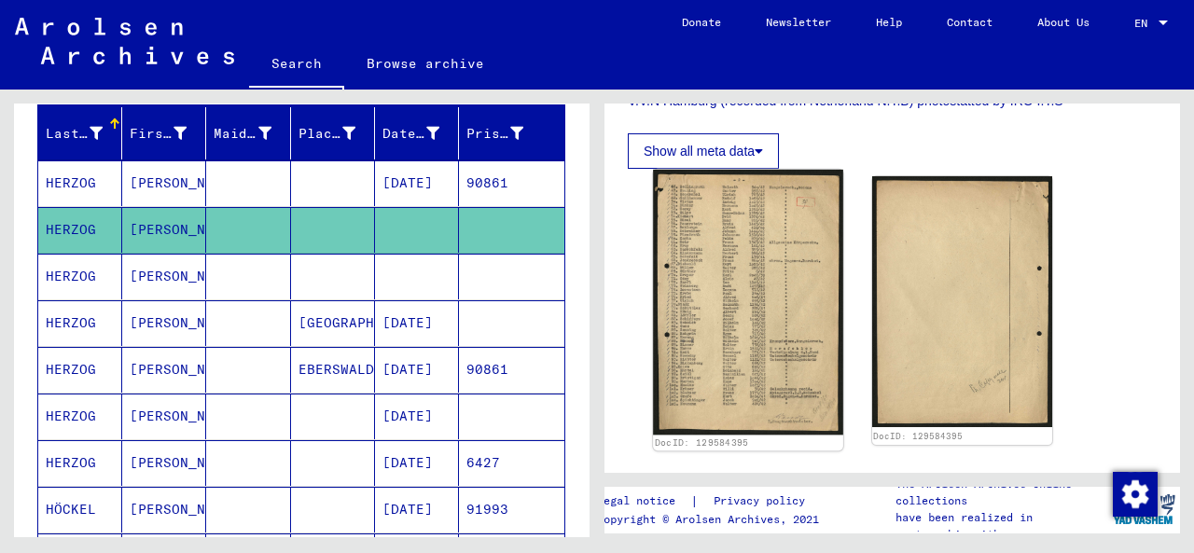
click at [775, 306] on img at bounding box center [747, 302] width 189 height 265
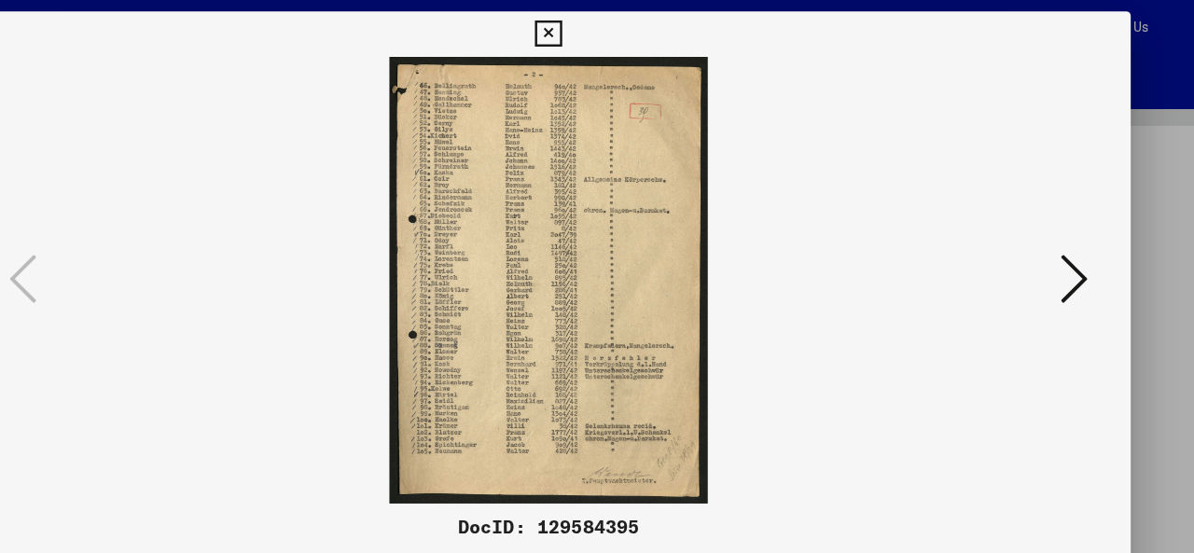
click at [593, 31] on icon at bounding box center [596, 28] width 21 height 22
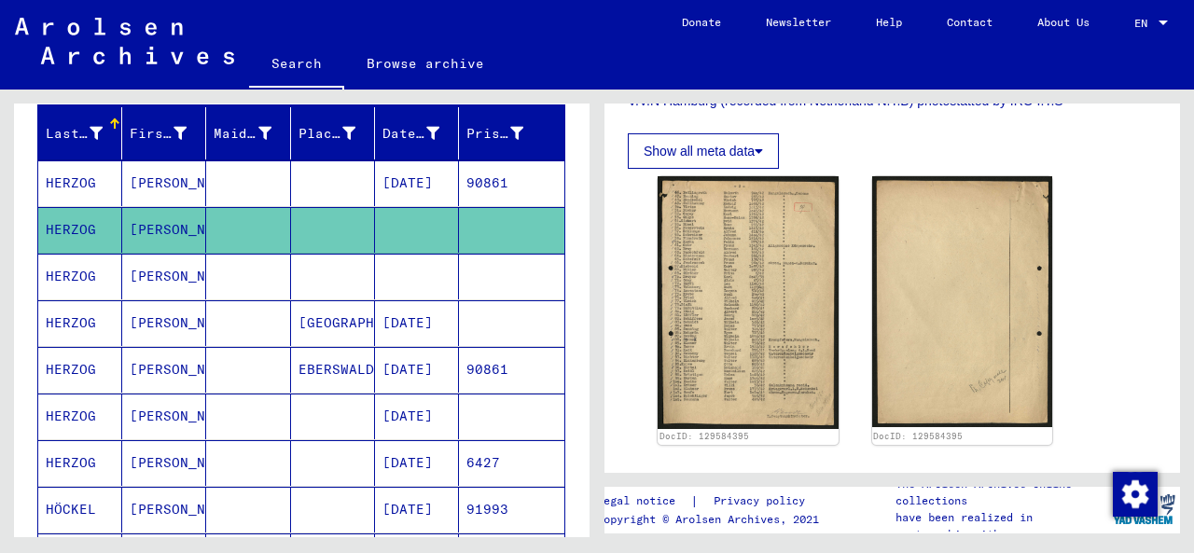
click at [401, 179] on mat-cell "[DATE]" at bounding box center [417, 184] width 84 height 46
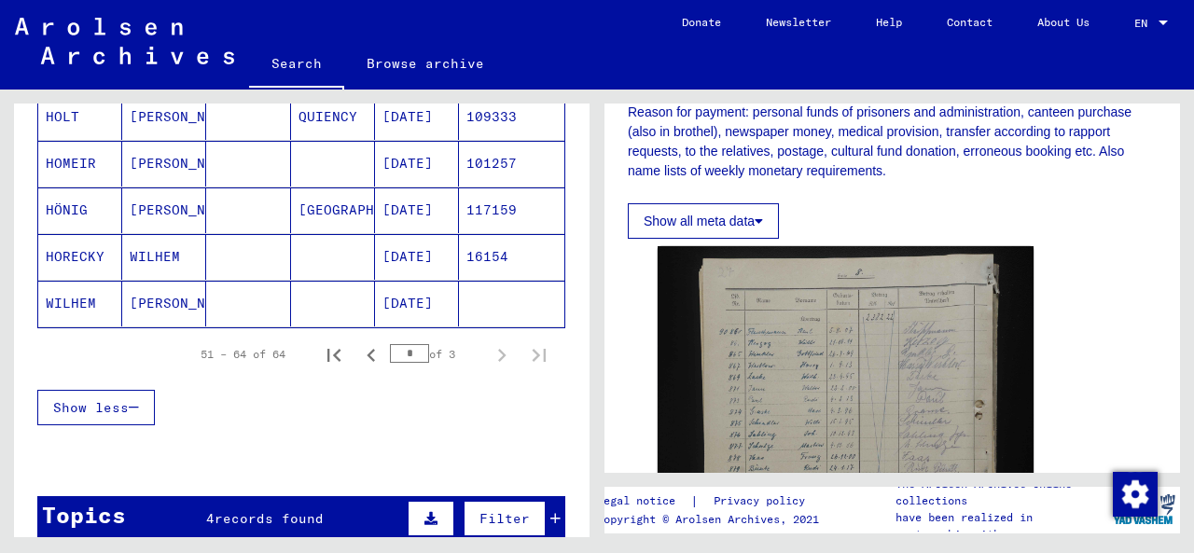
scroll to position [710, 0]
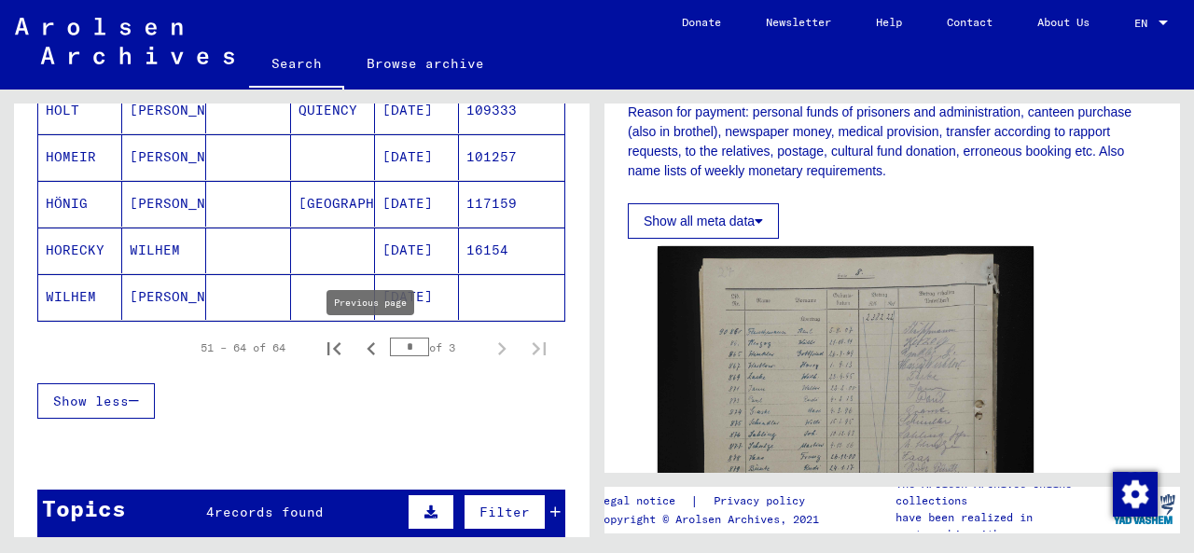
click at [371, 351] on icon "Previous page" at bounding box center [371, 348] width 8 height 13
type input "*"
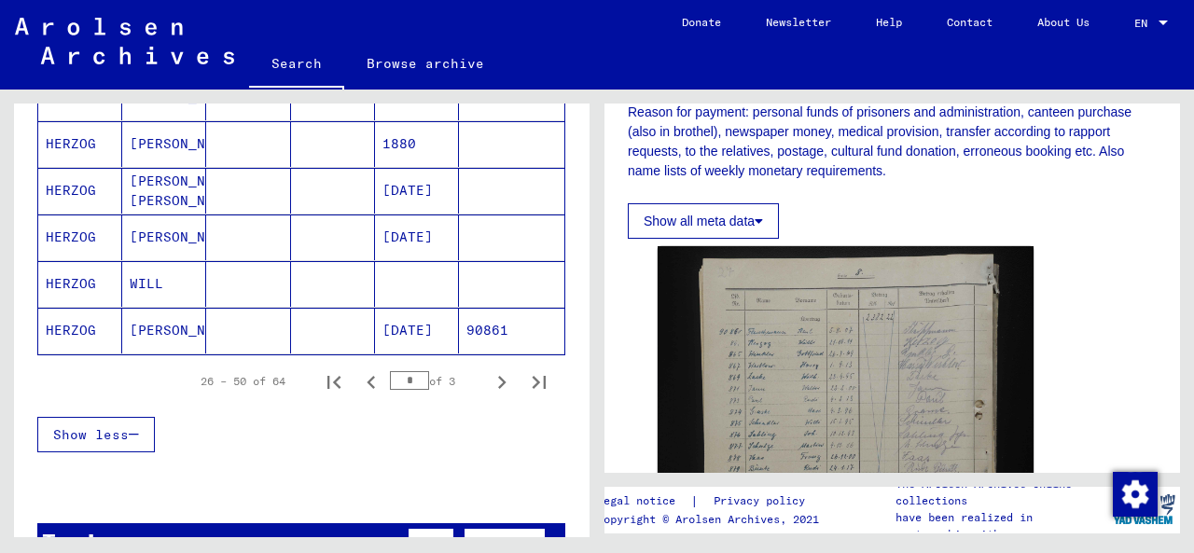
scroll to position [1183, 0]
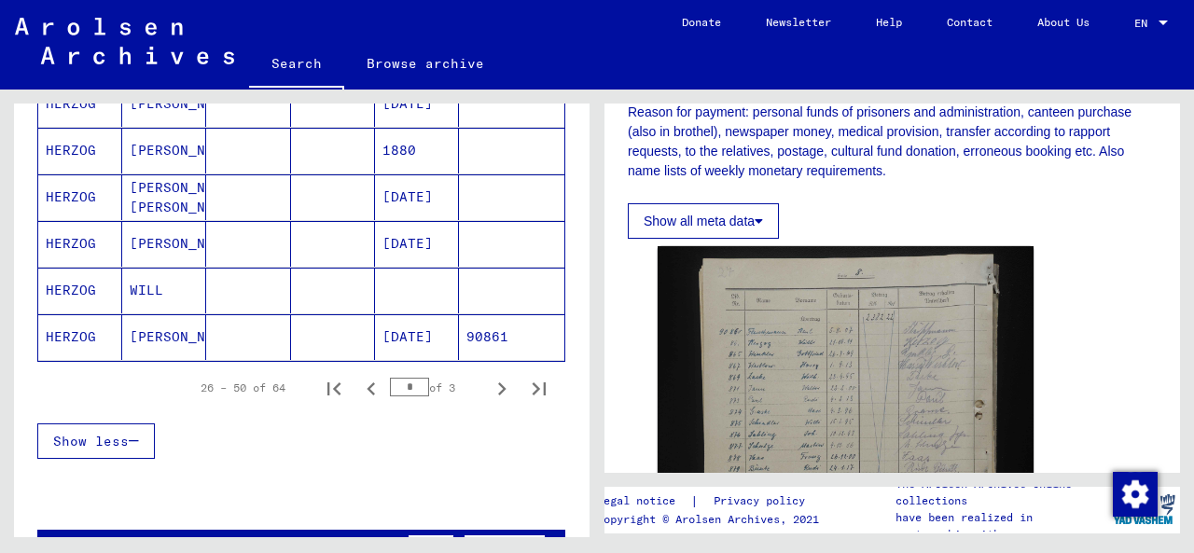
click at [422, 337] on mat-cell "[DATE]" at bounding box center [417, 337] width 84 height 46
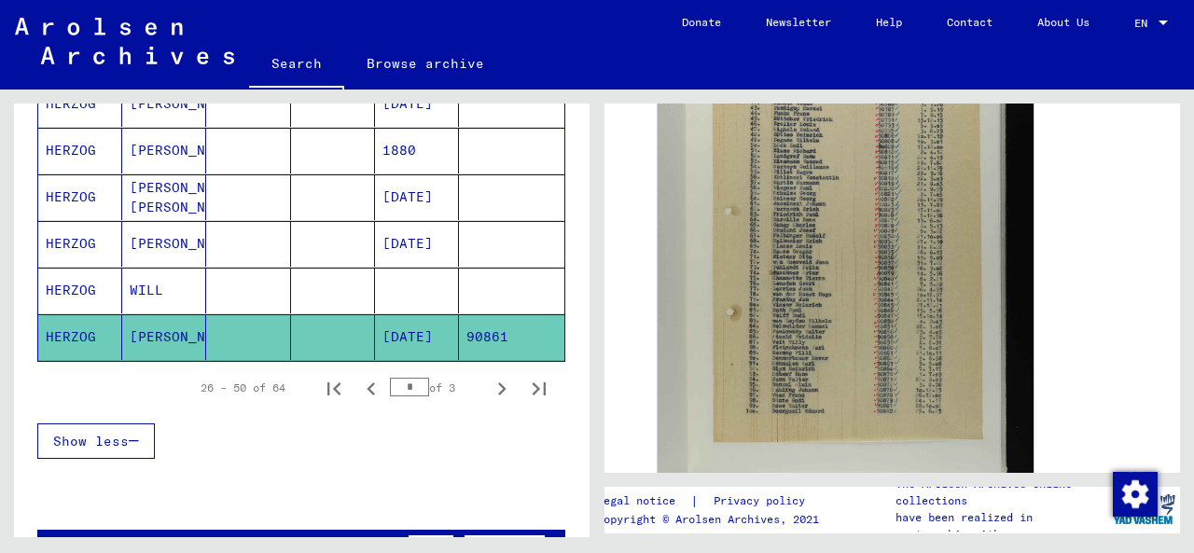
scroll to position [445, 0]
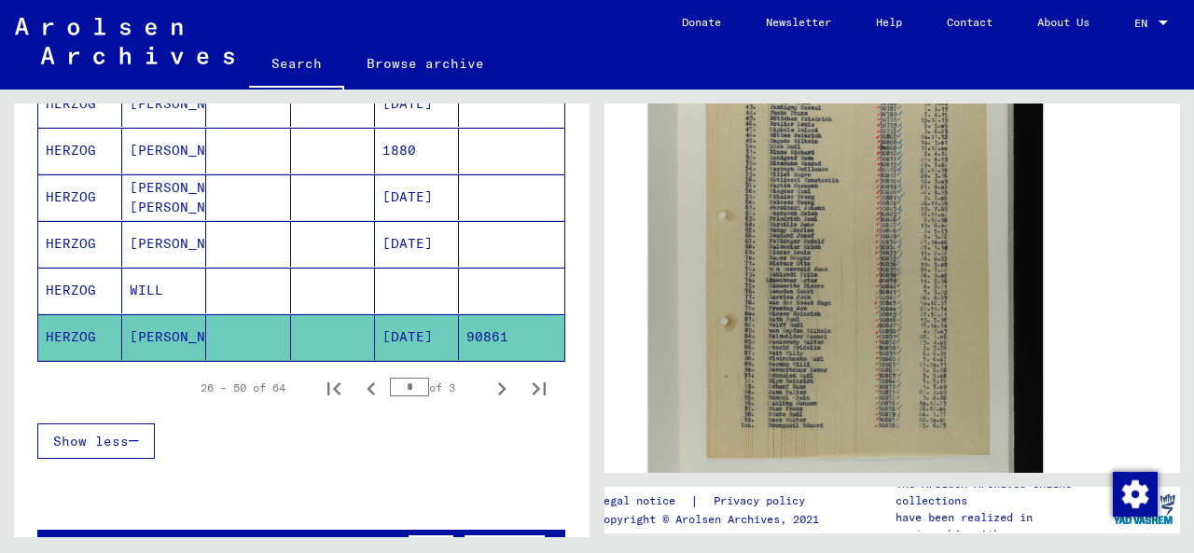
click at [824, 388] on img at bounding box center [846, 312] width 395 height 594
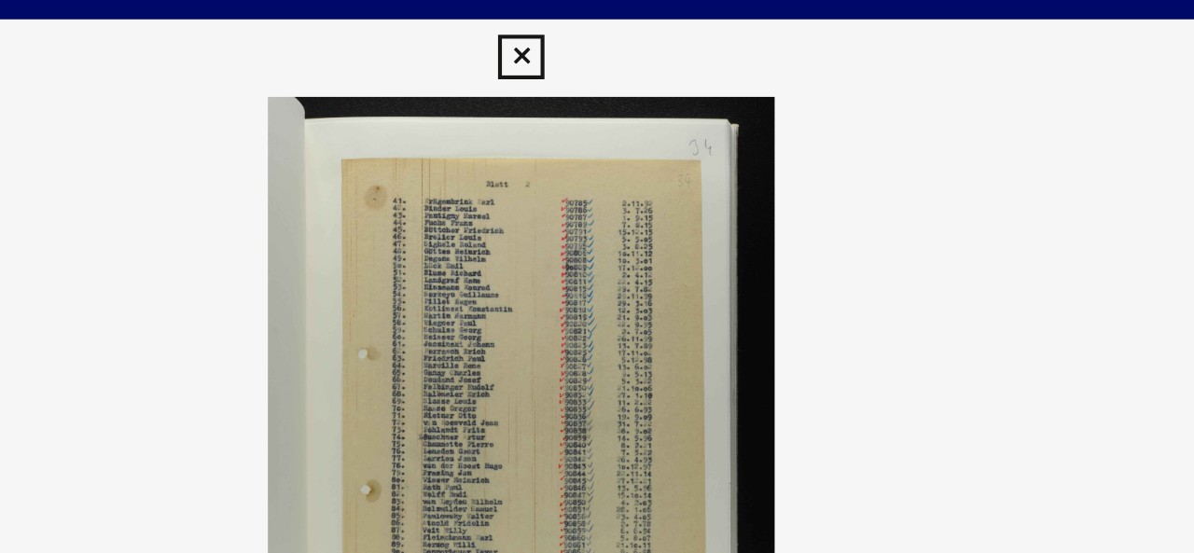
click at [596, 27] on icon at bounding box center [596, 28] width 21 height 22
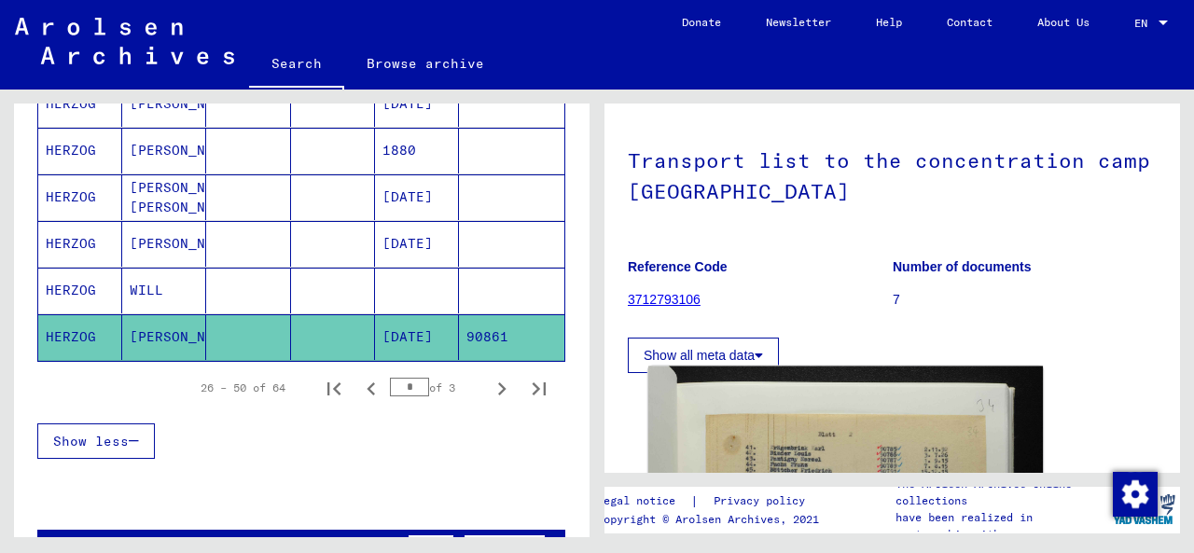
scroll to position [0, 0]
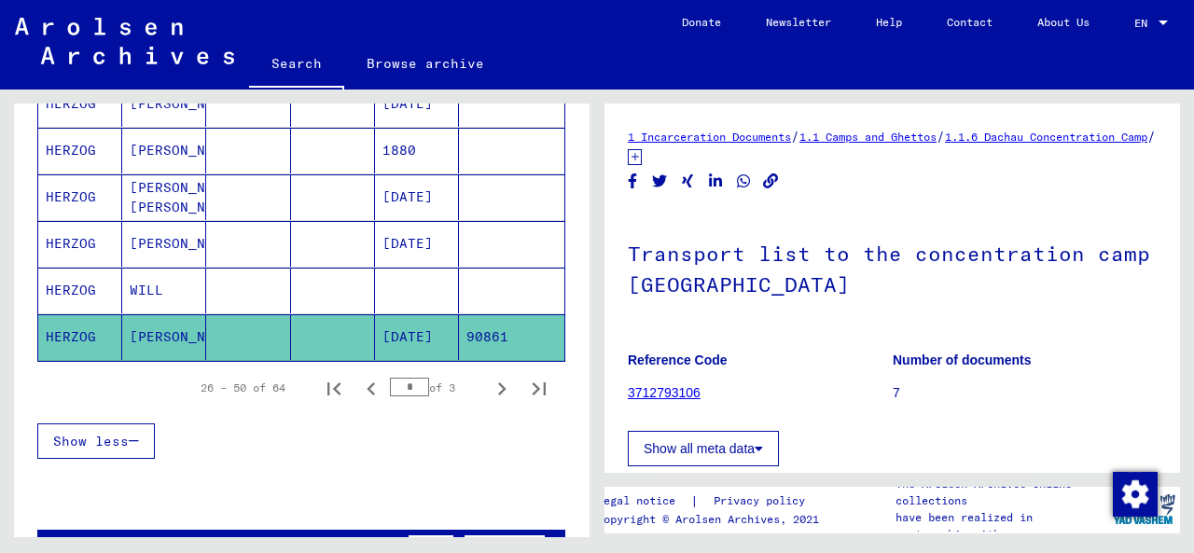
click at [174, 286] on mat-cell "WILL" at bounding box center [164, 291] width 84 height 46
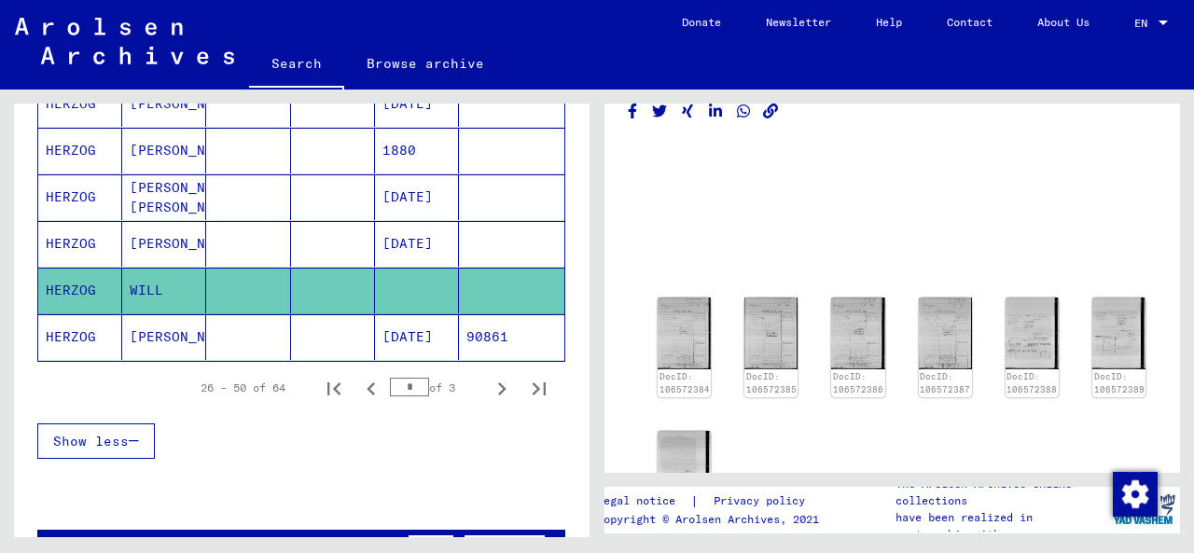
scroll to position [2, 0]
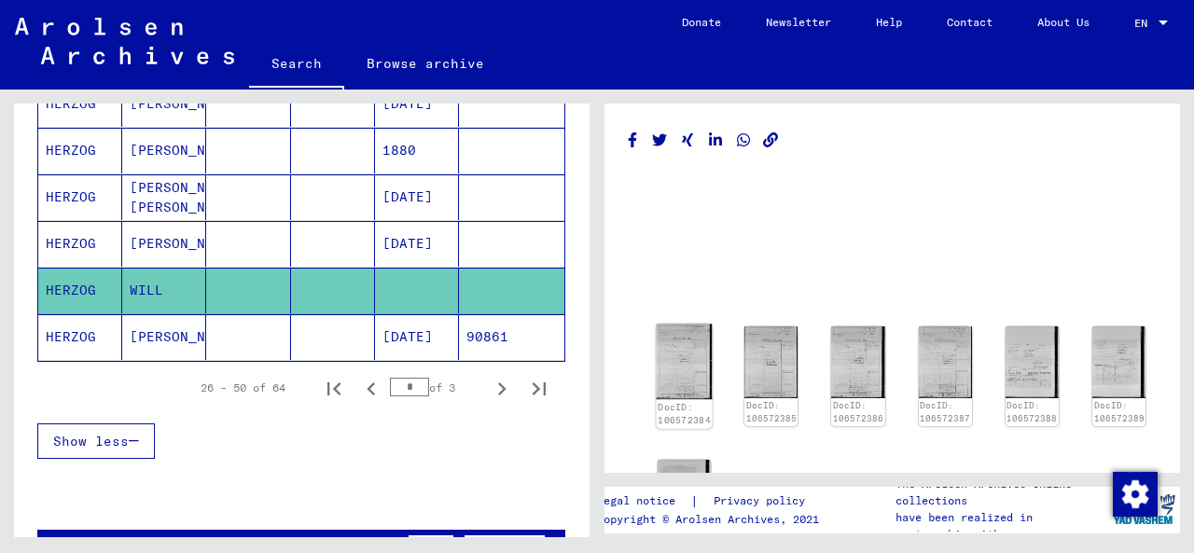
click at [675, 369] on img at bounding box center [685, 362] width 56 height 75
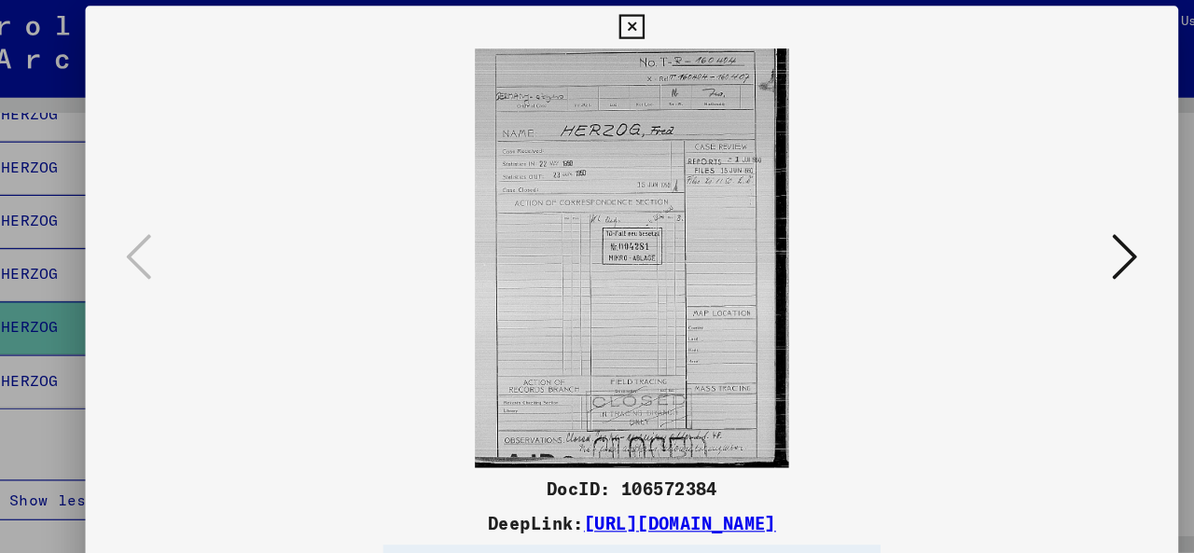
click at [1032, 229] on icon at bounding box center [1028, 228] width 22 height 45
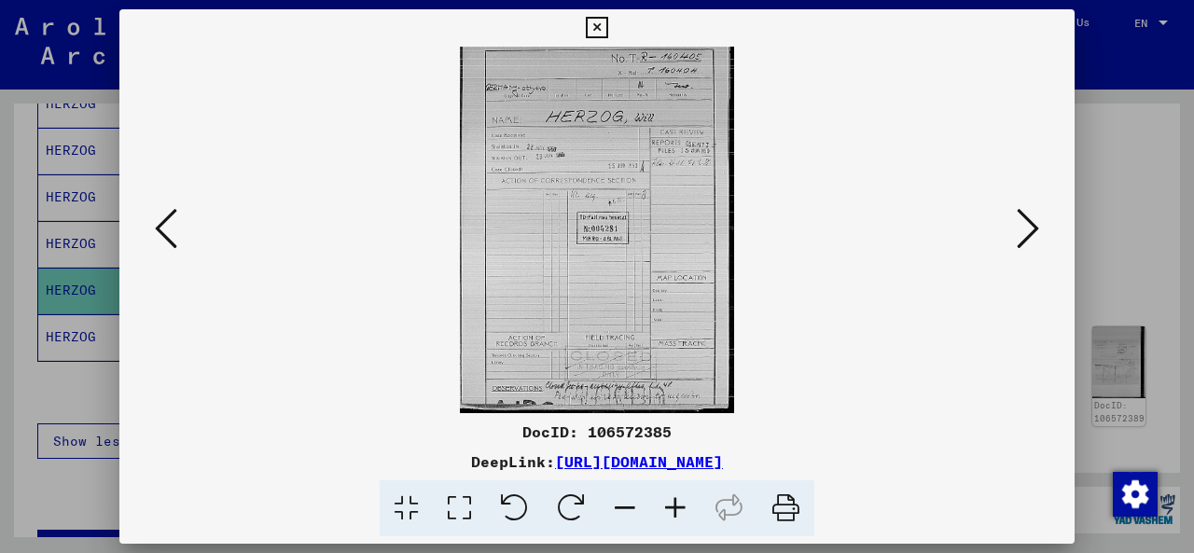
click at [1027, 229] on icon at bounding box center [1028, 228] width 22 height 45
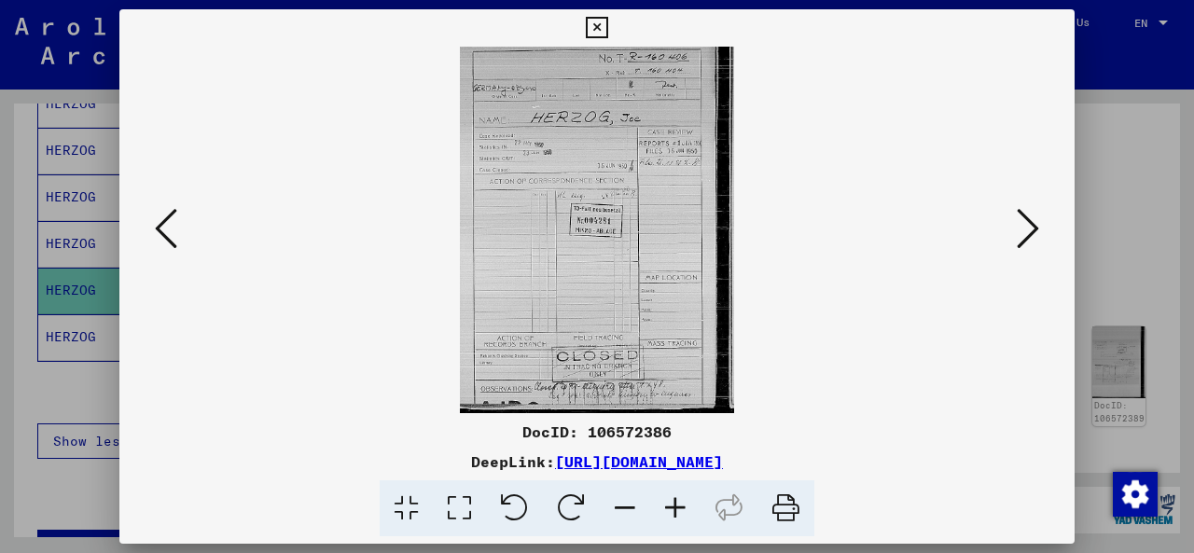
click at [1027, 229] on icon at bounding box center [1028, 228] width 22 height 45
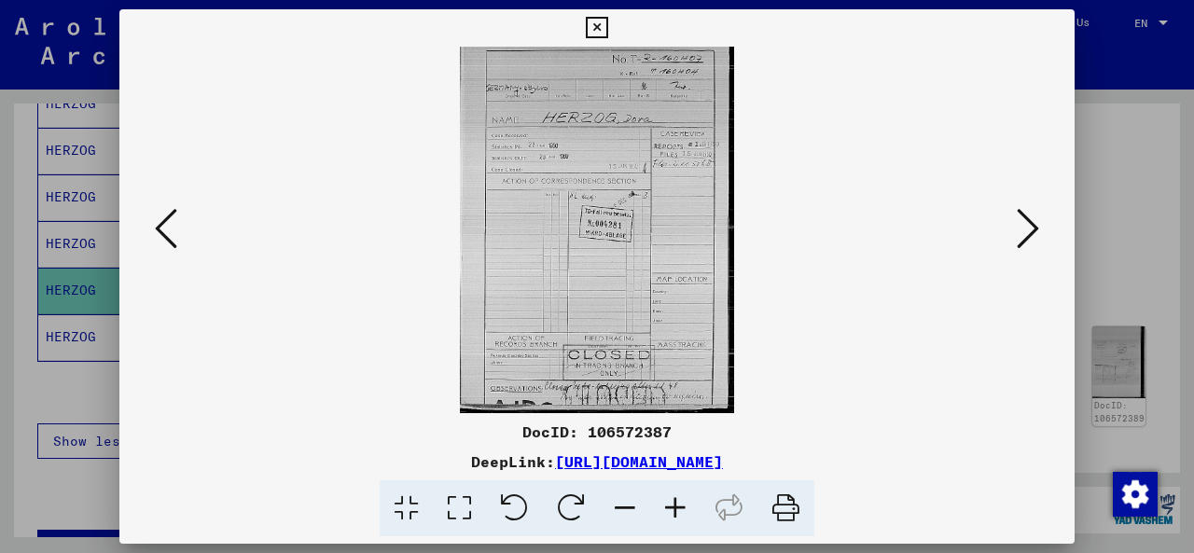
click at [1027, 230] on icon at bounding box center [1028, 228] width 22 height 45
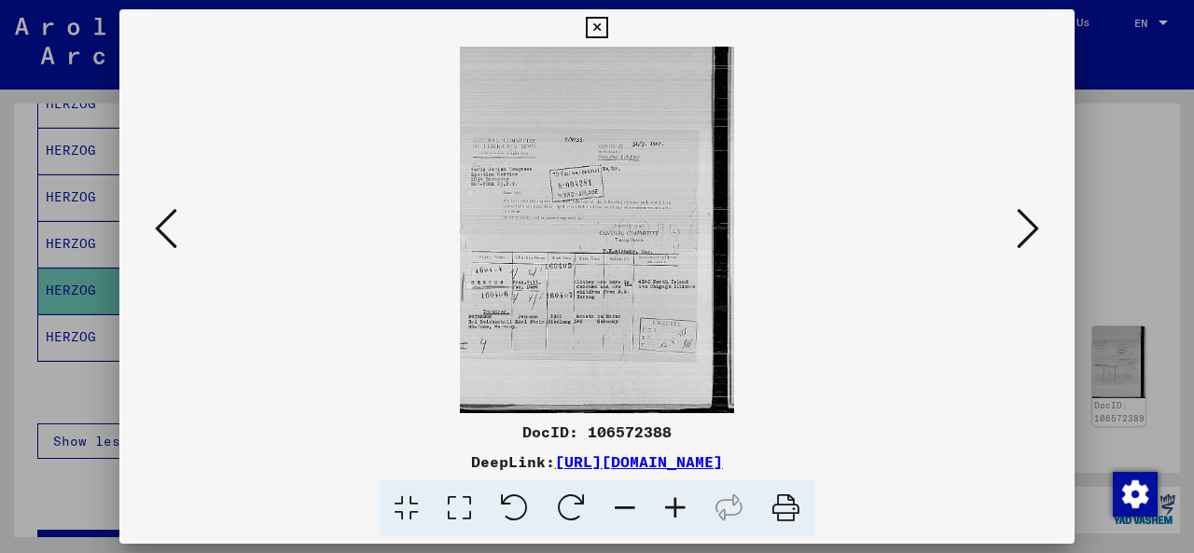
click at [1026, 229] on icon at bounding box center [1028, 228] width 22 height 45
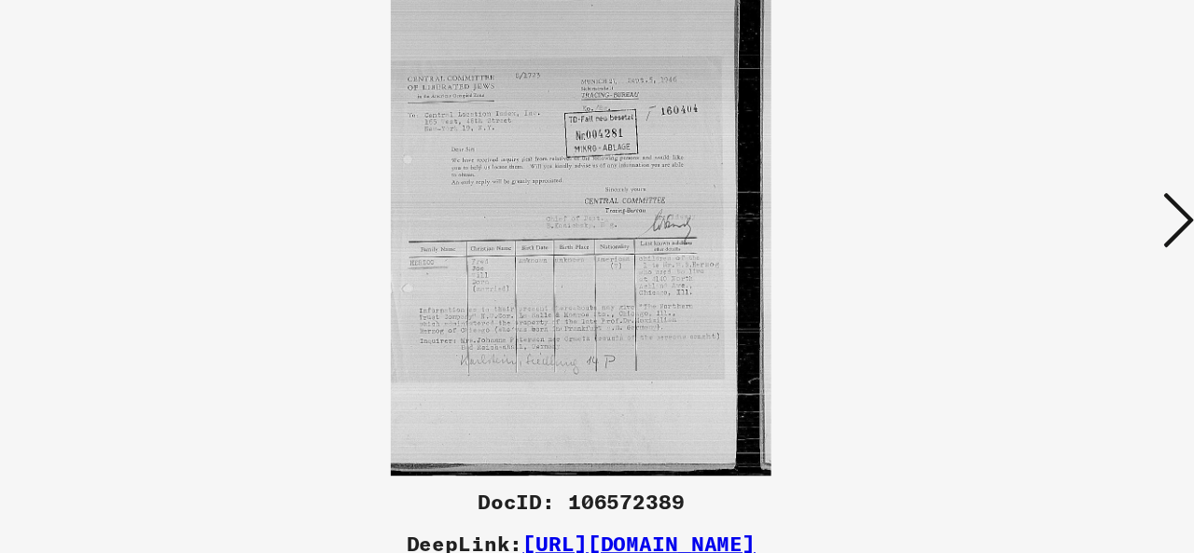
click at [1027, 236] on icon at bounding box center [1028, 228] width 22 height 45
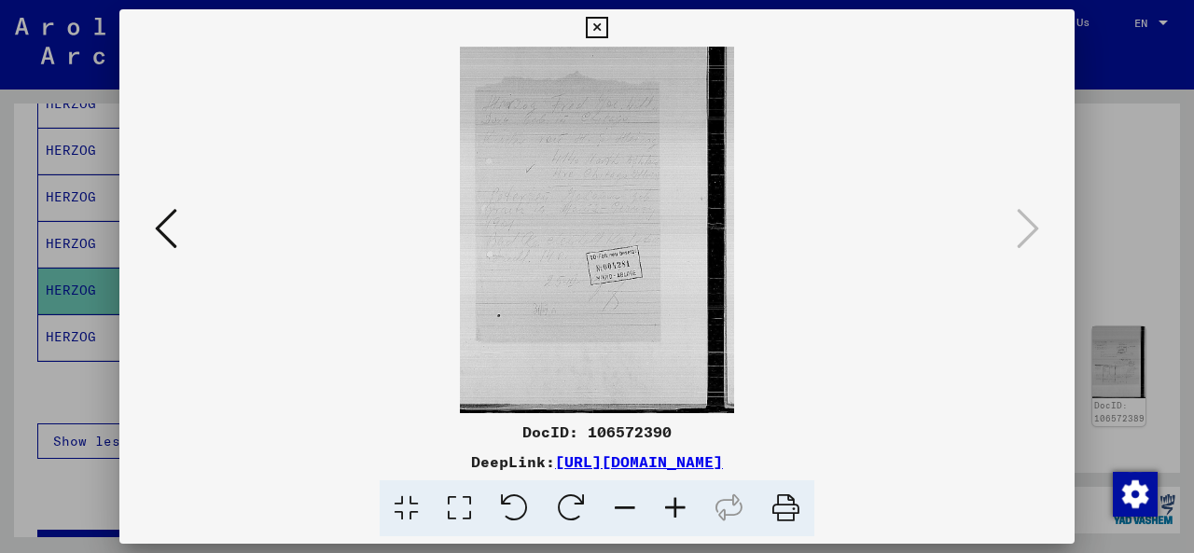
click at [593, 34] on icon at bounding box center [596, 28] width 21 height 22
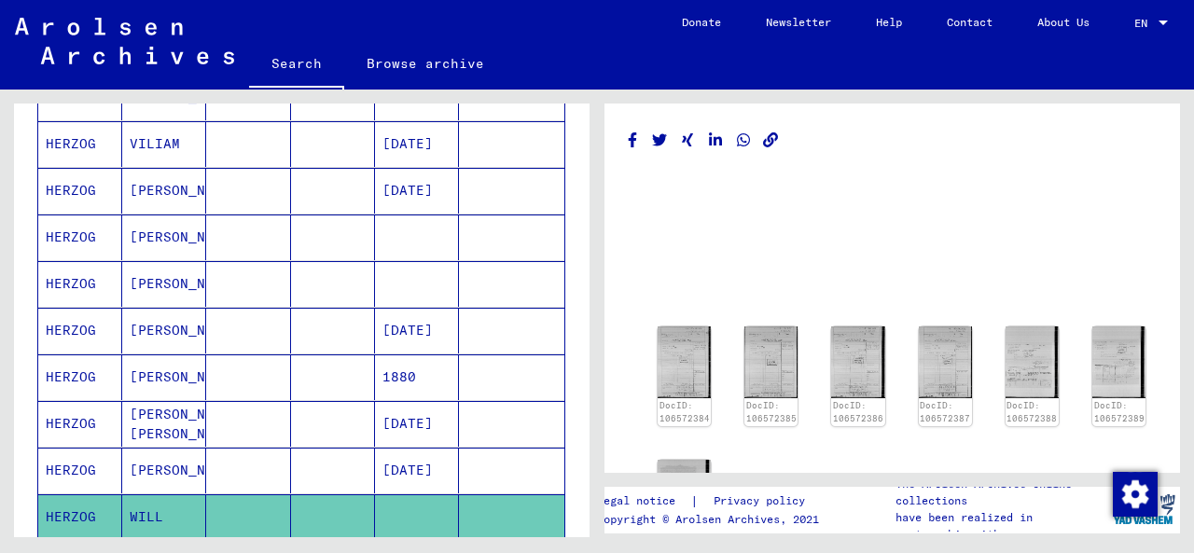
scroll to position [954, 0]
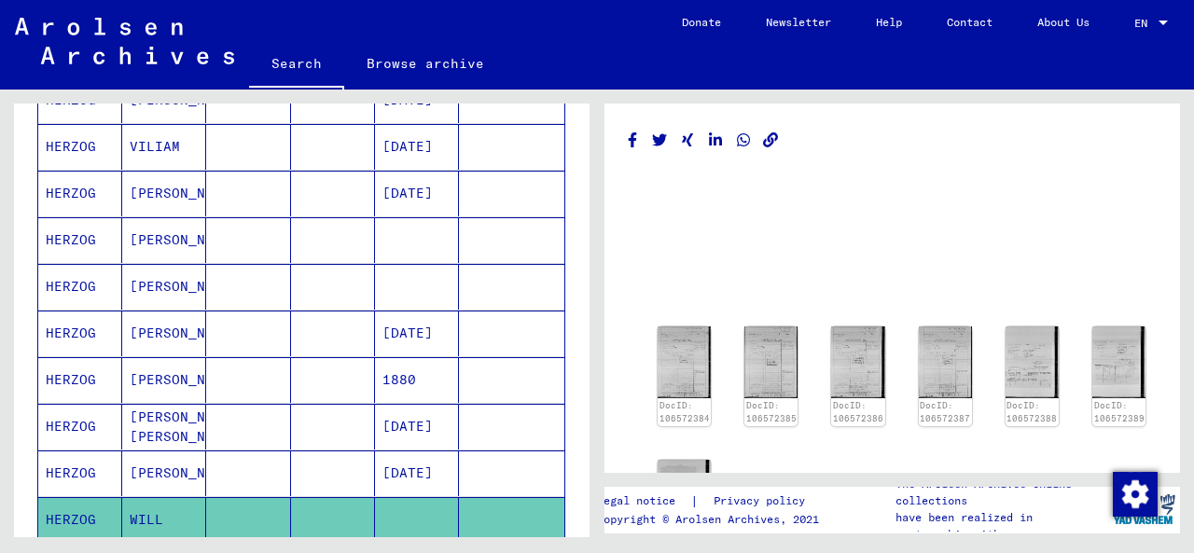
click at [180, 284] on mat-cell "[PERSON_NAME]" at bounding box center [164, 287] width 84 height 46
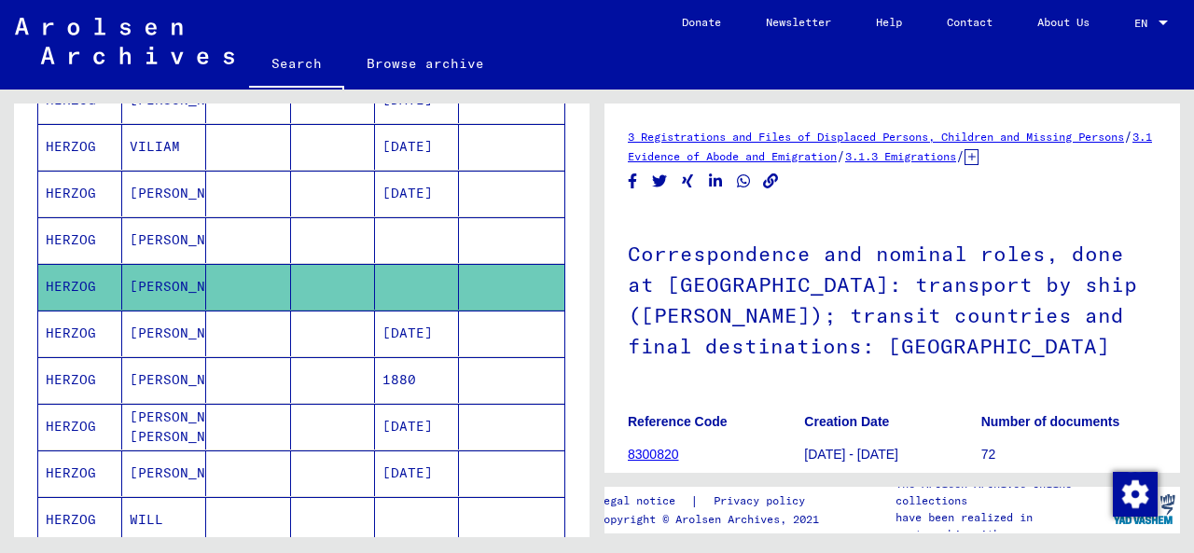
scroll to position [40, 0]
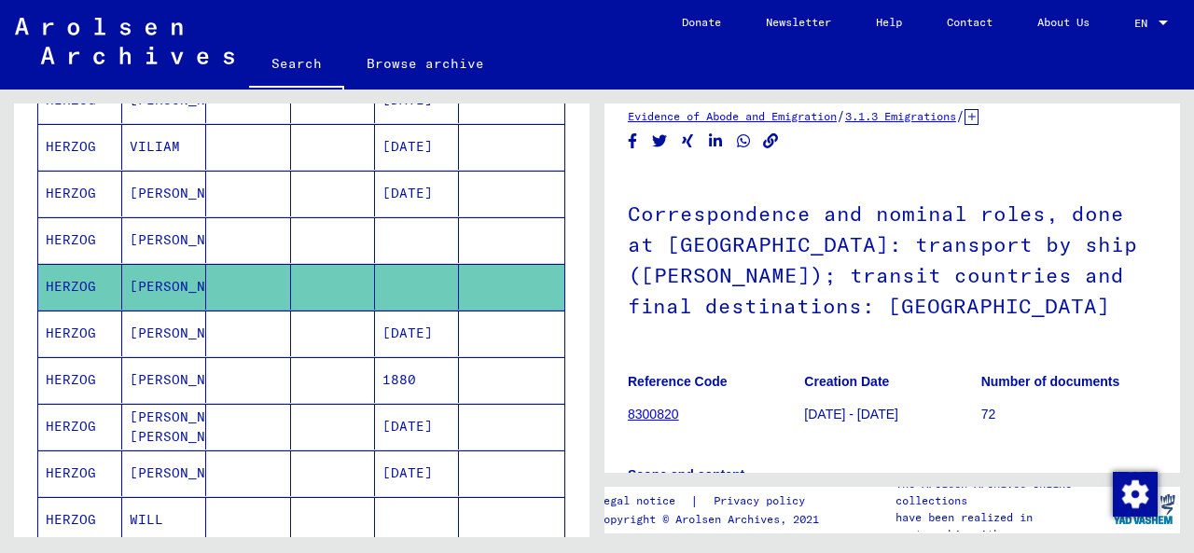
click at [161, 243] on mat-cell "[PERSON_NAME]" at bounding box center [164, 240] width 84 height 46
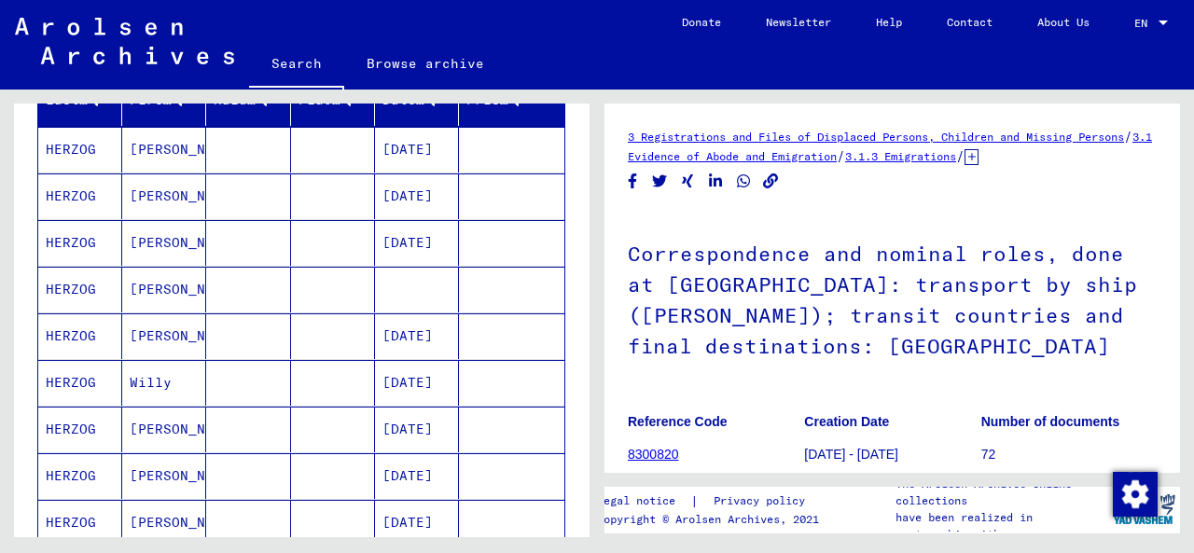
scroll to position [250, 0]
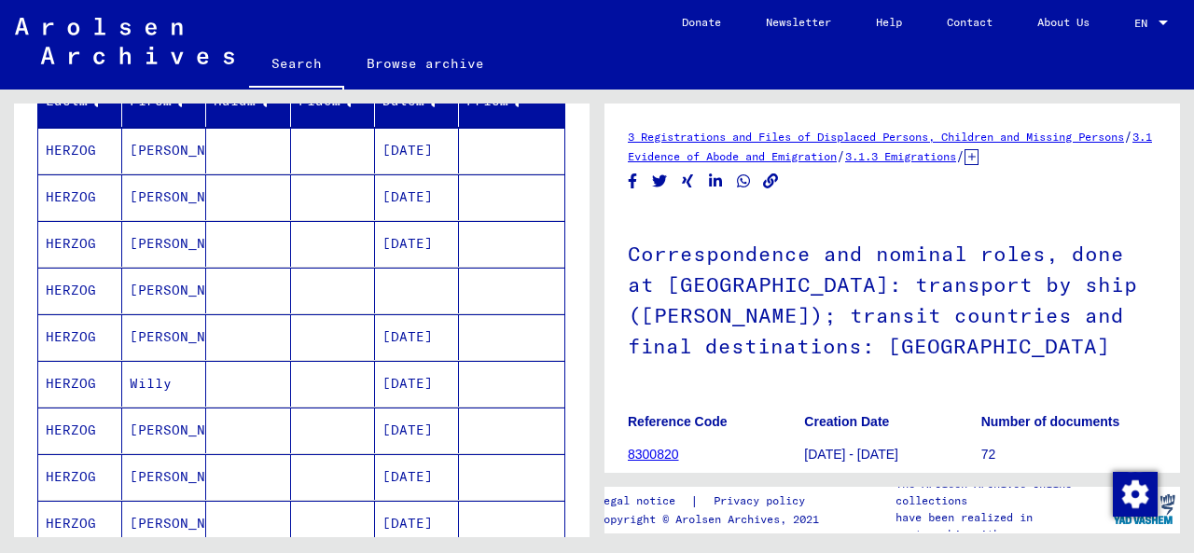
click at [166, 282] on mat-cell "[PERSON_NAME]" at bounding box center [164, 291] width 84 height 46
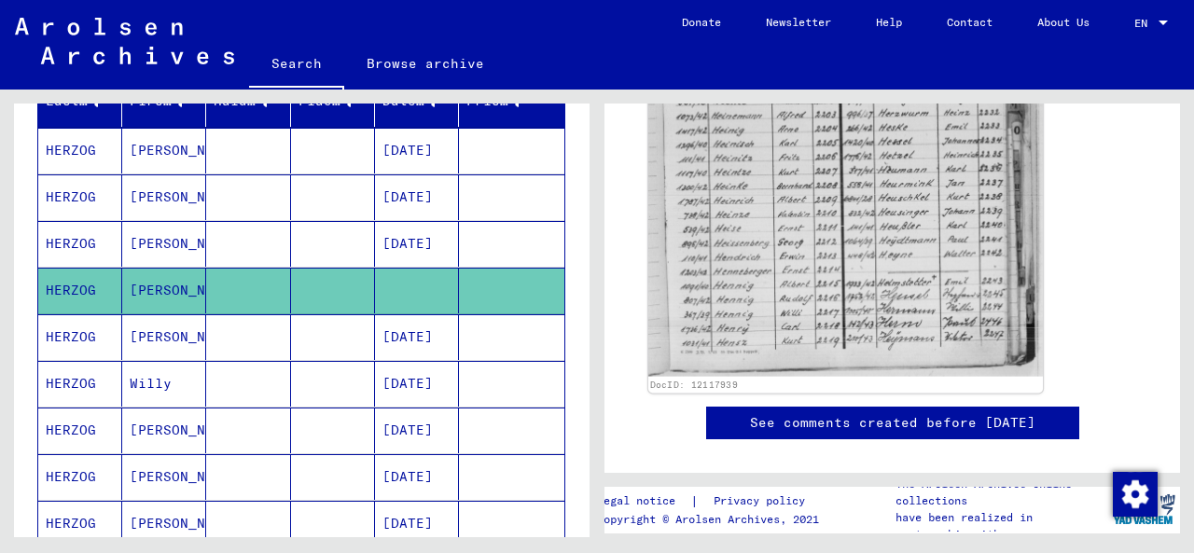
scroll to position [839, 0]
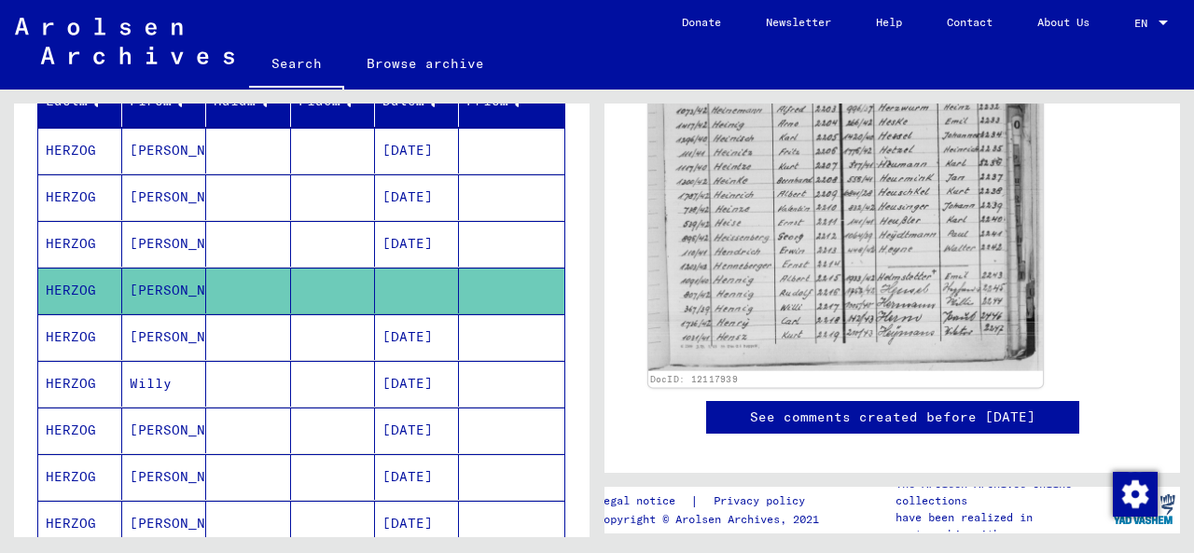
click at [772, 264] on img at bounding box center [846, 115] width 395 height 511
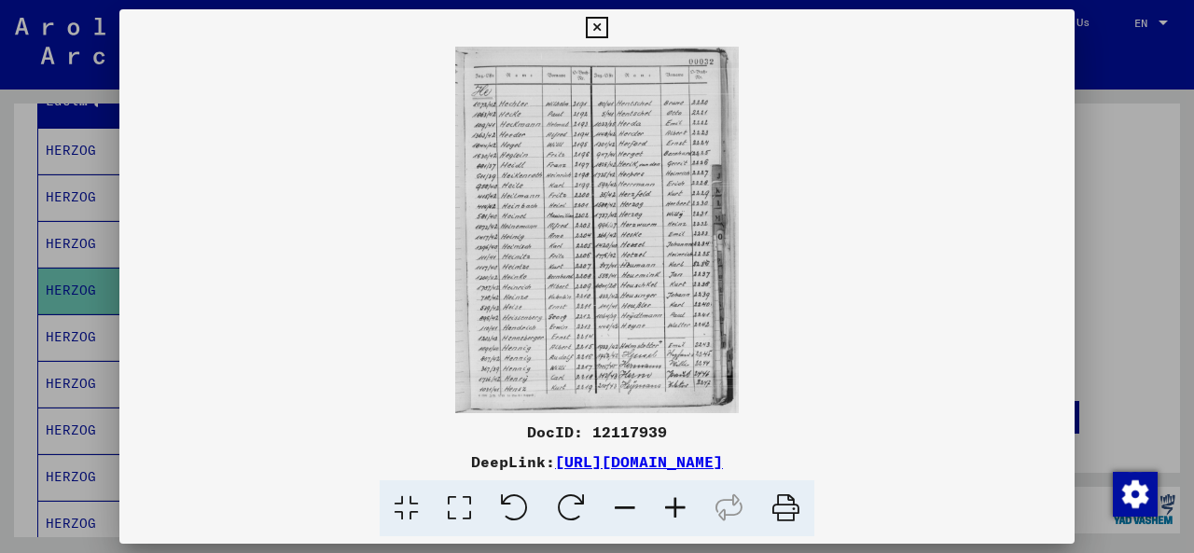
click at [593, 24] on icon at bounding box center [596, 28] width 21 height 22
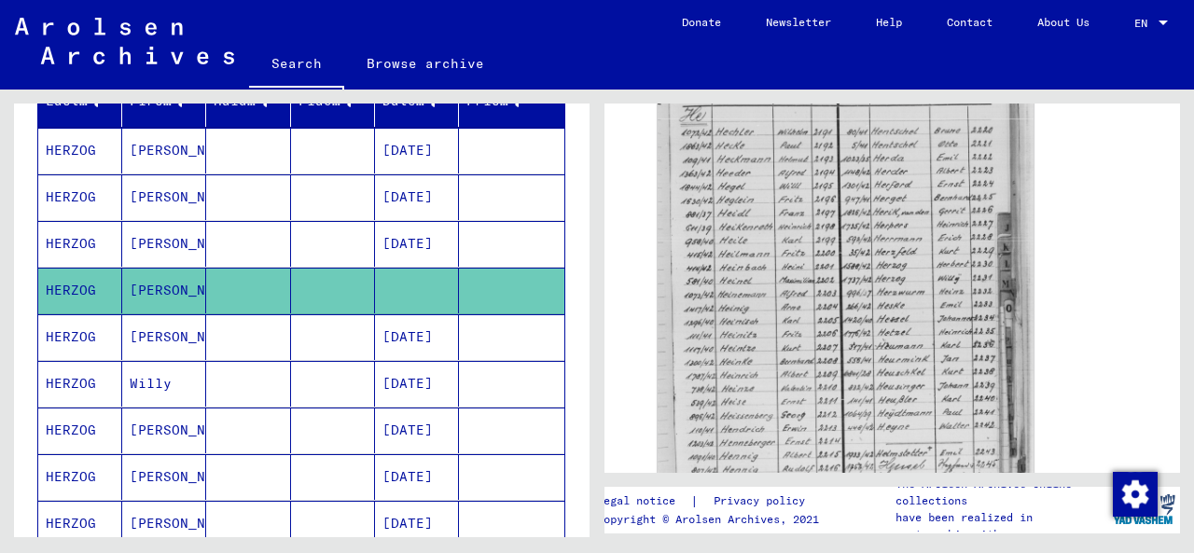
scroll to position [671, 0]
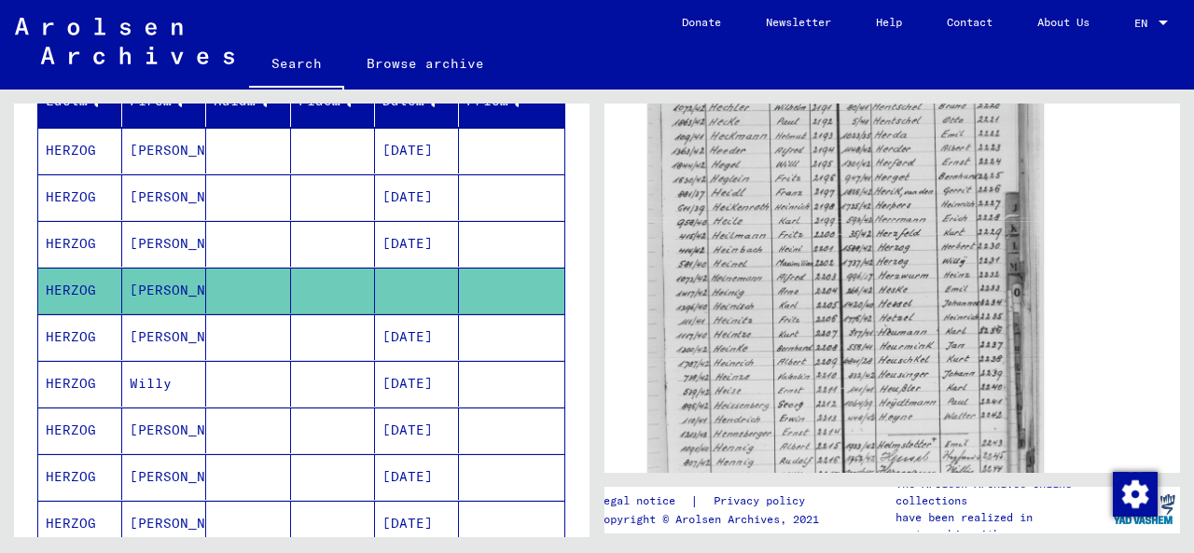
click at [907, 287] on img at bounding box center [846, 283] width 395 height 511
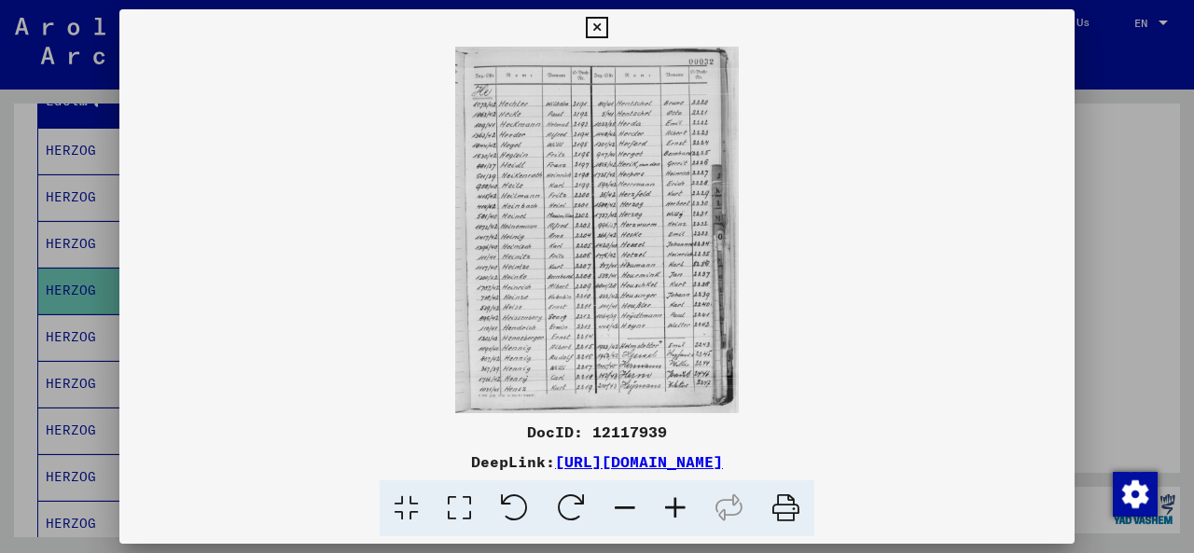
click at [601, 27] on icon at bounding box center [596, 28] width 21 height 22
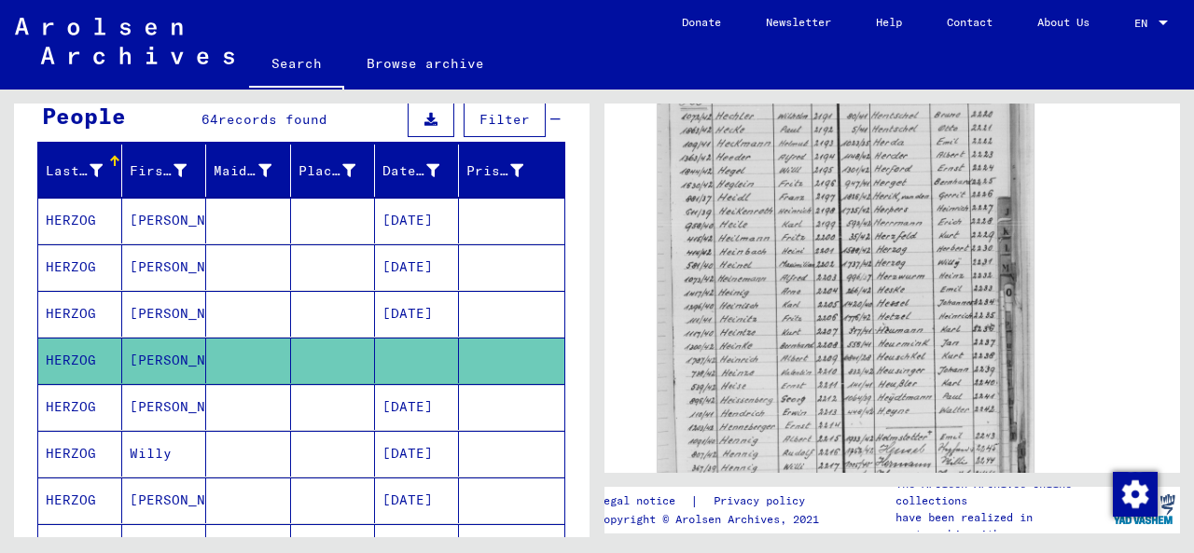
scroll to position [168, 0]
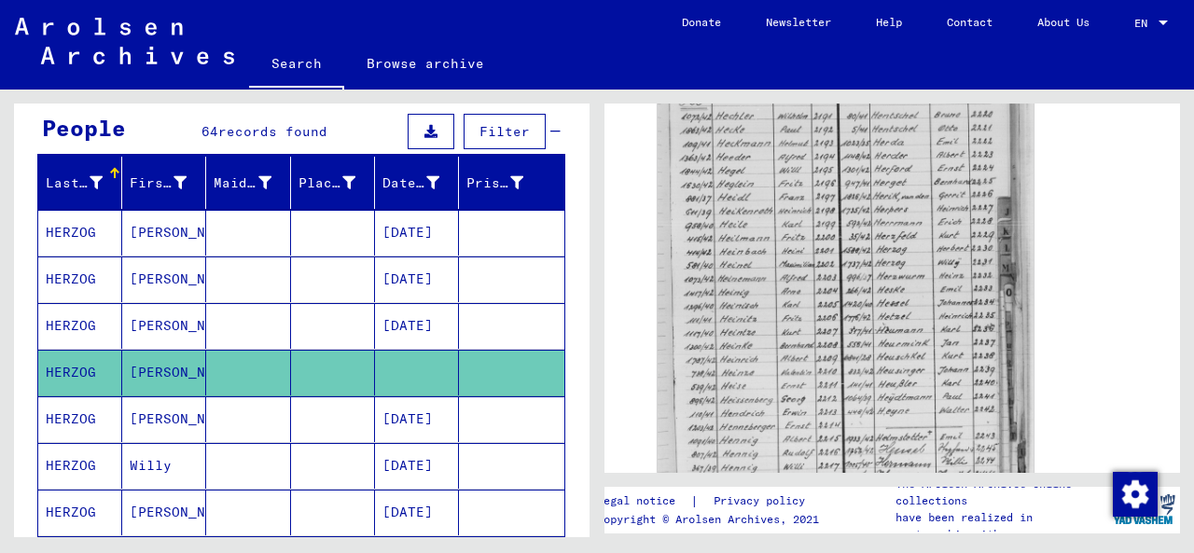
click at [416, 280] on mat-cell "[DATE]" at bounding box center [417, 280] width 84 height 46
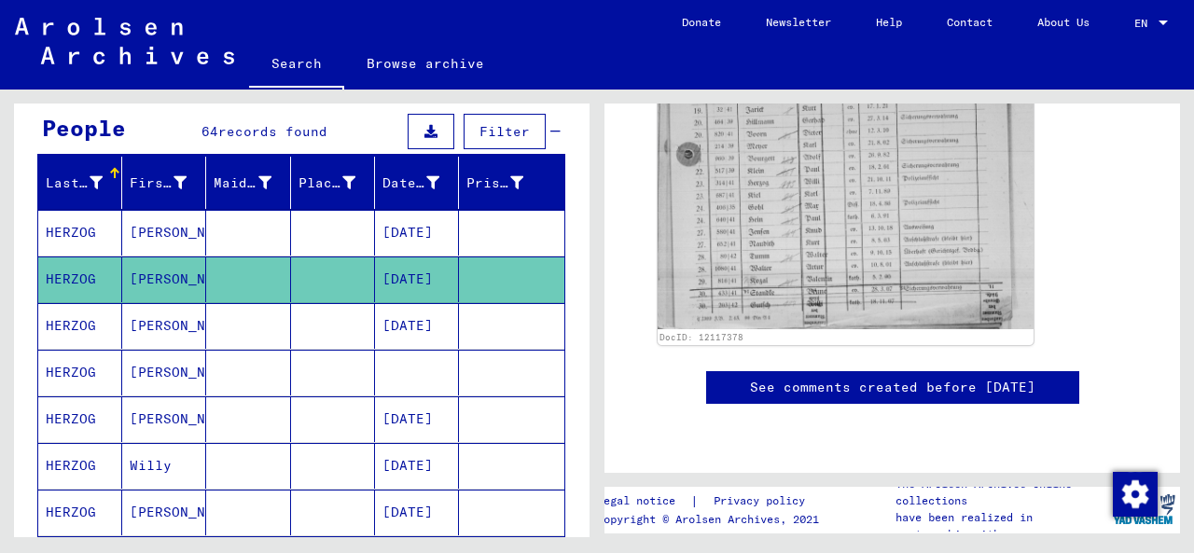
scroll to position [882, 0]
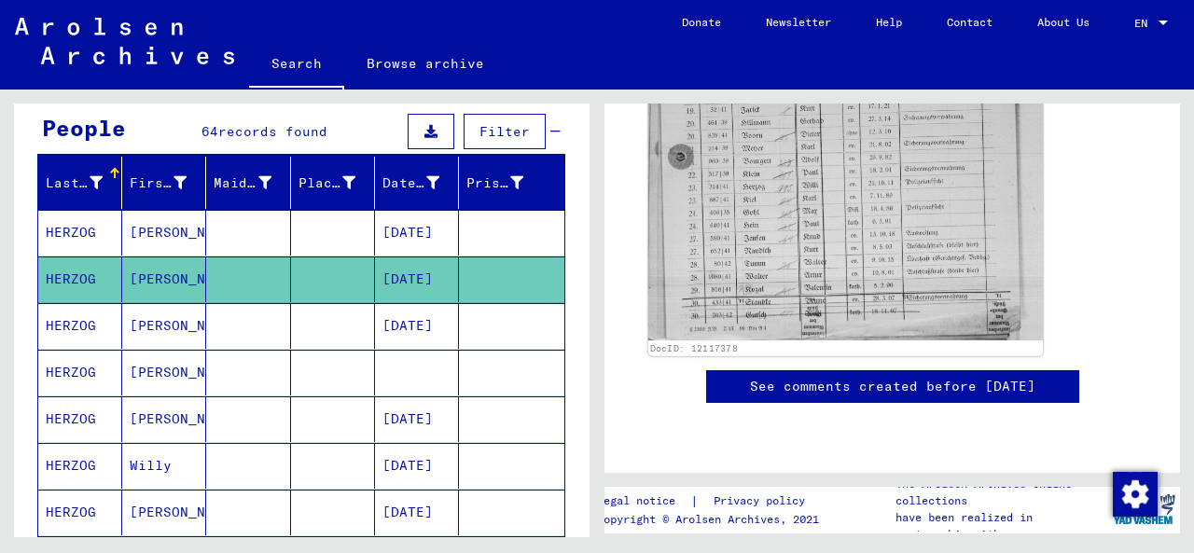
click at [859, 214] on img at bounding box center [846, 78] width 395 height 524
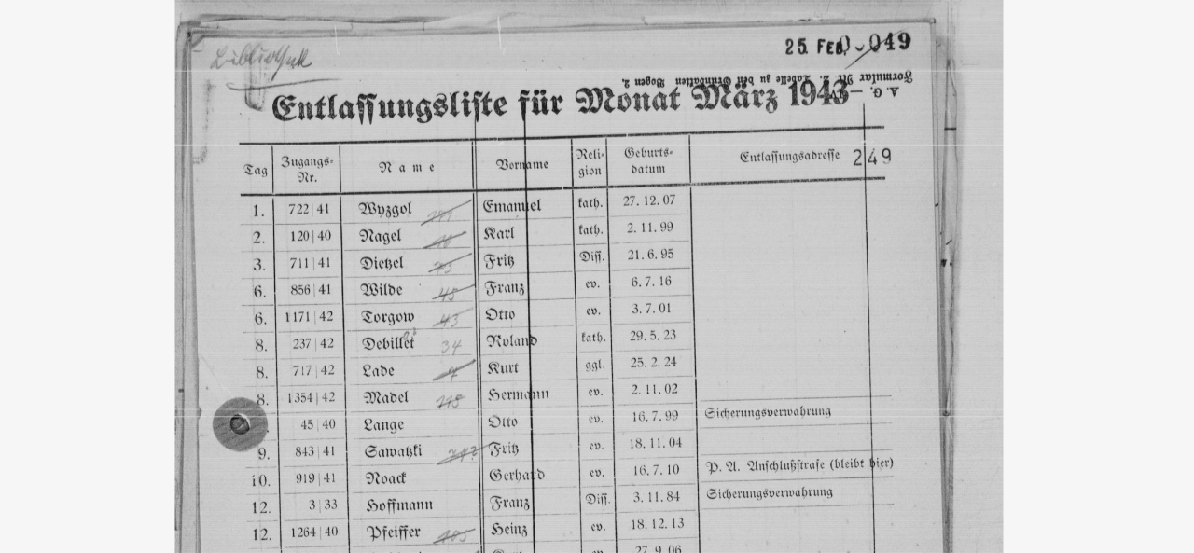
click at [542, 203] on img at bounding box center [597, 230] width 956 height 367
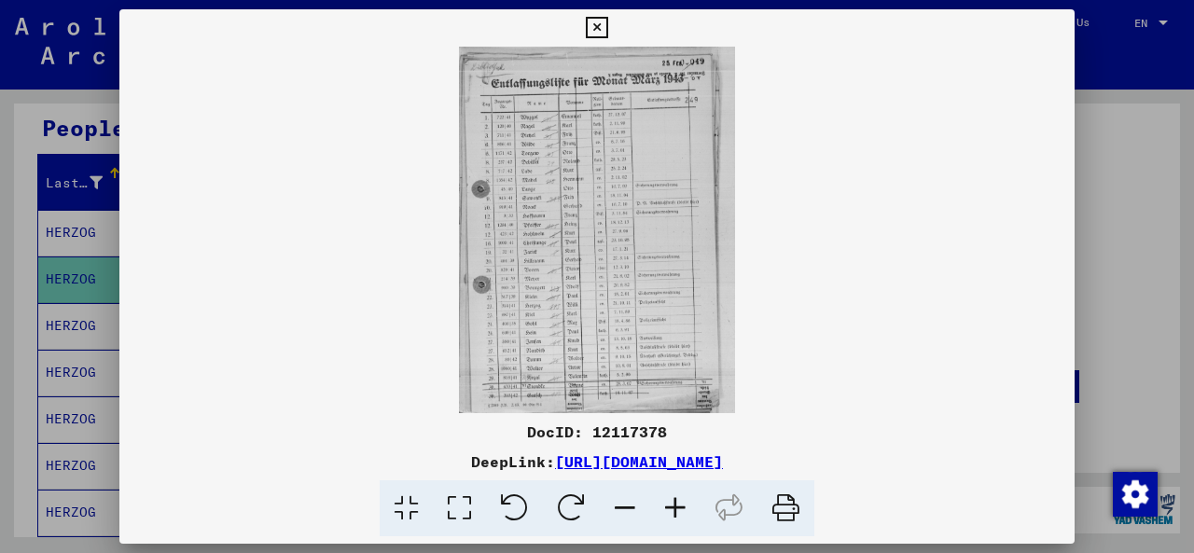
click at [599, 34] on icon at bounding box center [596, 28] width 21 height 22
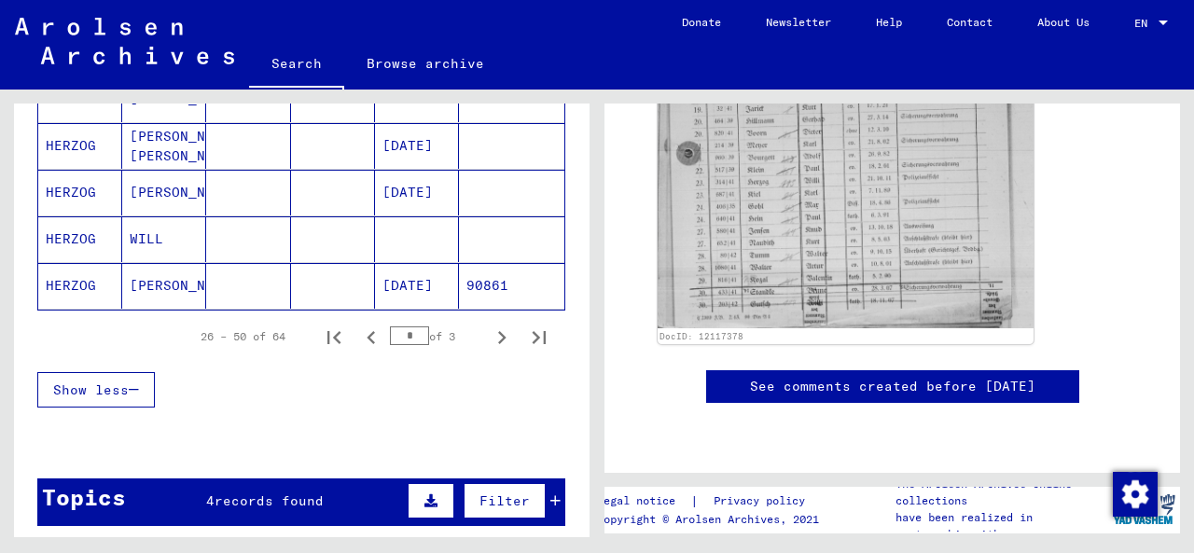
scroll to position [1249, 0]
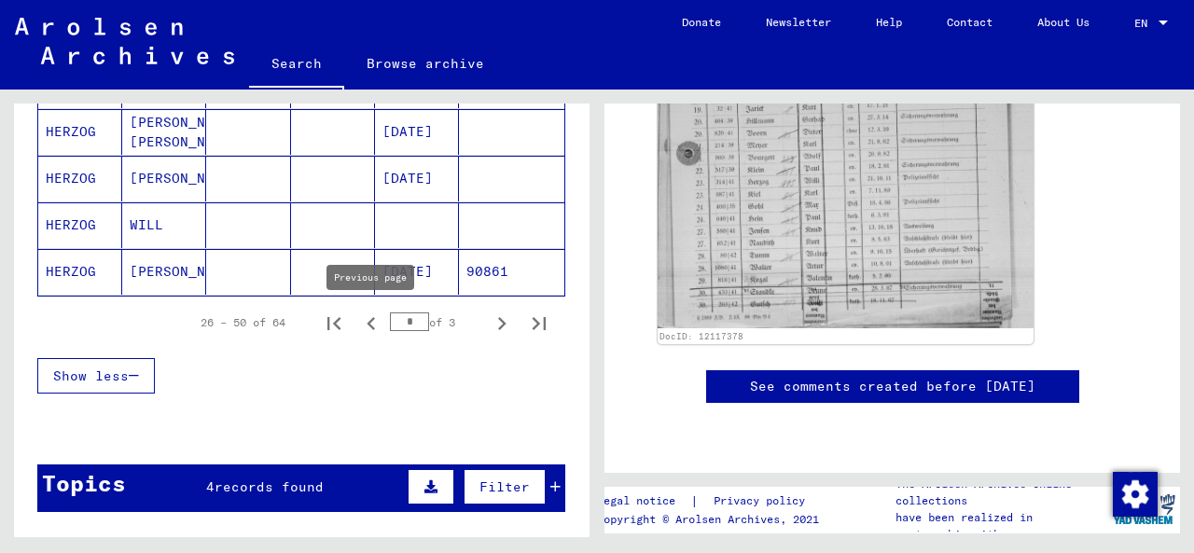
click at [375, 328] on icon "Previous page" at bounding box center [371, 324] width 26 height 26
type input "*"
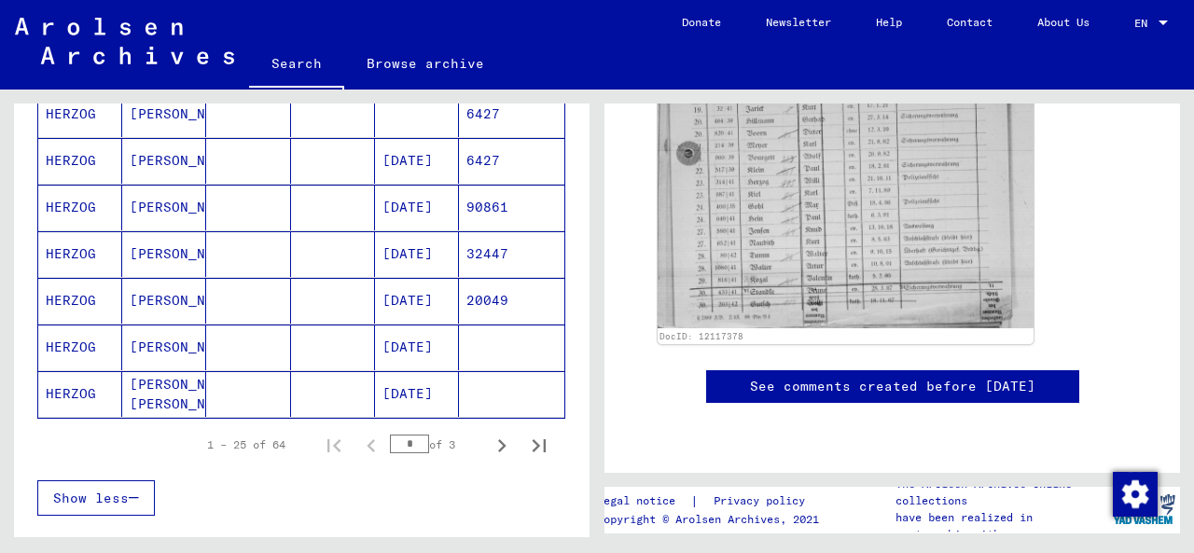
scroll to position [1115, 0]
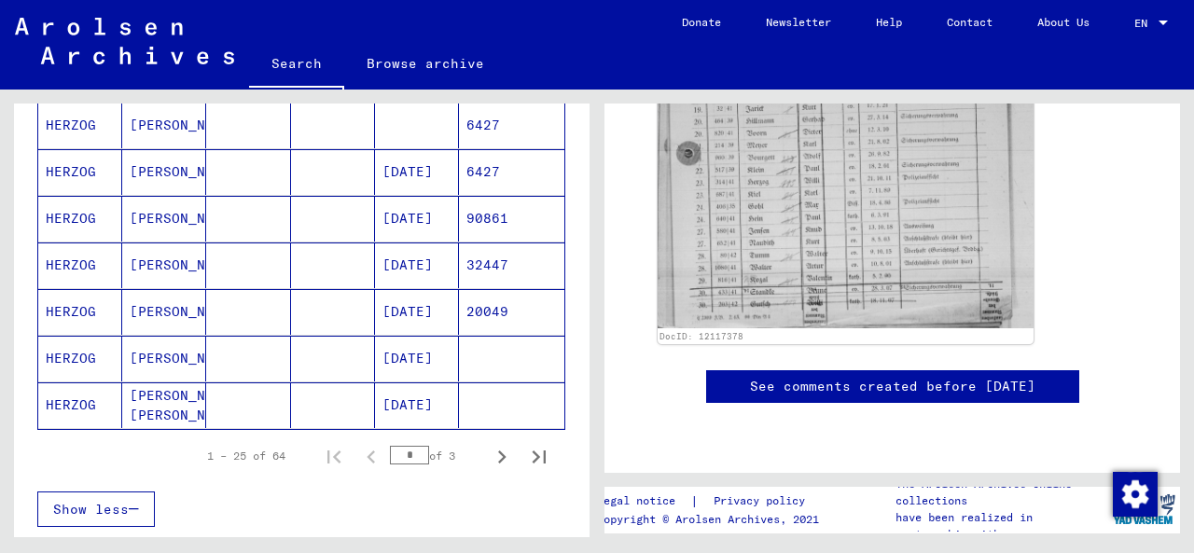
click at [407, 349] on mat-cell "[DATE]" at bounding box center [417, 359] width 84 height 46
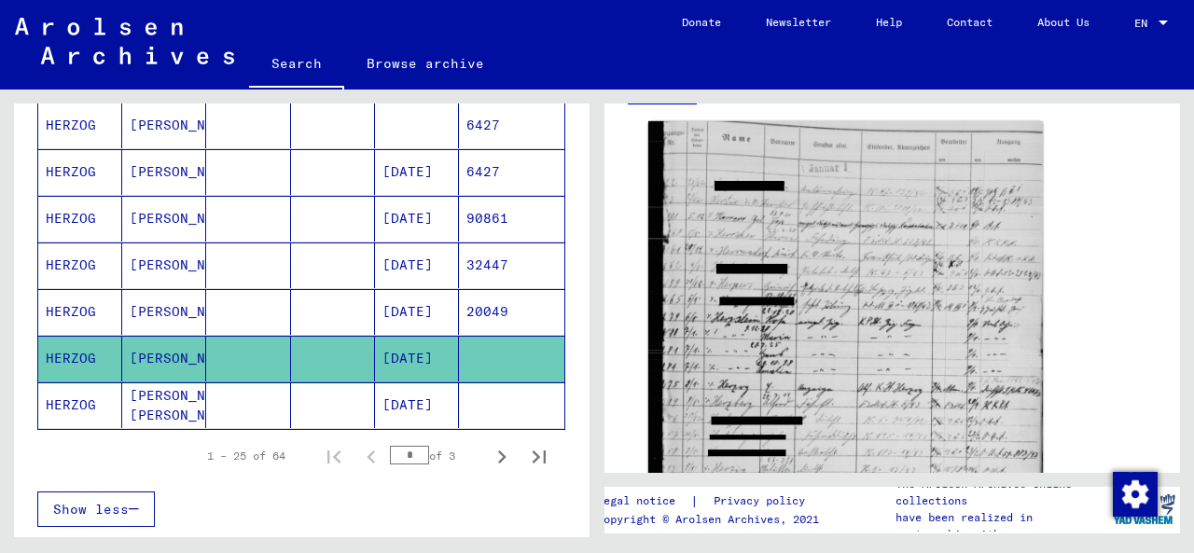
scroll to position [264, 0]
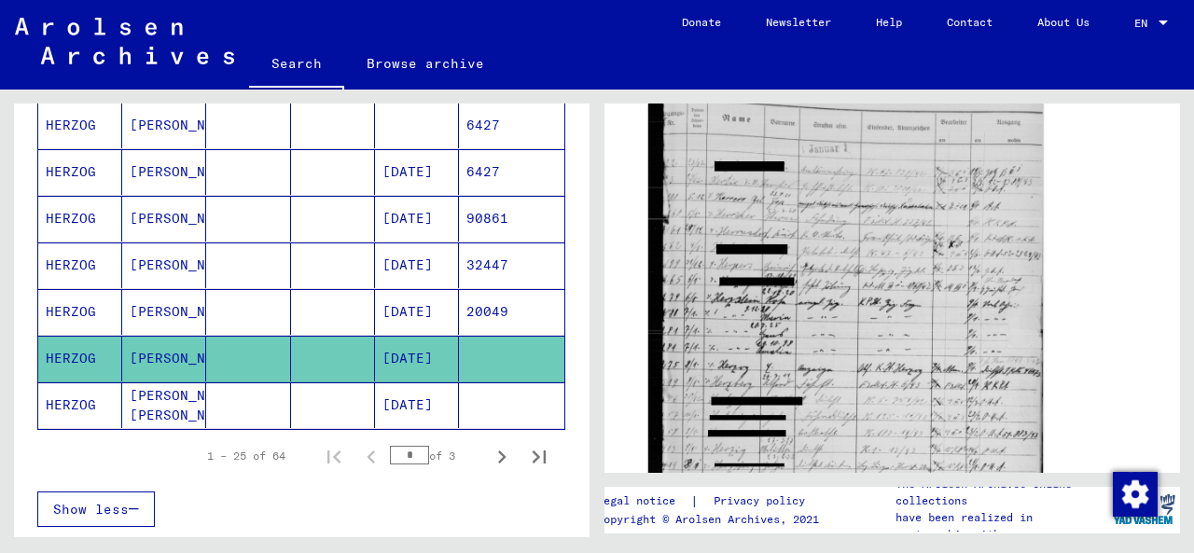
click at [831, 296] on img at bounding box center [846, 371] width 395 height 538
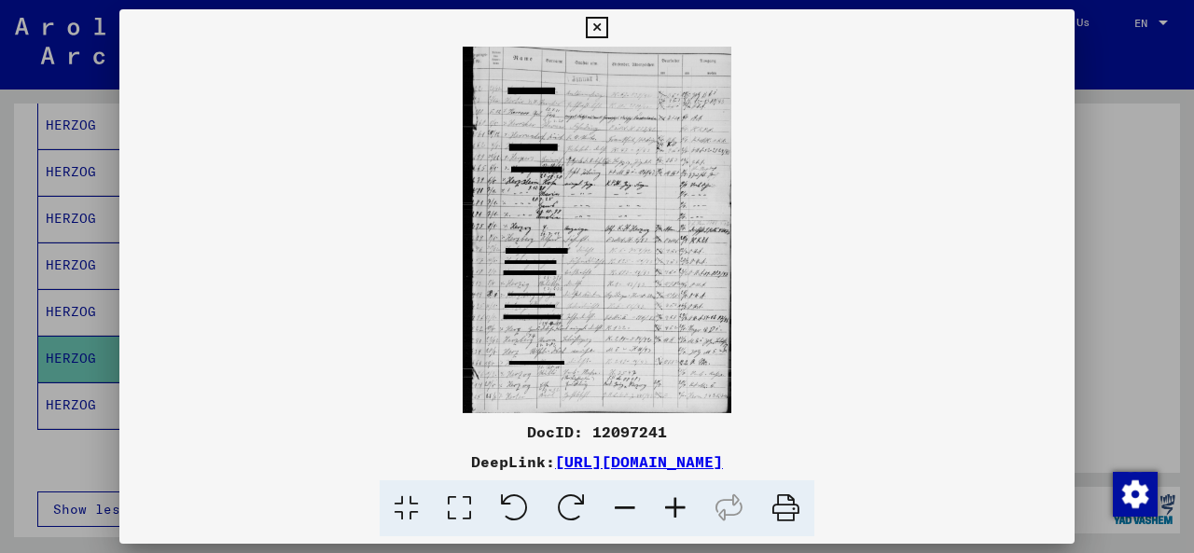
click at [604, 234] on img at bounding box center [597, 230] width 956 height 367
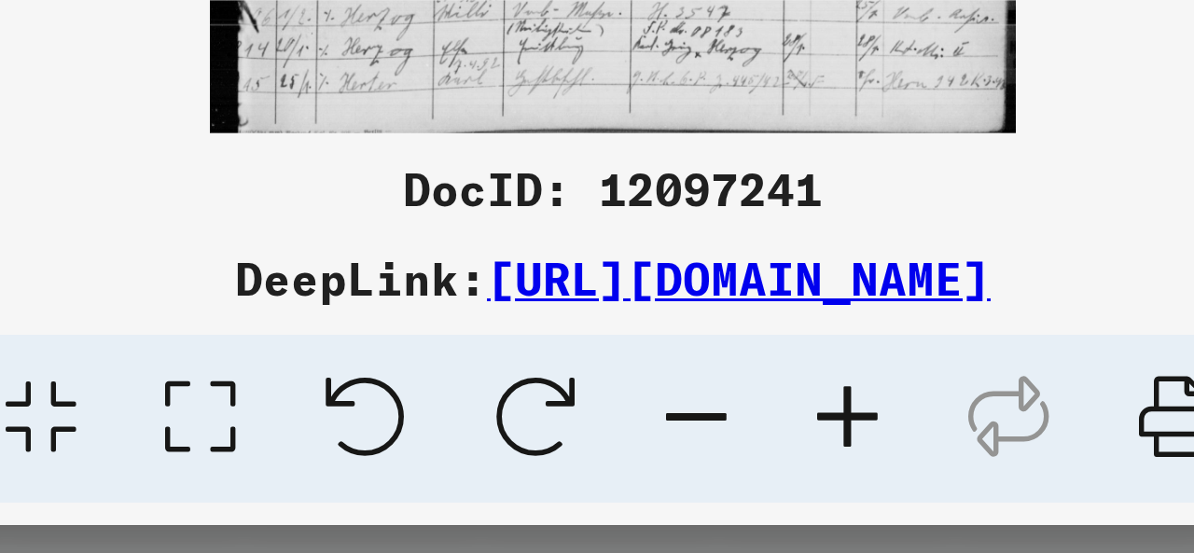
scroll to position [0, 0]
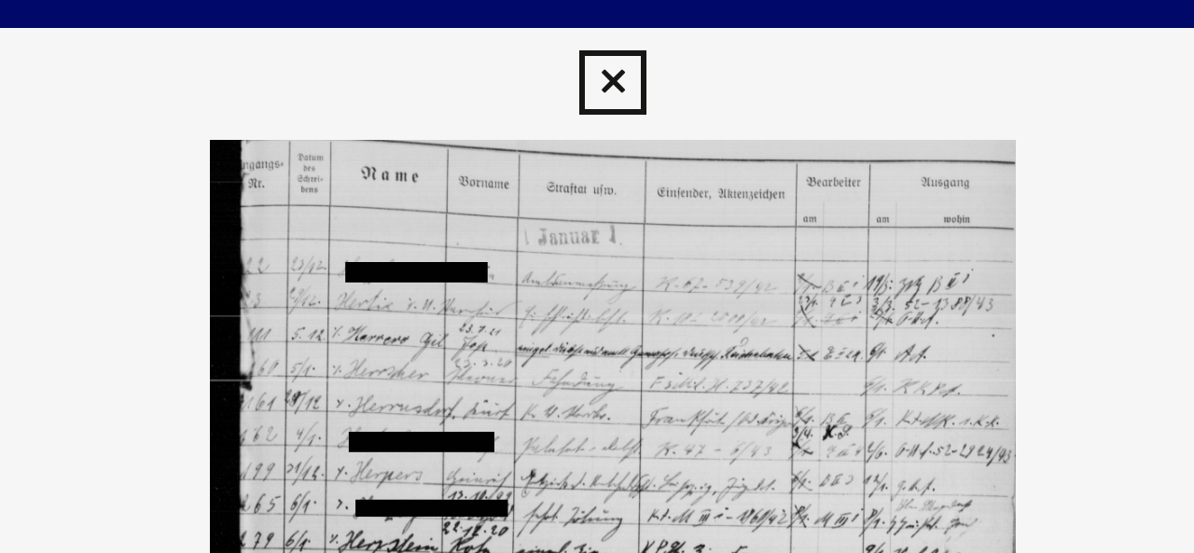
click at [591, 27] on icon at bounding box center [596, 28] width 21 height 22
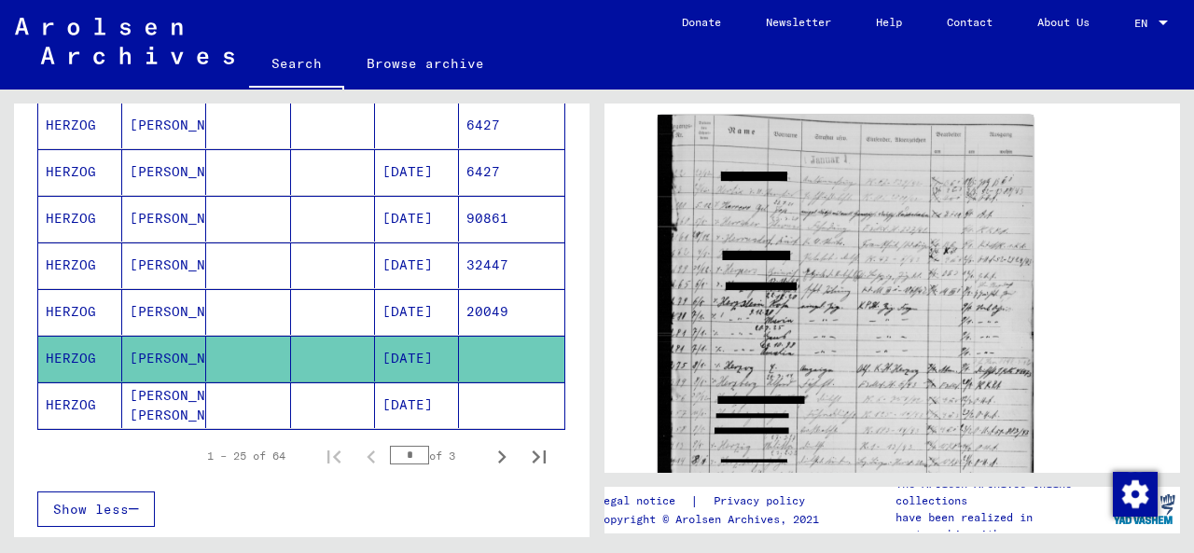
click at [406, 309] on mat-cell "[DATE]" at bounding box center [417, 312] width 84 height 46
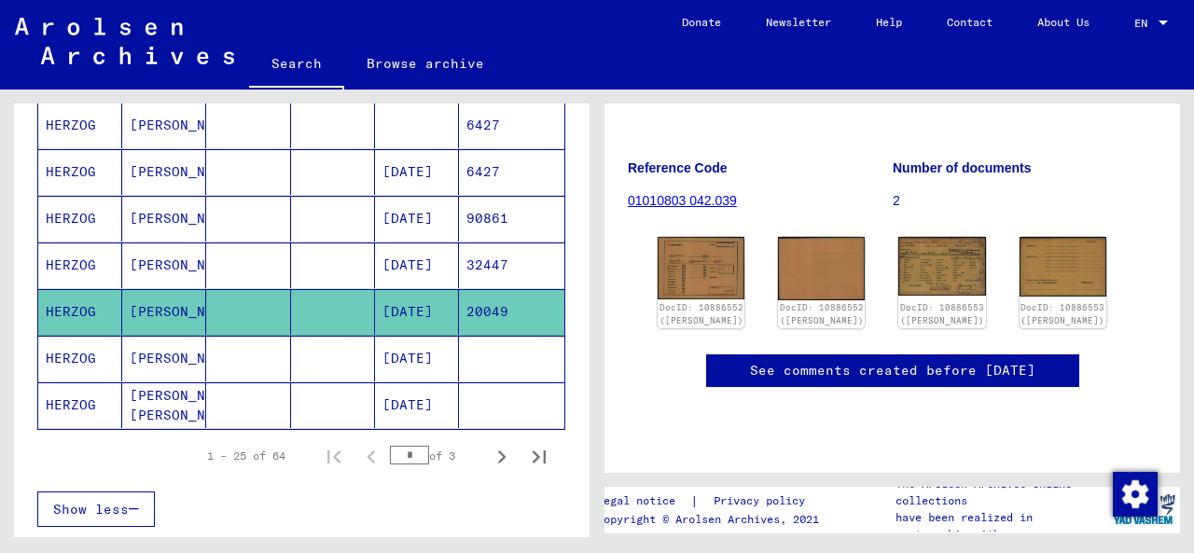
scroll to position [195, 0]
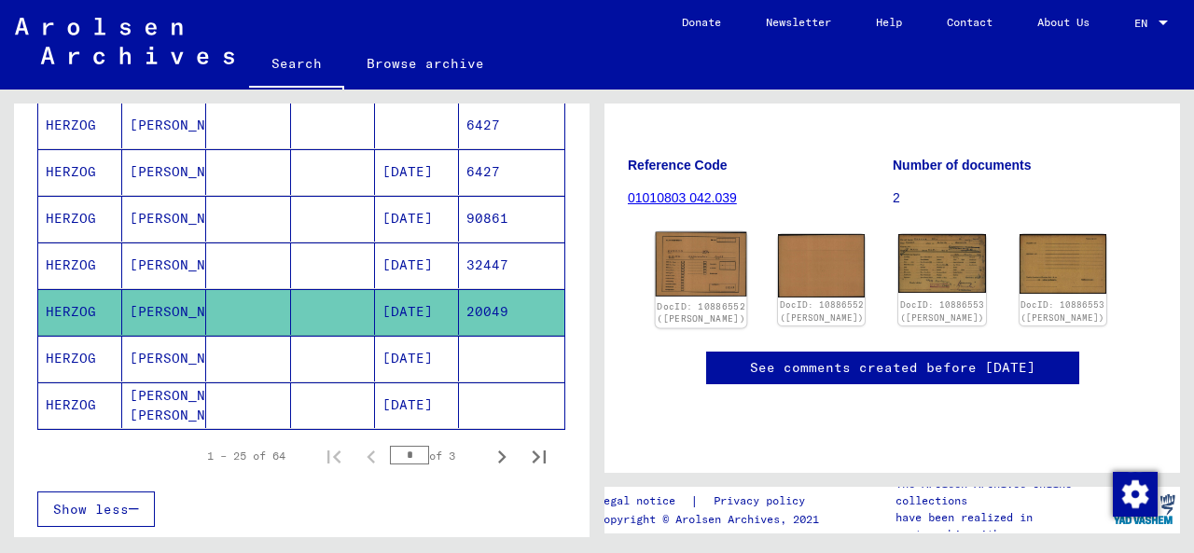
click at [695, 272] on img at bounding box center [701, 264] width 91 height 65
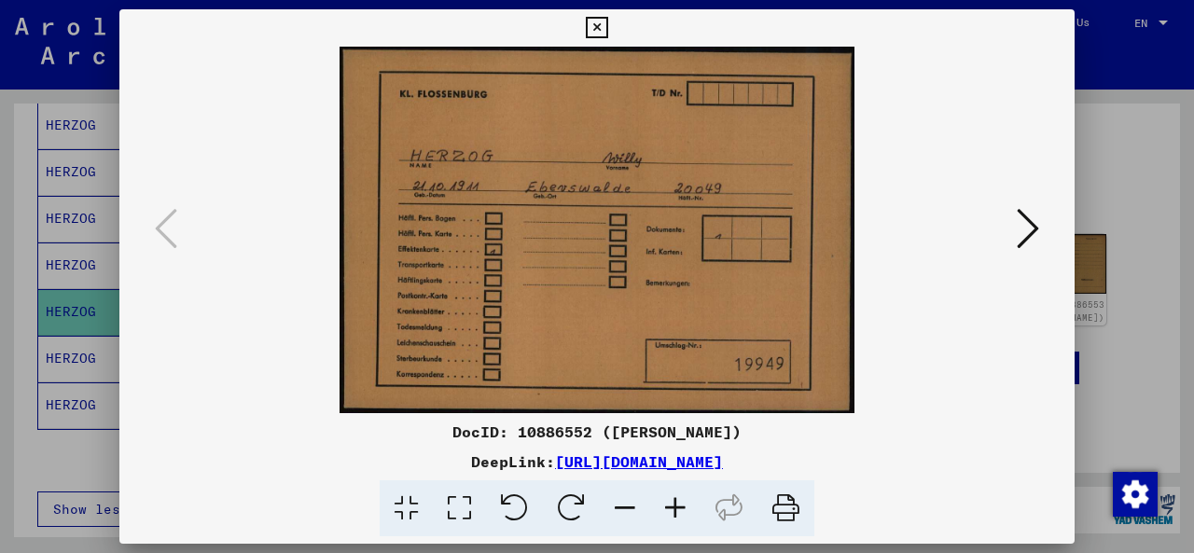
click at [1030, 235] on icon at bounding box center [1028, 228] width 22 height 45
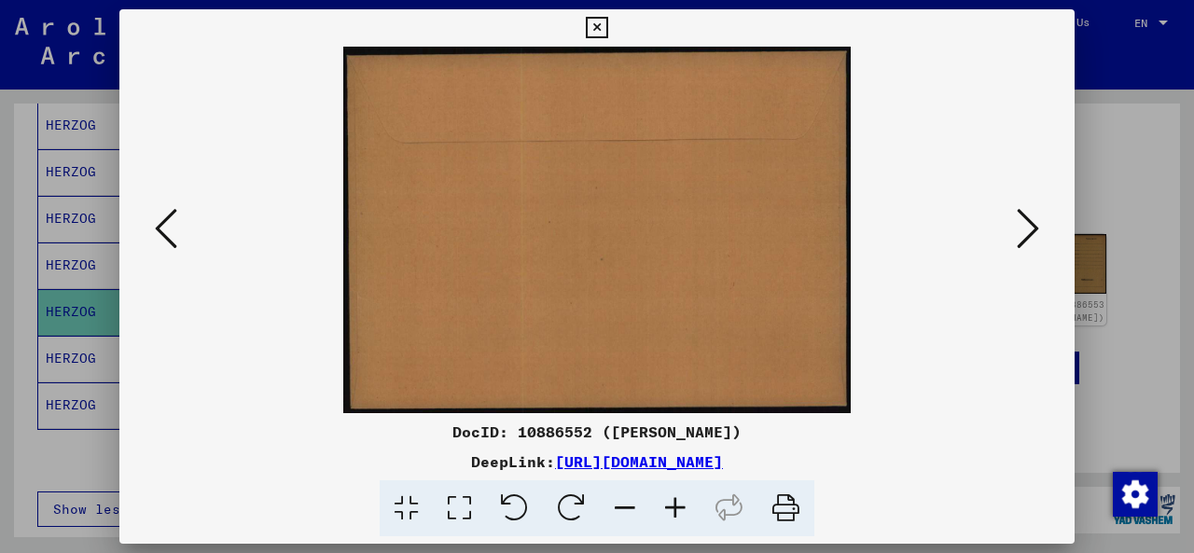
click at [1030, 235] on icon at bounding box center [1028, 228] width 22 height 45
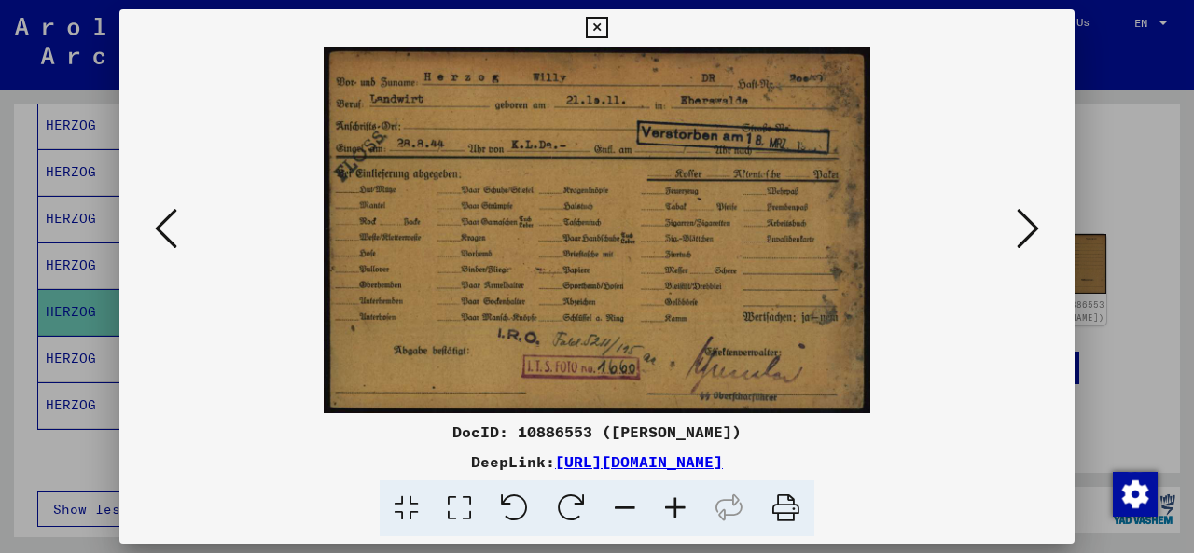
click at [600, 17] on icon at bounding box center [596, 28] width 21 height 22
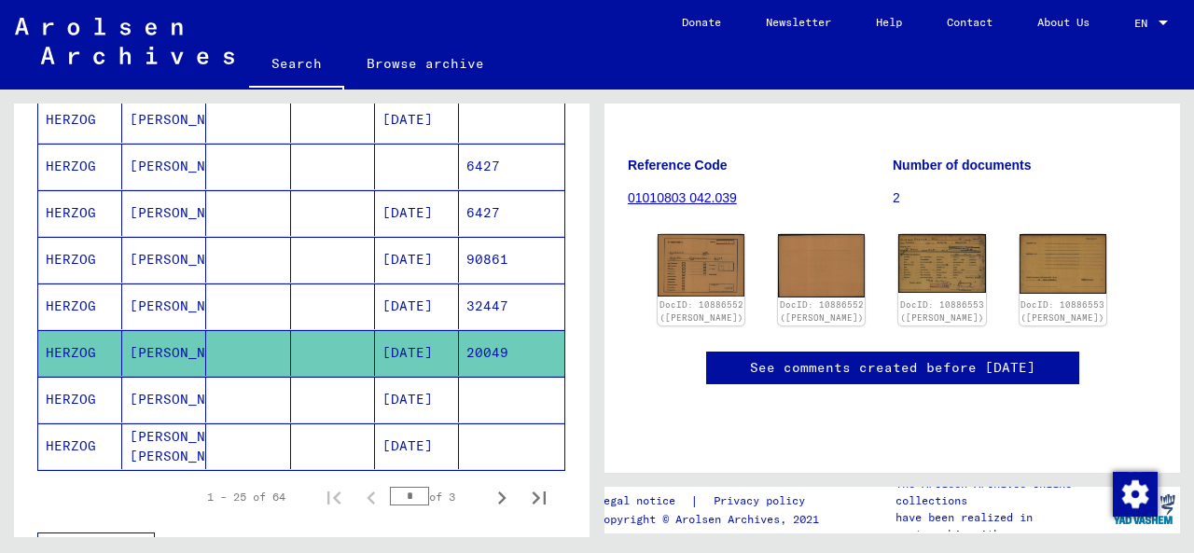
scroll to position [1044, 0]
